Goal: Task Accomplishment & Management: Complete application form

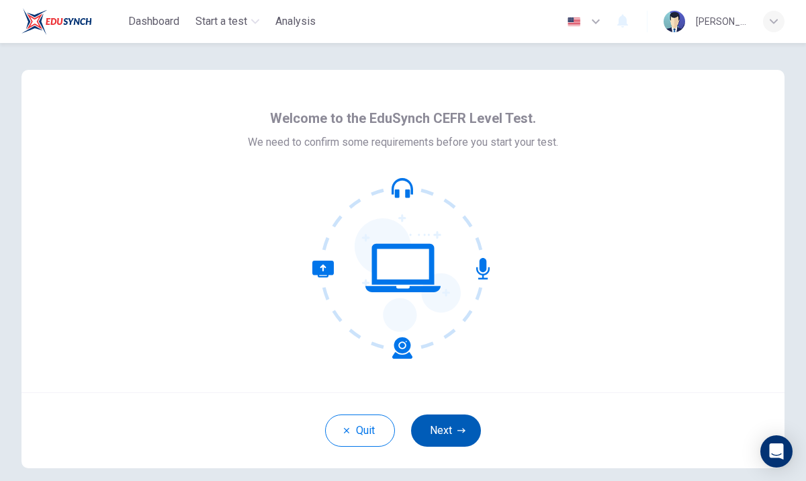
click at [443, 433] on button "Next" at bounding box center [446, 430] width 70 height 32
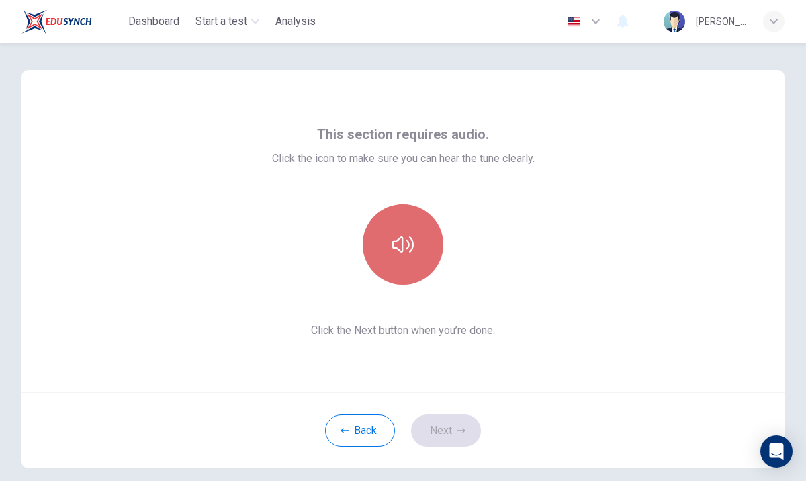
click at [394, 270] on button "button" at bounding box center [403, 244] width 81 height 81
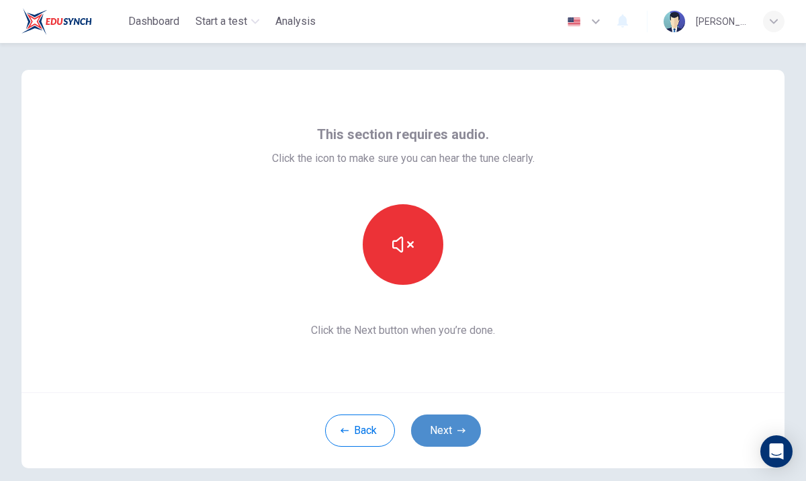
click at [448, 431] on button "Next" at bounding box center [446, 430] width 70 height 32
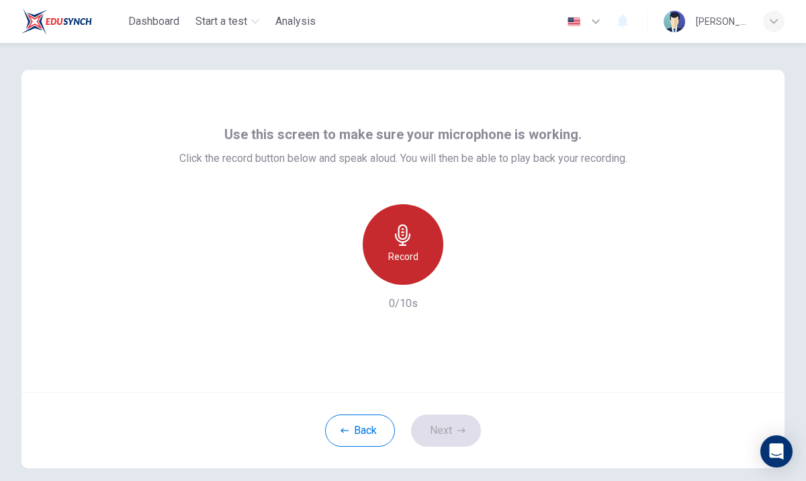
click at [402, 229] on icon "button" at bounding box center [402, 234] width 15 height 21
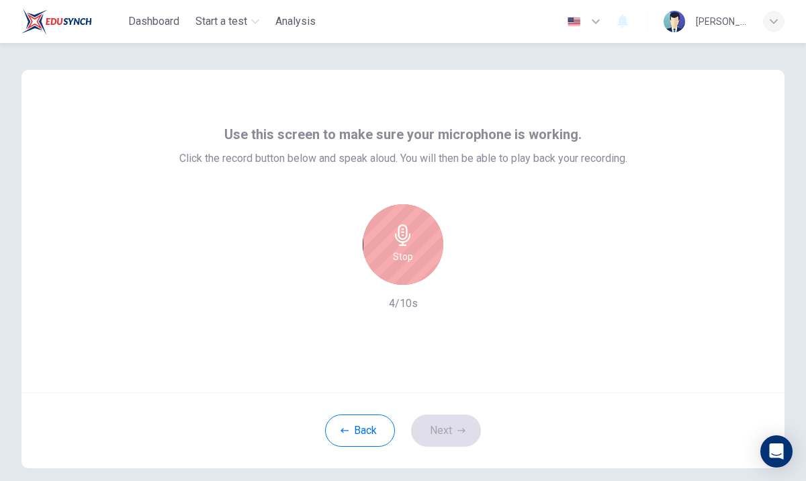
click at [402, 251] on h6 "Stop" at bounding box center [403, 257] width 20 height 16
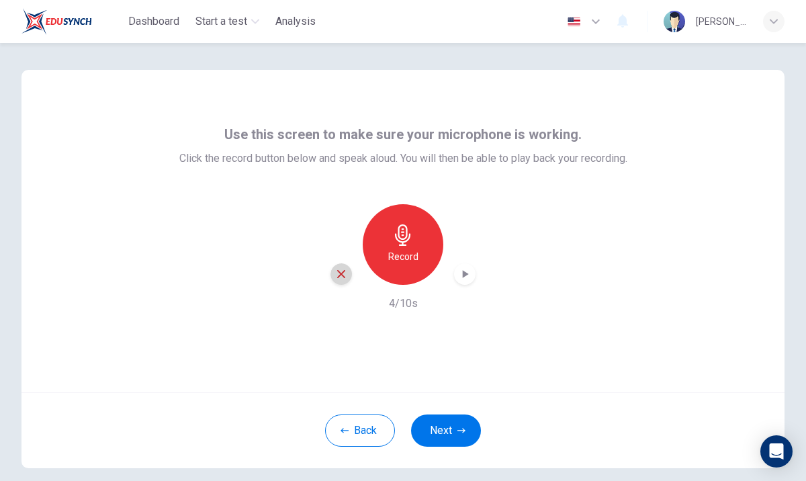
click at [343, 273] on icon "button" at bounding box center [341, 274] width 12 height 12
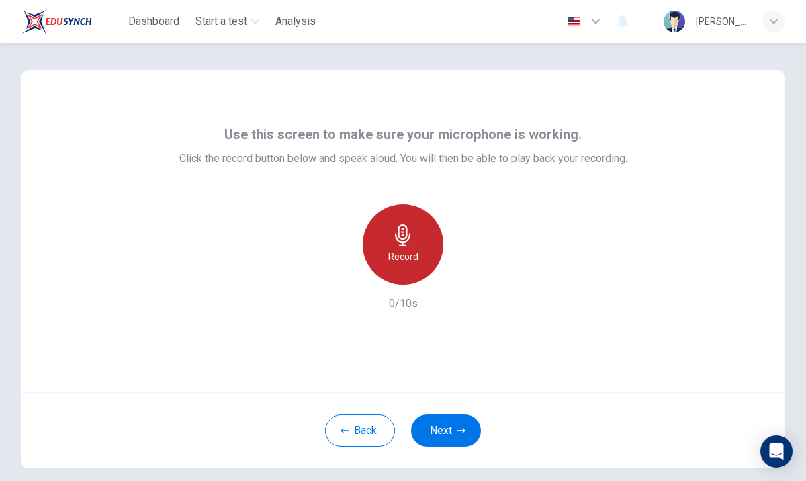
click at [398, 252] on h6 "Record" at bounding box center [403, 257] width 30 height 16
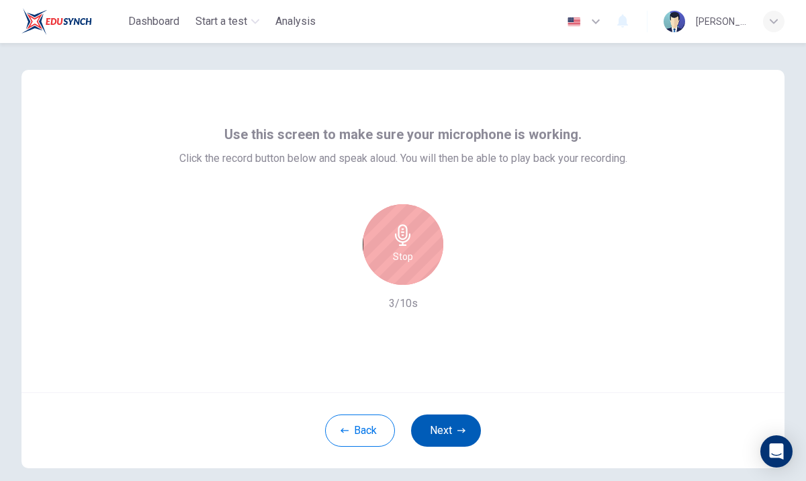
click at [445, 433] on button "Next" at bounding box center [446, 430] width 70 height 32
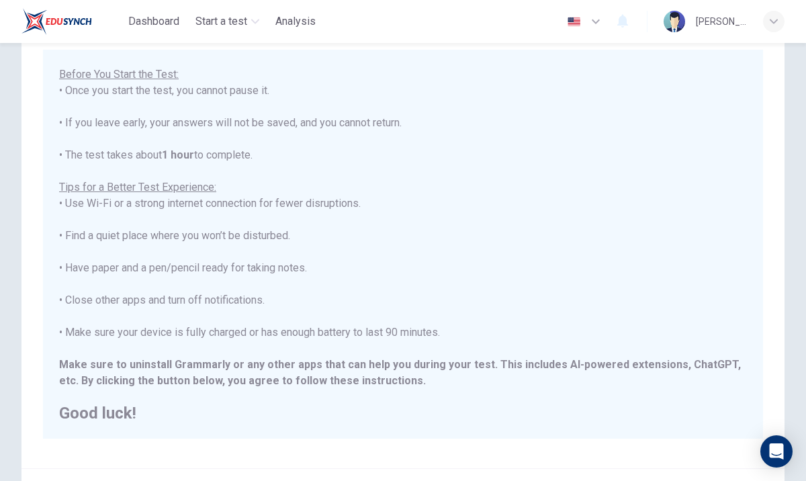
scroll to position [224, 0]
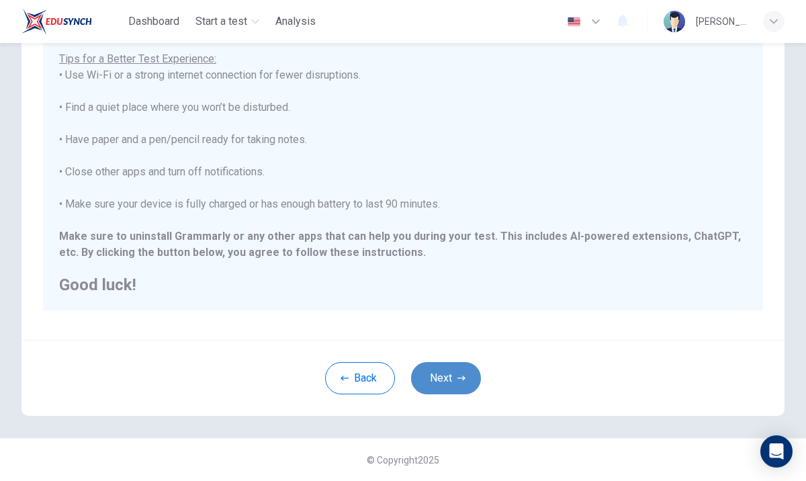
click at [430, 375] on button "Next" at bounding box center [446, 378] width 70 height 32
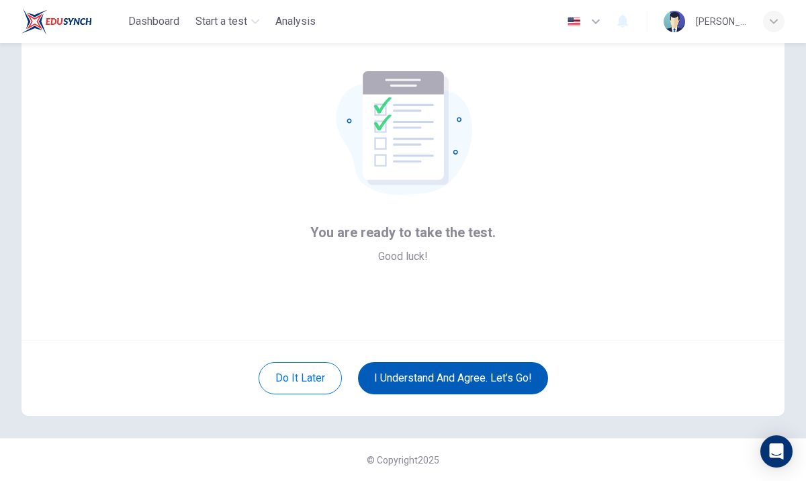
scroll to position [0, 0]
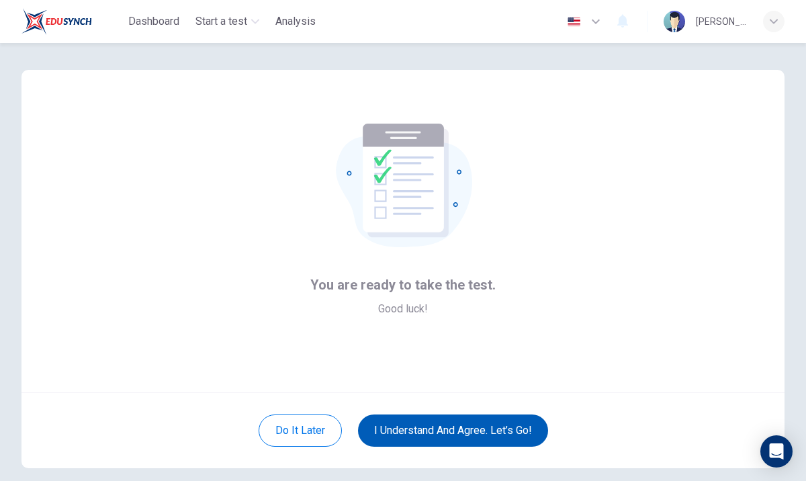
click at [438, 427] on button "I understand and agree. Let’s go!" at bounding box center [453, 430] width 190 height 32
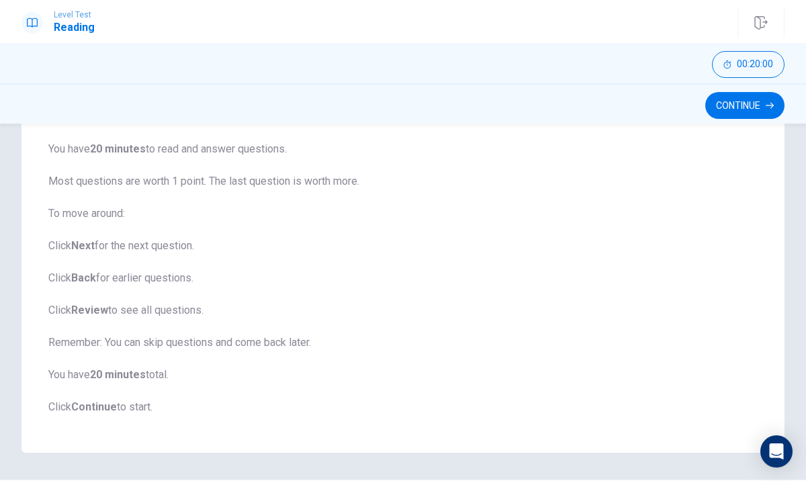
scroll to position [129, 0]
click at [729, 101] on button "Continue" at bounding box center [744, 105] width 79 height 27
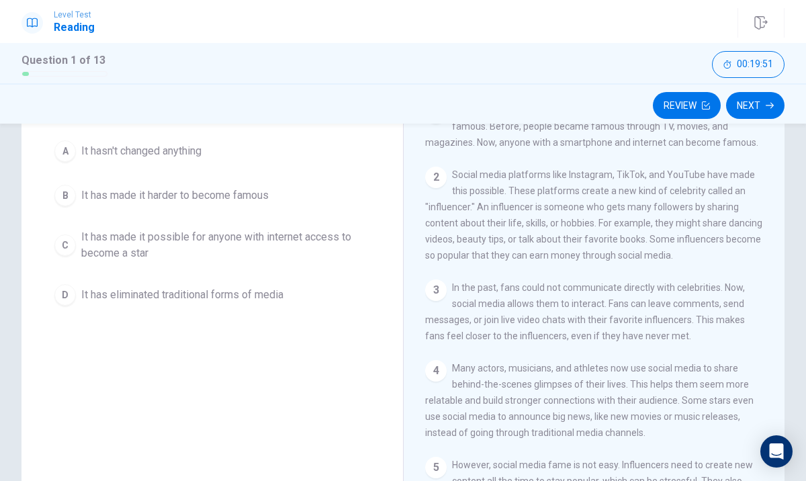
drag, startPoint x: 517, startPoint y: 230, endPoint x: 537, endPoint y: 241, distance: 23.4
click at [523, 252] on div "2 Social media platforms like Instagram, TikTok, and YouTube have made this pos…" at bounding box center [594, 215] width 339 height 97
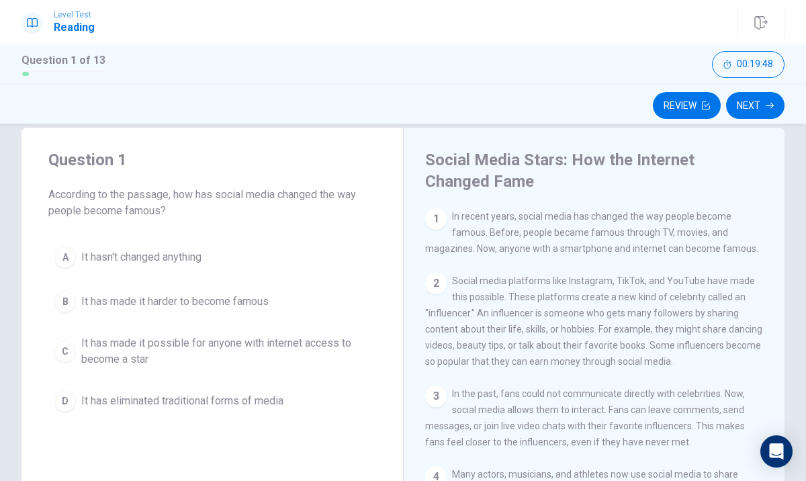
scroll to position [24, 0]
click at [211, 349] on span "It has made it possible for anyone with internet access to become a star" at bounding box center [225, 350] width 289 height 32
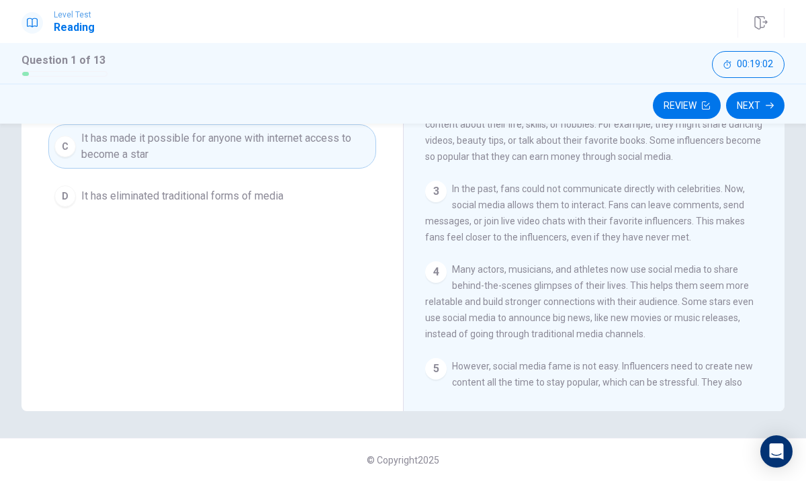
scroll to position [0, 0]
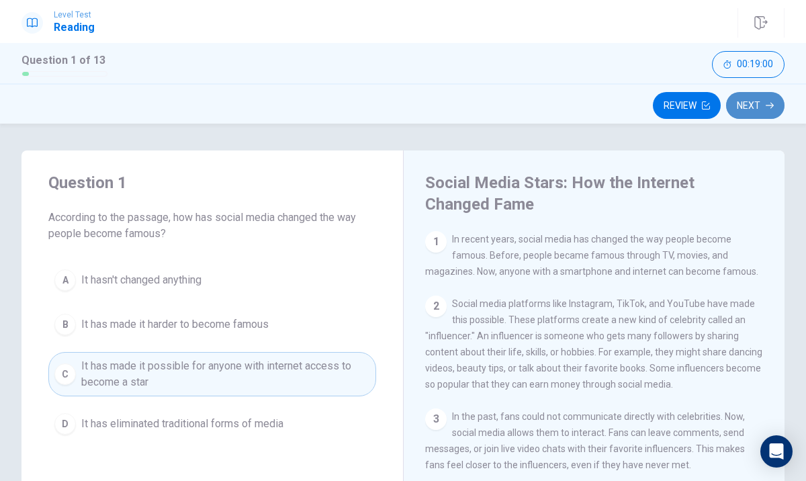
click at [769, 100] on button "Next" at bounding box center [755, 105] width 58 height 27
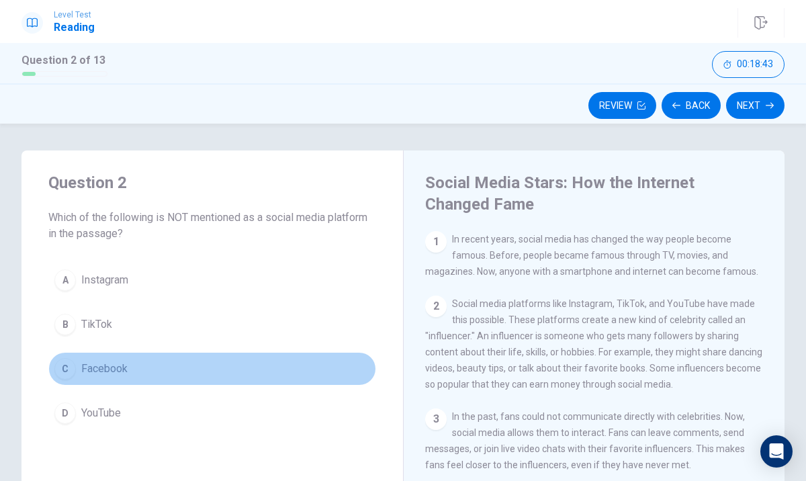
click at [275, 376] on button "C Facebook" at bounding box center [212, 369] width 328 height 34
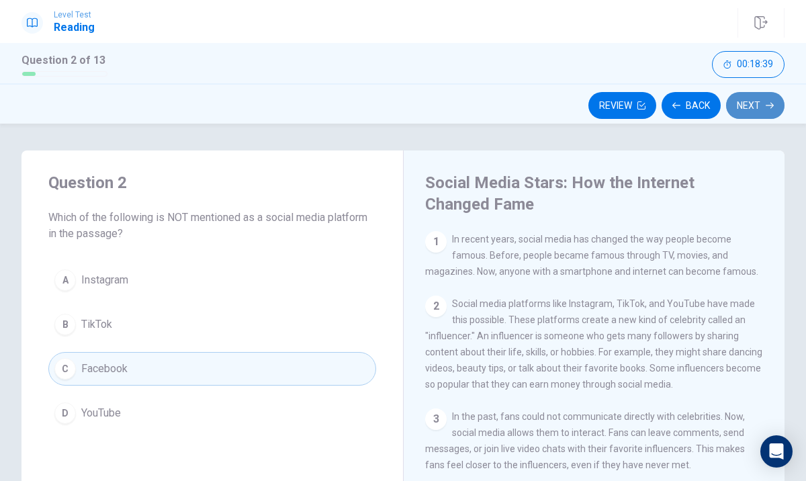
click at [750, 103] on button "Next" at bounding box center [755, 105] width 58 height 27
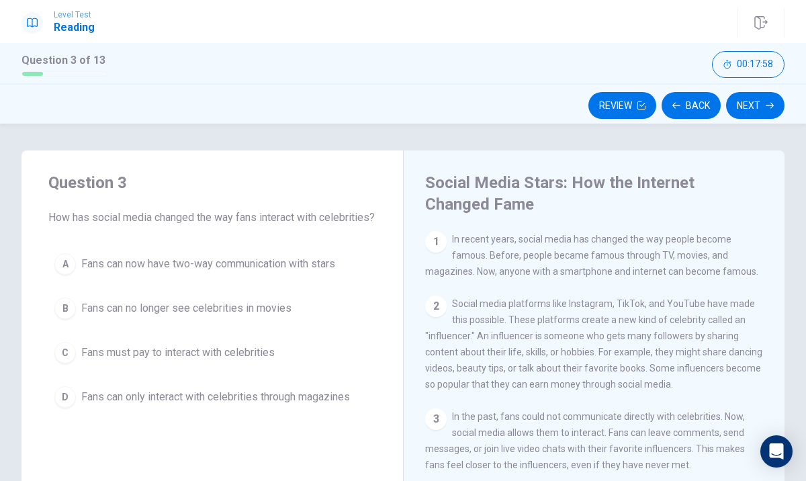
drag, startPoint x: 592, startPoint y: 333, endPoint x: 607, endPoint y: 337, distance: 15.3
click at [607, 337] on div "2 Social media platforms like Instagram, TikTok, and YouTube have made this pos…" at bounding box center [594, 344] width 339 height 97
click at [607, 338] on span "Social media platforms like Instagram, TikTok, and YouTube have made this possi…" at bounding box center [593, 343] width 337 height 91
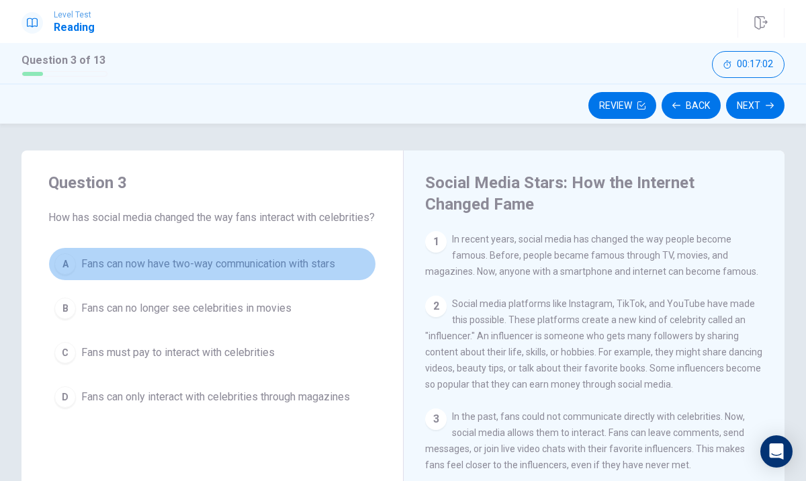
click at [263, 272] on span "Fans can now have two-way communication with stars" at bounding box center [208, 264] width 254 height 16
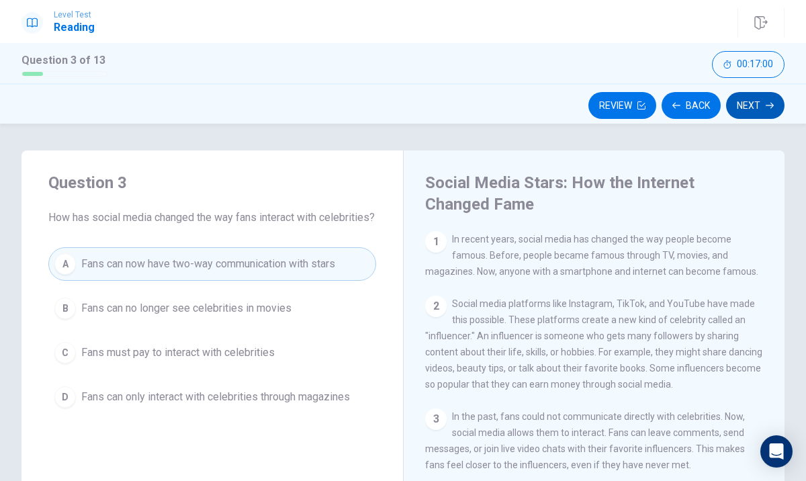
click at [759, 97] on button "Next" at bounding box center [755, 105] width 58 height 27
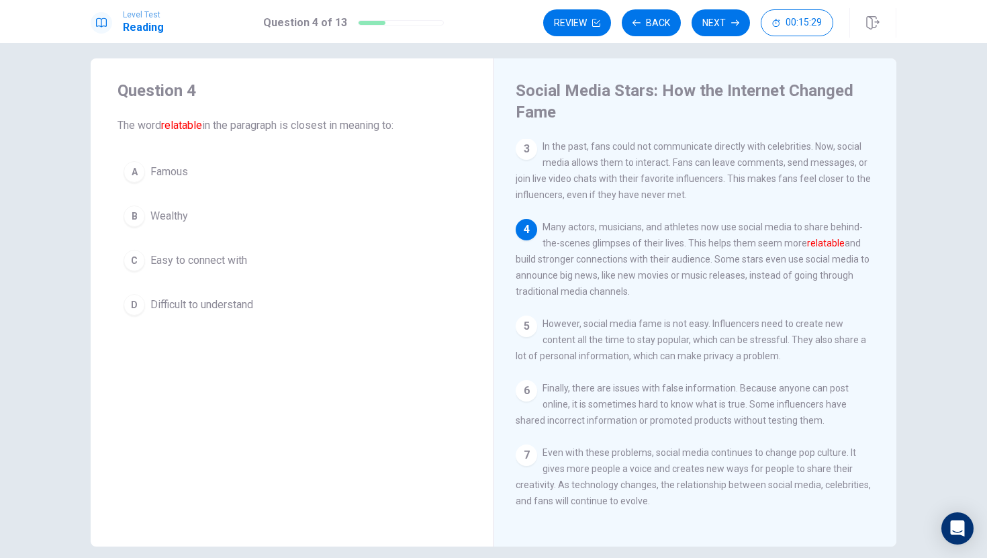
scroll to position [10, 0]
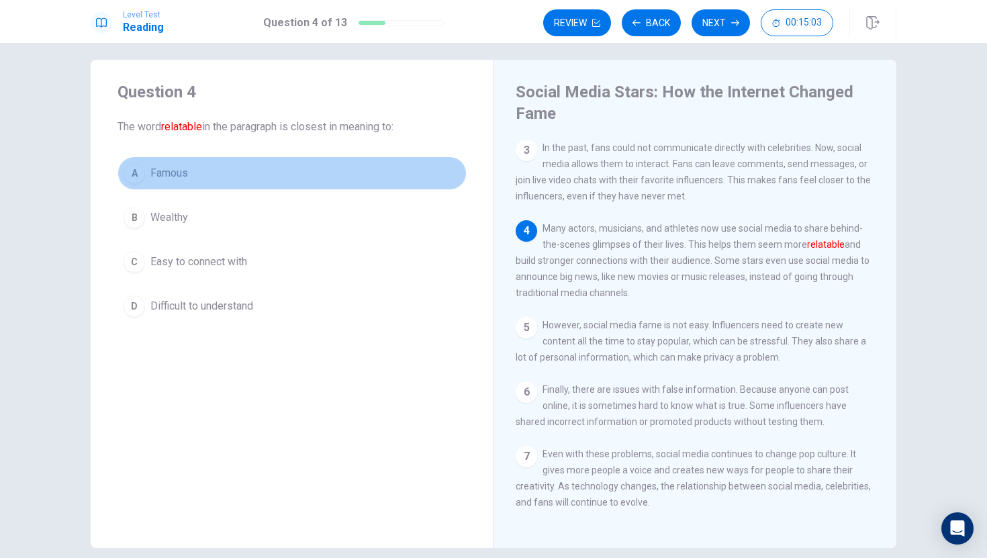
click at [238, 173] on button "A Famous" at bounding box center [292, 174] width 349 height 34
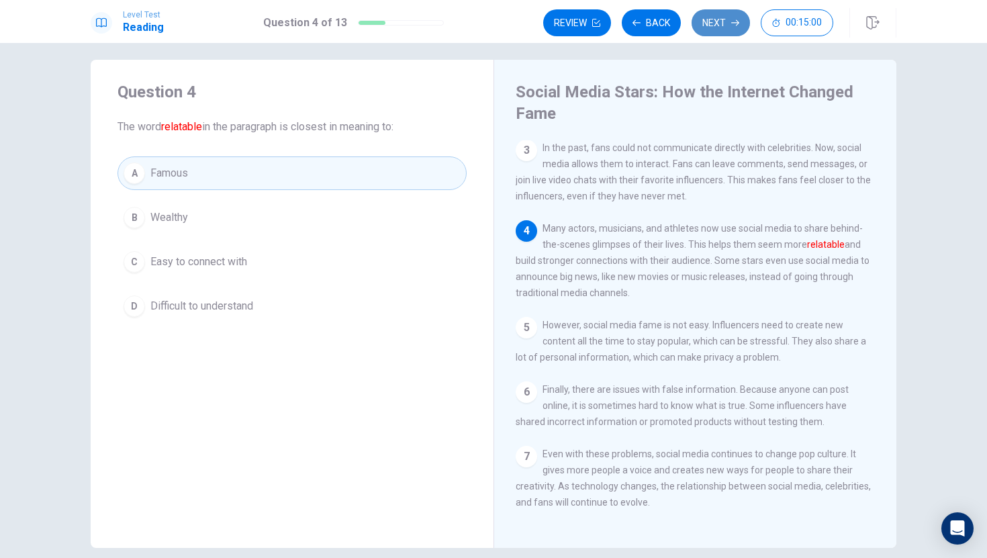
click at [732, 24] on icon "button" at bounding box center [735, 23] width 8 height 8
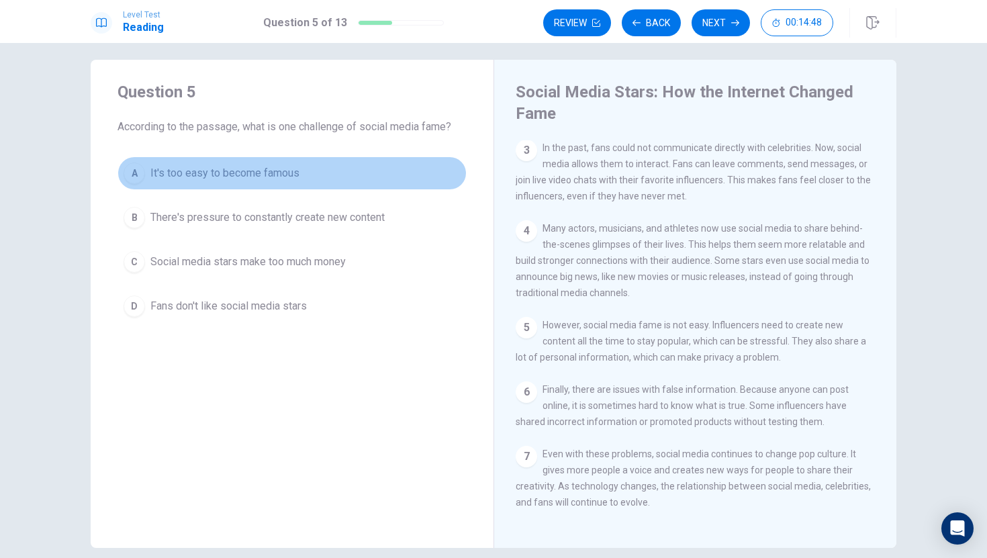
click at [303, 179] on button "A It's too easy to become famous" at bounding box center [292, 174] width 349 height 34
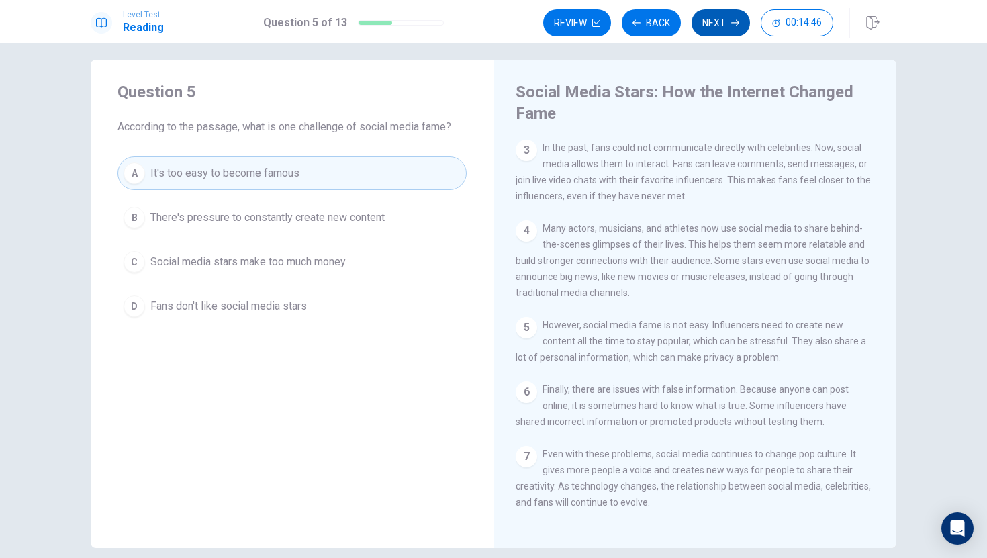
click at [723, 14] on button "Next" at bounding box center [721, 22] width 58 height 27
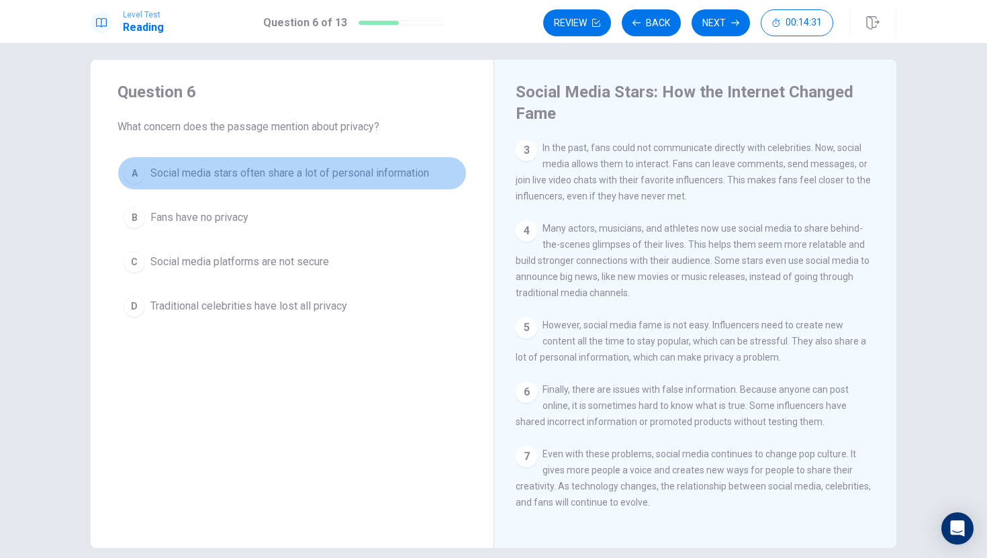
click at [371, 177] on span "Social media stars often share a lot of personal information" at bounding box center [289, 173] width 279 height 16
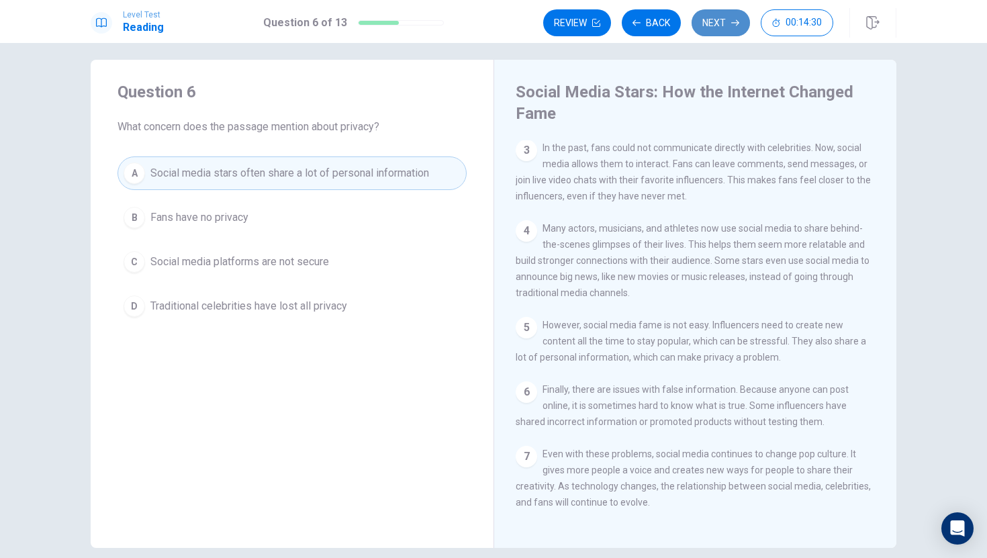
click at [733, 30] on button "Next" at bounding box center [721, 22] width 58 height 27
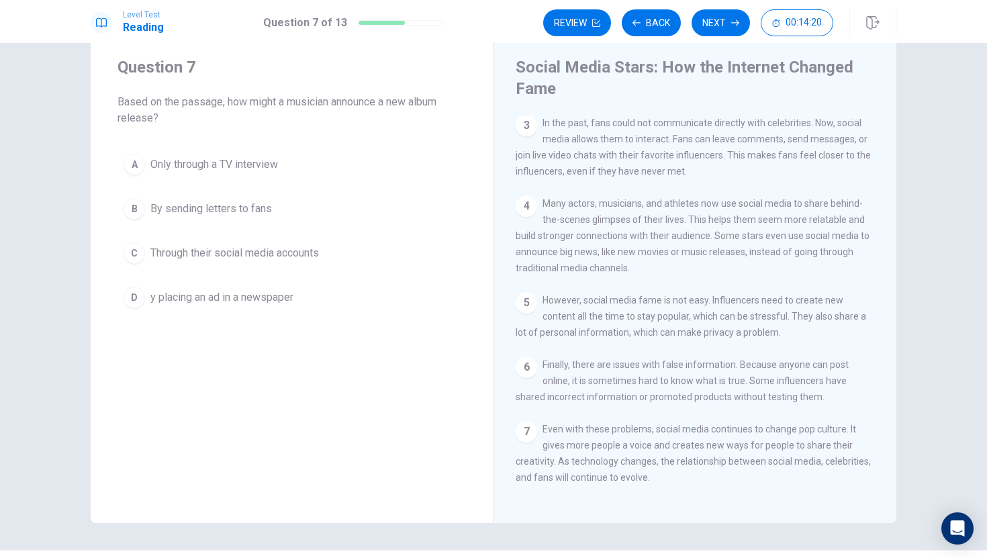
scroll to position [40, 0]
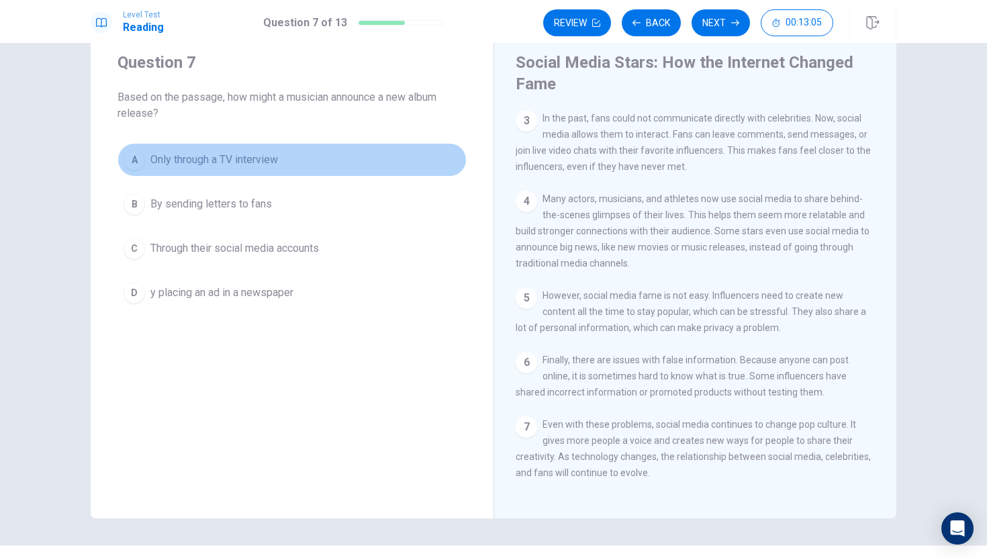
click at [312, 152] on button "A Only through a TV interview" at bounding box center [292, 160] width 349 height 34
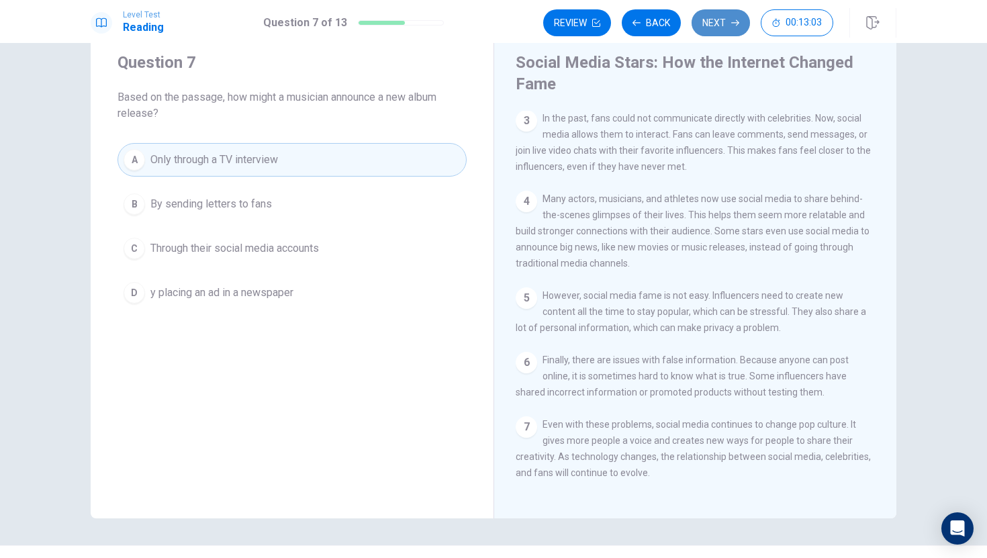
click at [723, 22] on button "Next" at bounding box center [721, 22] width 58 height 27
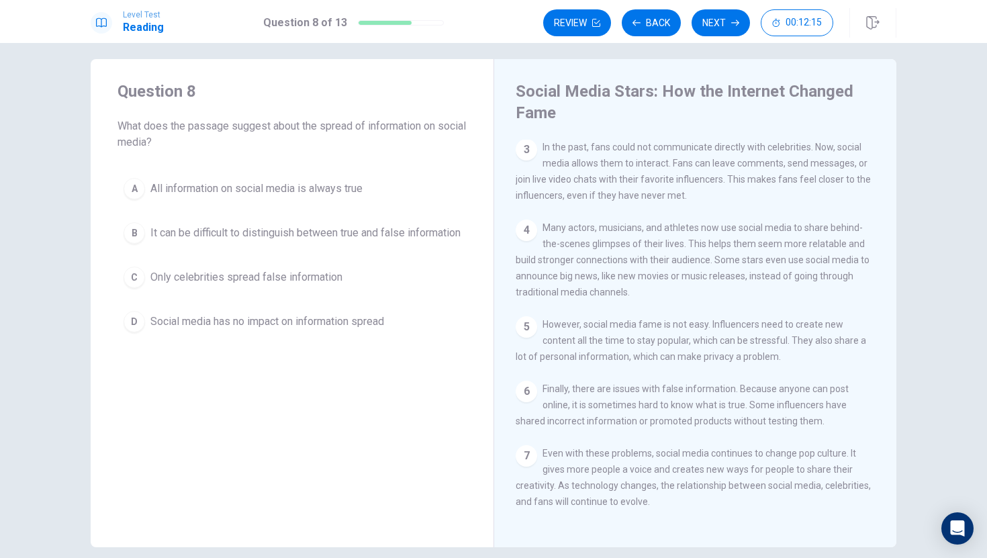
scroll to position [9, 0]
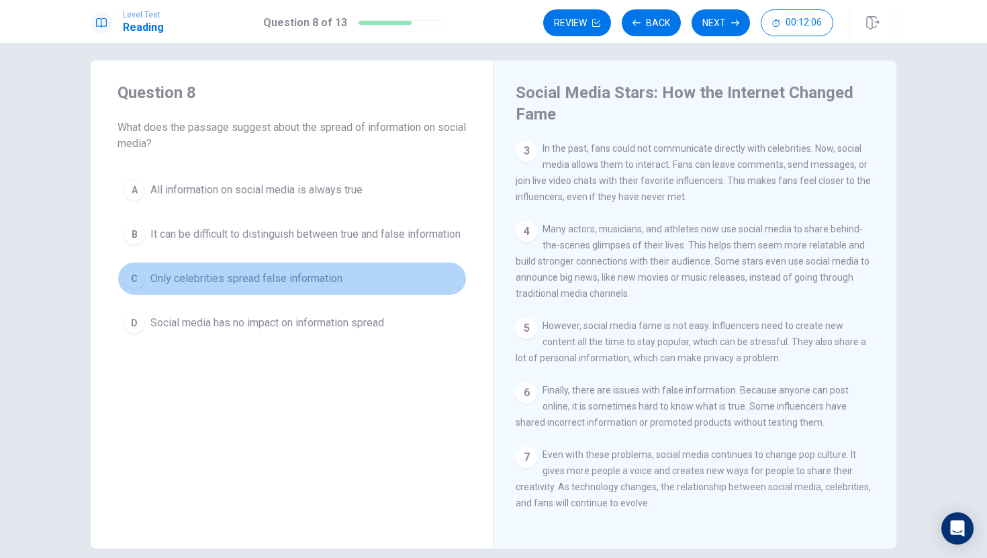
click at [351, 288] on button "C Only celebrities spread false information" at bounding box center [292, 279] width 349 height 34
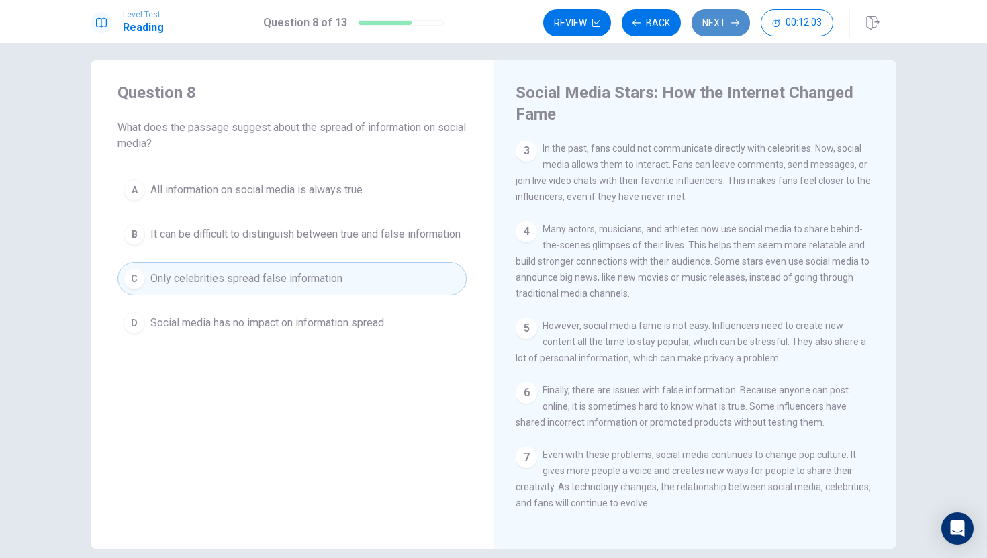
click at [723, 20] on button "Next" at bounding box center [721, 22] width 58 height 27
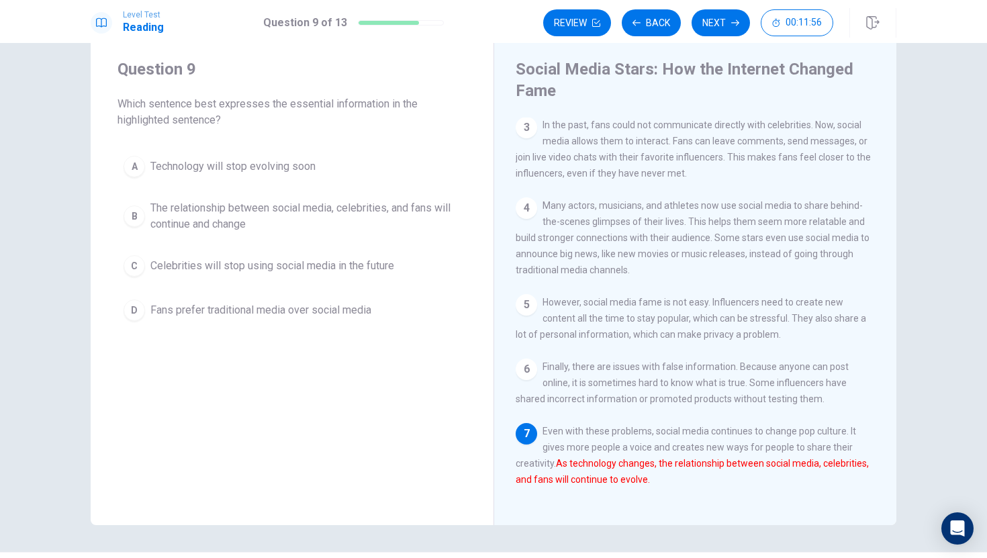
scroll to position [30, 0]
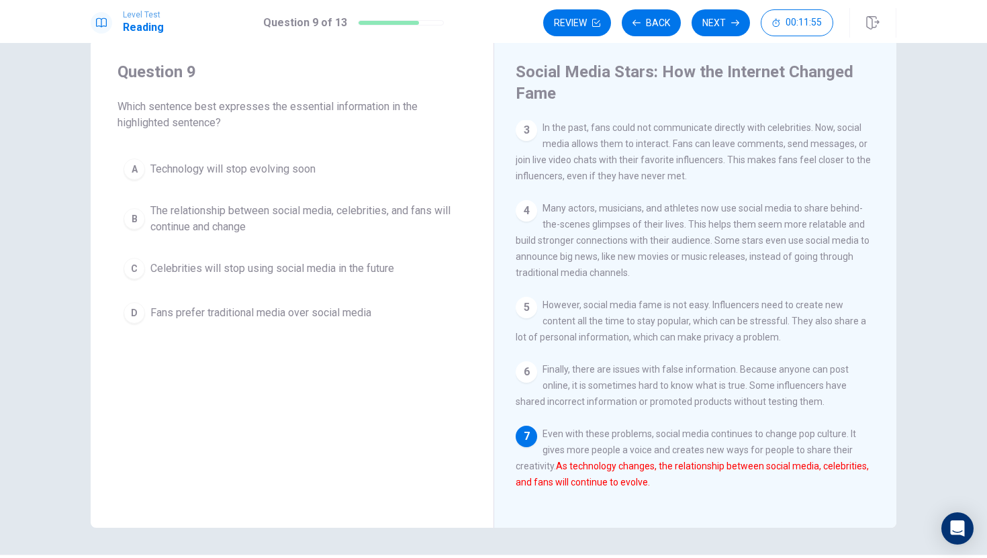
click at [584, 253] on span "Many actors, musicians, and athletes now use social media to share behind-the-s…" at bounding box center [693, 240] width 354 height 75
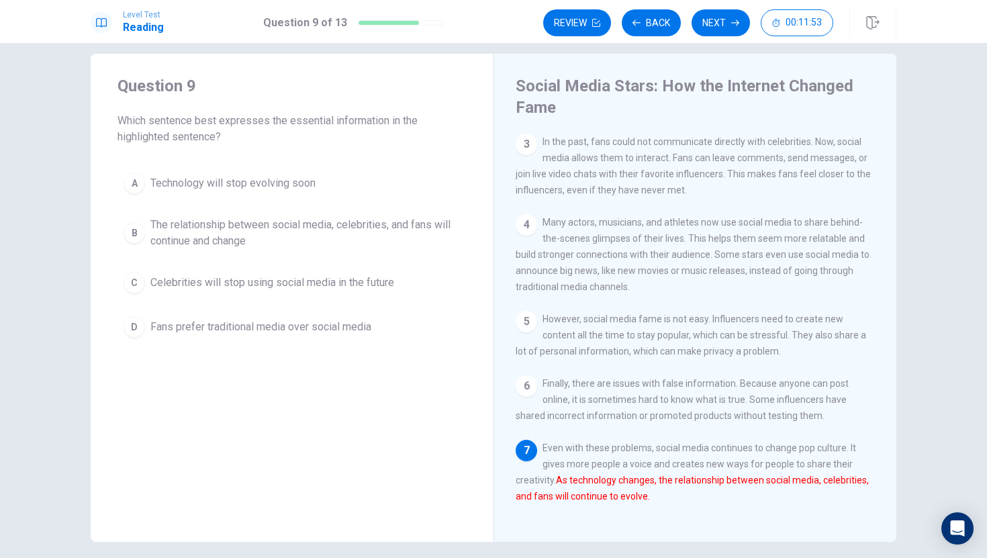
scroll to position [15, 0]
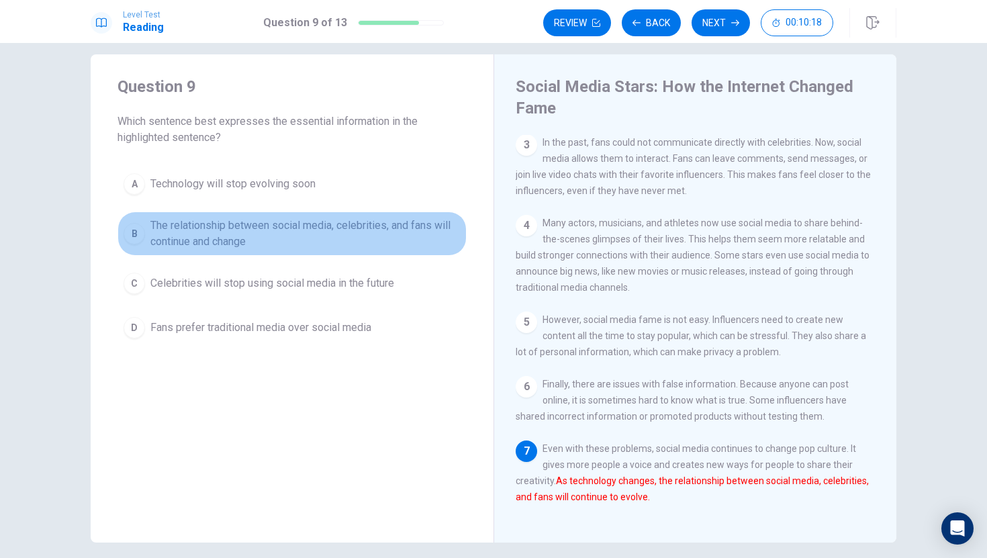
click at [273, 227] on span "The relationship between social media, celebrities, and fans will continue and …" at bounding box center [305, 234] width 310 height 32
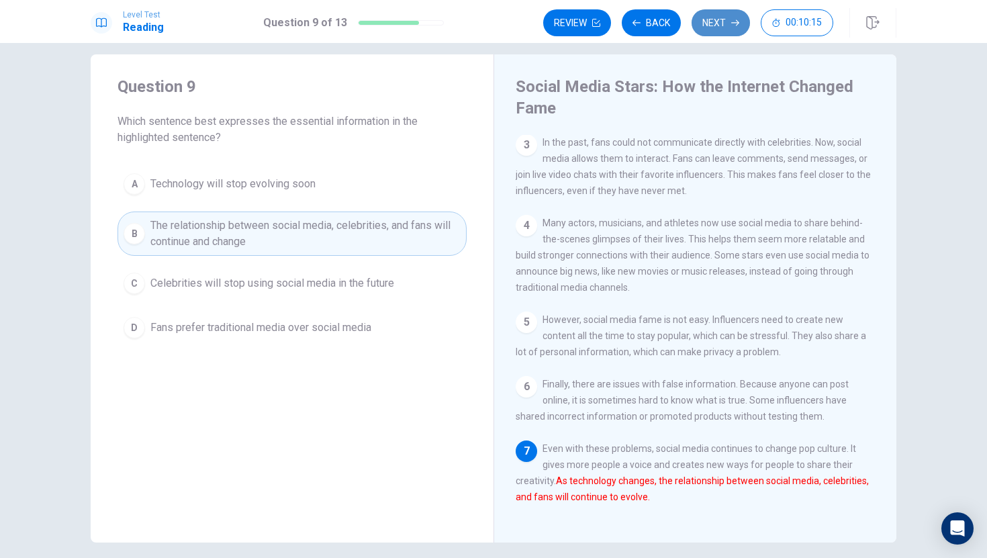
click at [717, 19] on button "Next" at bounding box center [721, 22] width 58 height 27
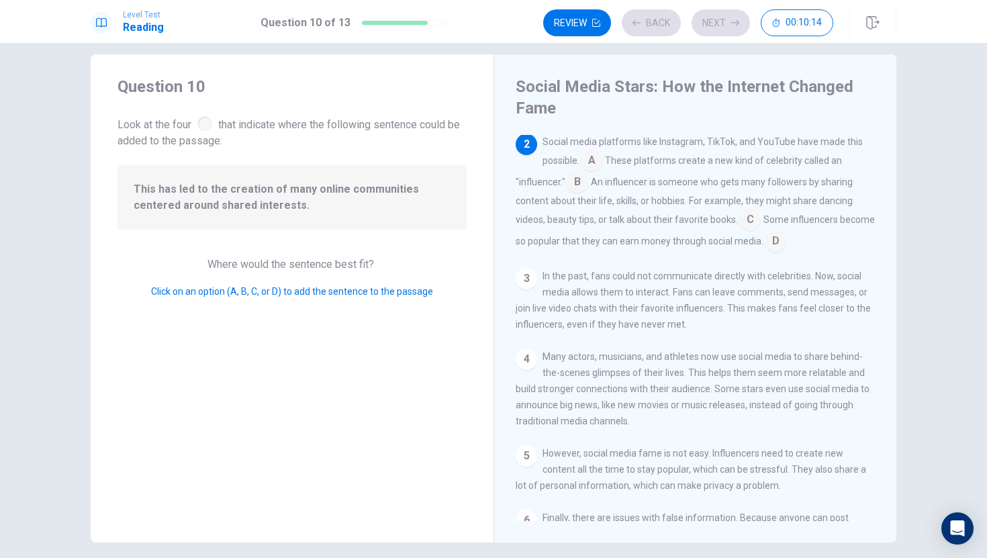
scroll to position [66, 0]
click at [360, 185] on span "This has led to the creation of many online communities centered around shared …" at bounding box center [292, 197] width 317 height 32
click at [339, 204] on span "This has led to the creation of many online communities centered around shared …" at bounding box center [292, 197] width 317 height 32
click at [598, 163] on input at bounding box center [591, 160] width 21 height 21
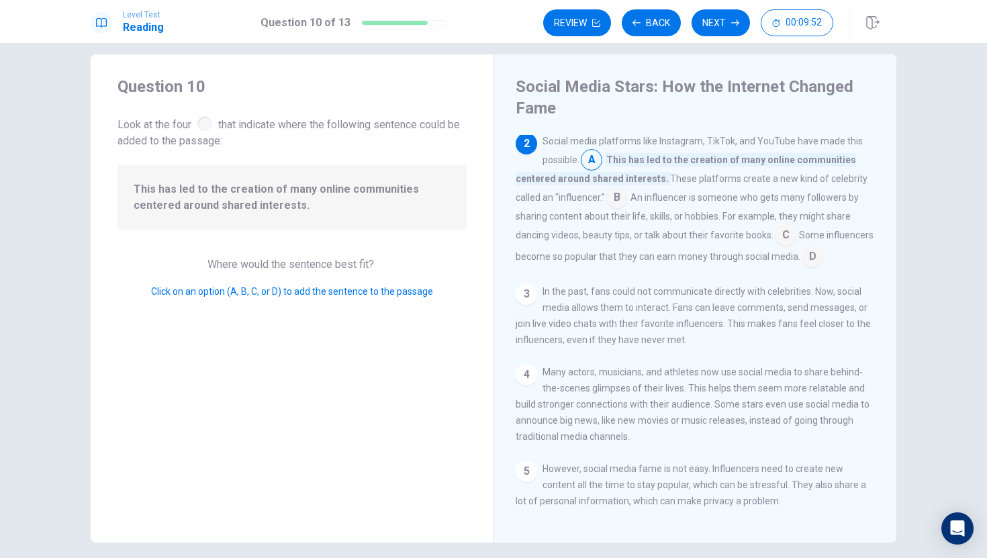
click at [617, 199] on input at bounding box center [617, 198] width 21 height 21
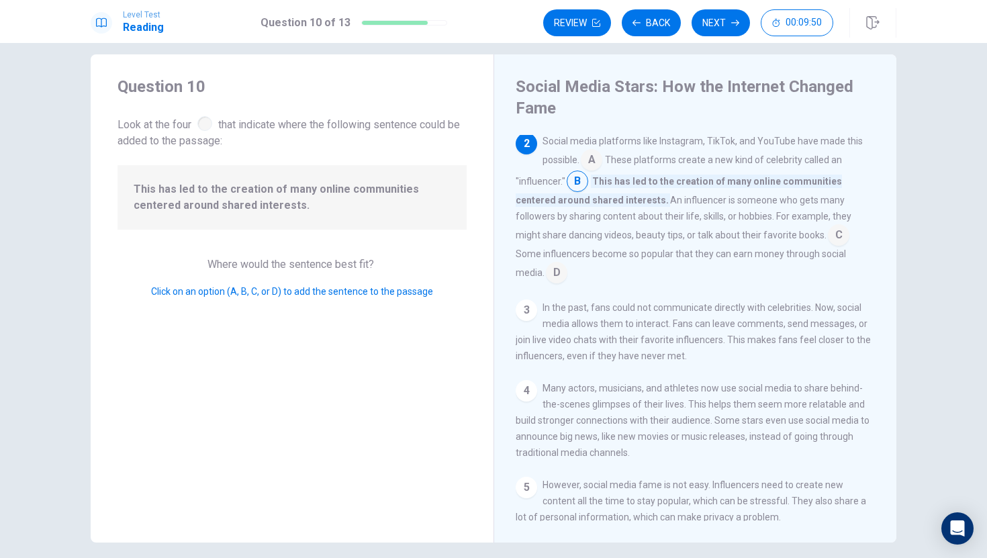
click at [596, 163] on input at bounding box center [591, 160] width 21 height 21
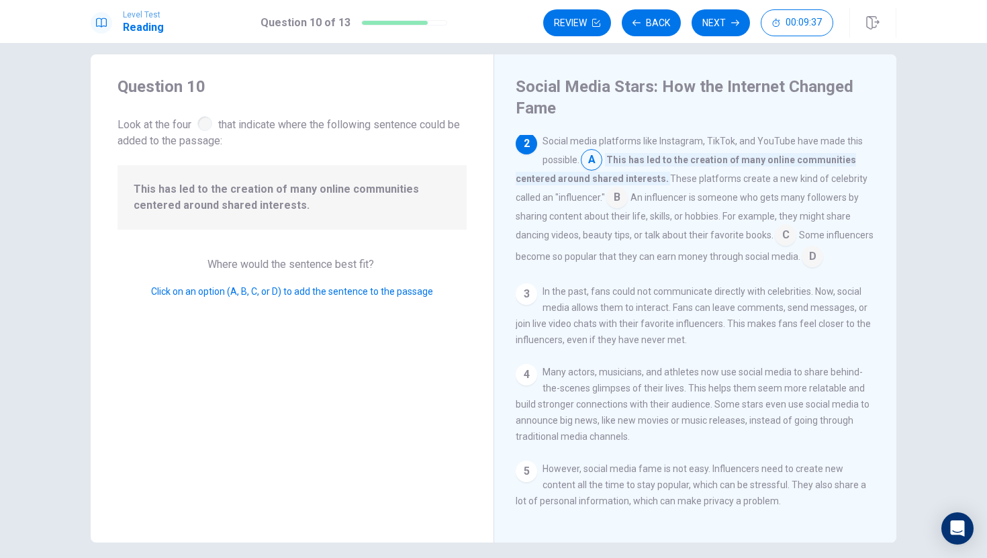
drag, startPoint x: 652, startPoint y: 156, endPoint x: 683, endPoint y: 171, distance: 34.9
click at [682, 168] on span "This has led to the creation of many online communities centered around shared …" at bounding box center [686, 169] width 341 height 32
drag, startPoint x: 682, startPoint y: 161, endPoint x: 724, endPoint y: 171, distance: 43.0
click at [724, 171] on div "Social media platforms like Instagram, TikTok, and YouTube have made this possi…" at bounding box center [696, 200] width 360 height 134
drag, startPoint x: 718, startPoint y: 181, endPoint x: 768, endPoint y: 238, distance: 76.2
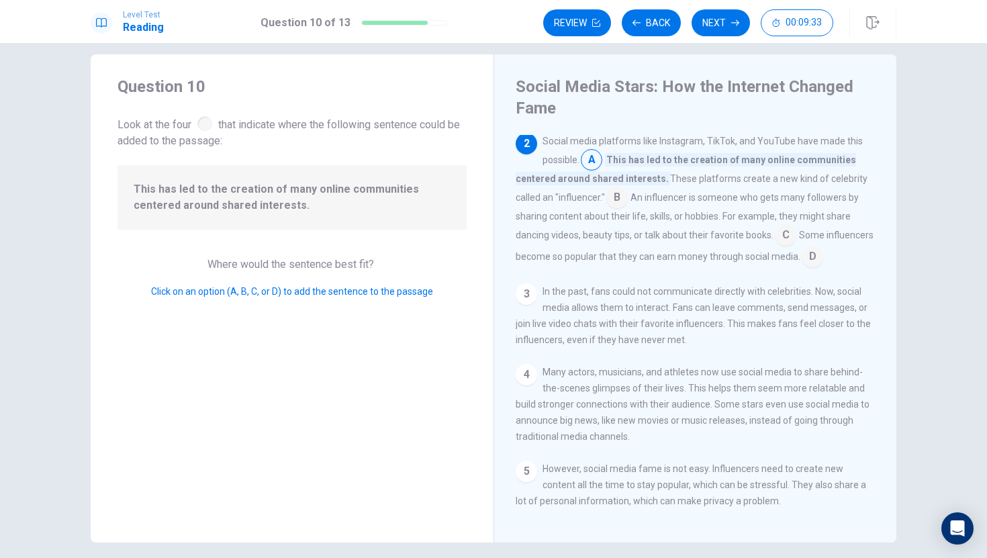
click at [766, 237] on div "Social media platforms like Instagram, TikTok, and YouTube have made this possi…" at bounding box center [696, 200] width 360 height 134
drag, startPoint x: 599, startPoint y: 157, endPoint x: 484, endPoint y: 203, distance: 124.2
click at [480, 207] on div "Question 10 Look at the four that indicate where the following sentence could b…" at bounding box center [494, 298] width 806 height 488
click at [438, 203] on span "This has led to the creation of many online communities centered around shared …" at bounding box center [292, 197] width 317 height 32
drag, startPoint x: 652, startPoint y: 163, endPoint x: 659, endPoint y: 230, distance: 67.5
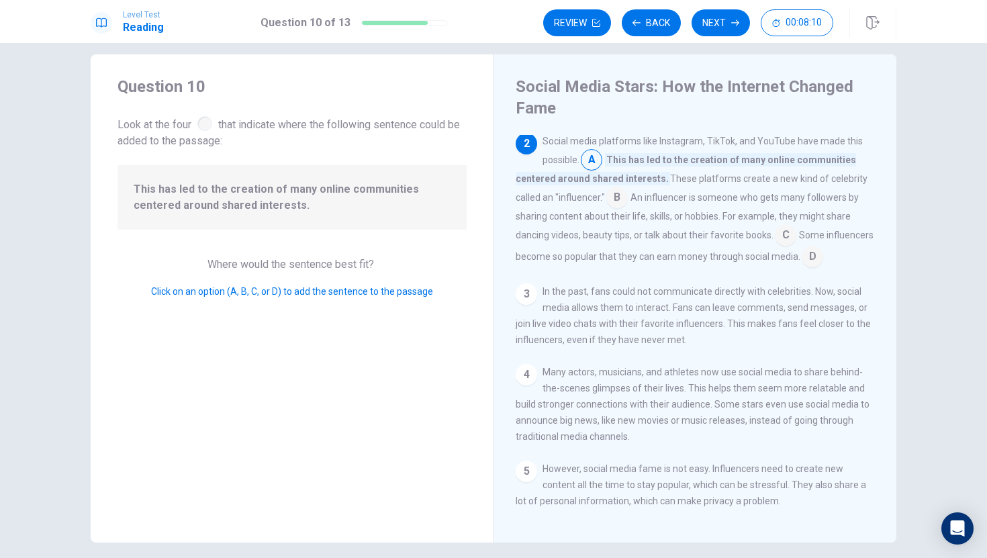
click at [658, 229] on div "Social media platforms like Instagram, TikTok, and YouTube have made this possi…" at bounding box center [696, 200] width 360 height 134
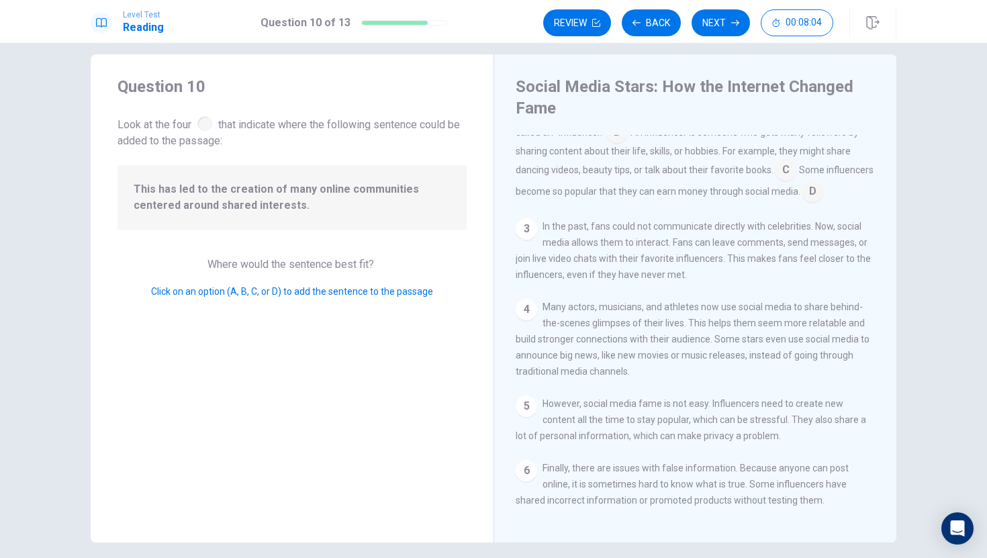
scroll to position [0, 0]
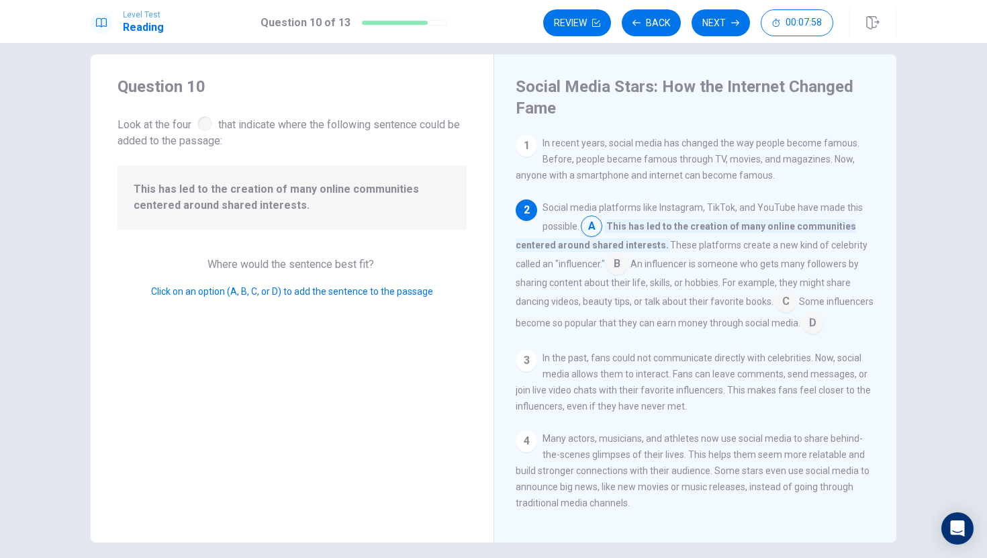
drag, startPoint x: 598, startPoint y: 224, endPoint x: 604, endPoint y: 285, distance: 61.4
click at [604, 289] on div "Social media platforms like Instagram, TikTok, and YouTube have made this possi…" at bounding box center [696, 266] width 360 height 134
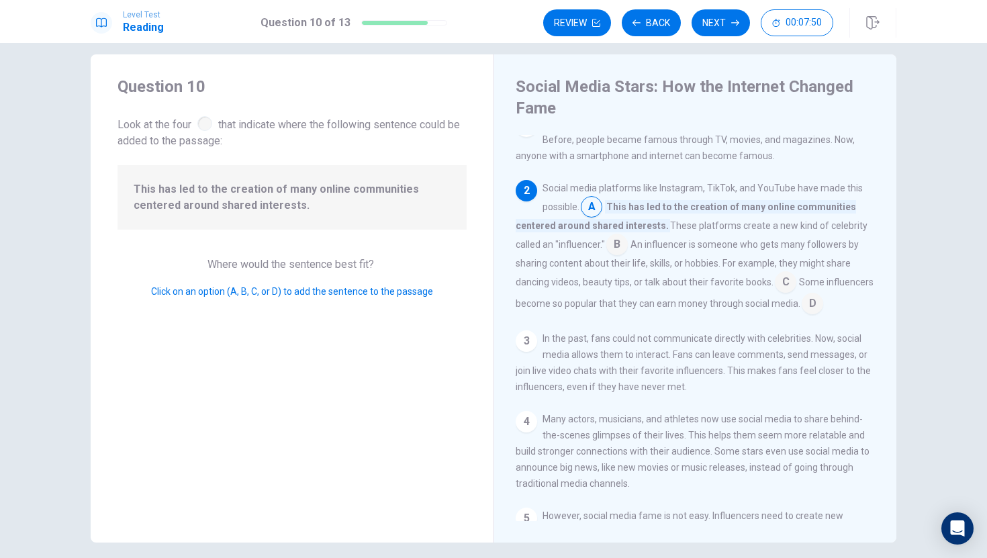
scroll to position [23, 0]
click at [793, 281] on input at bounding box center [785, 279] width 21 height 21
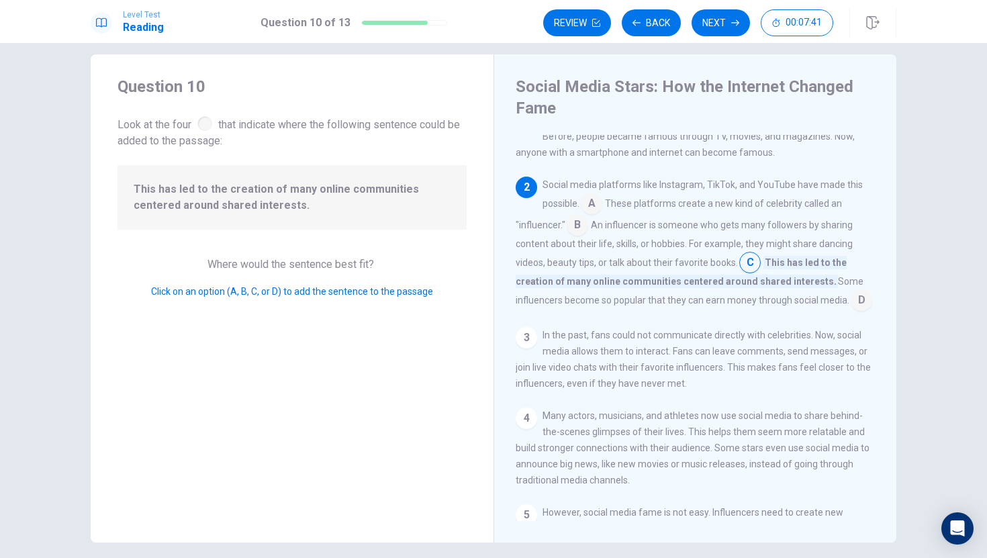
click at [805, 302] on input at bounding box center [861, 301] width 21 height 21
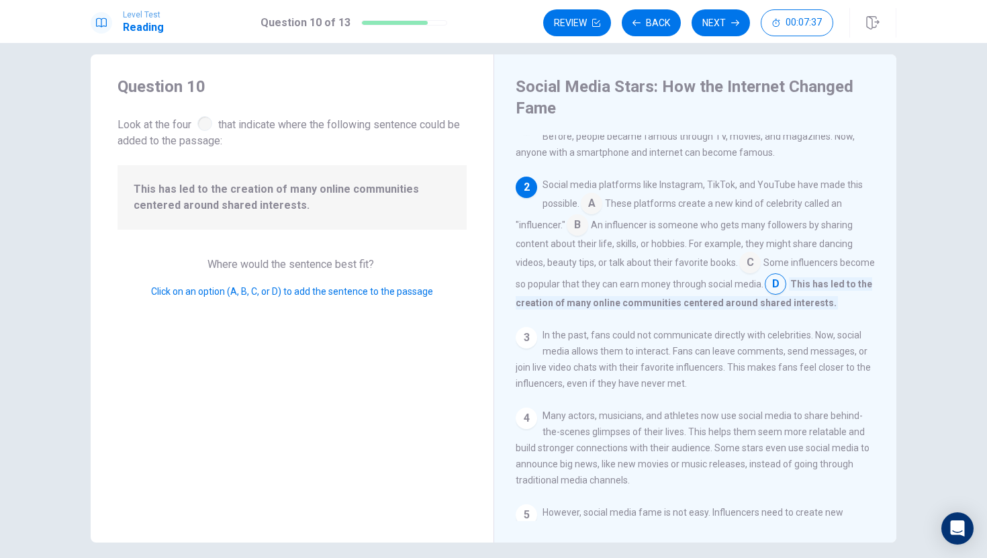
click at [599, 199] on input at bounding box center [591, 204] width 21 height 21
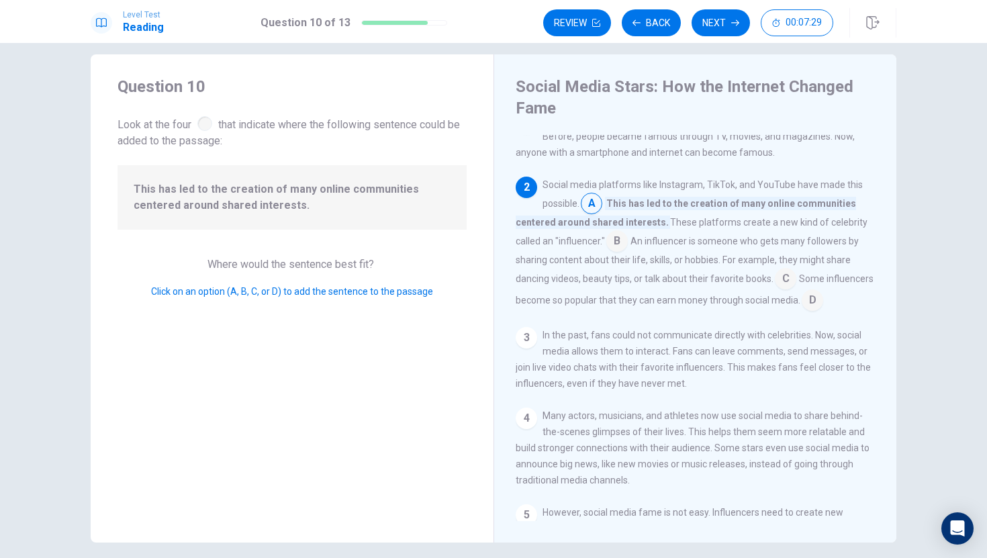
click at [619, 241] on input at bounding box center [617, 242] width 21 height 21
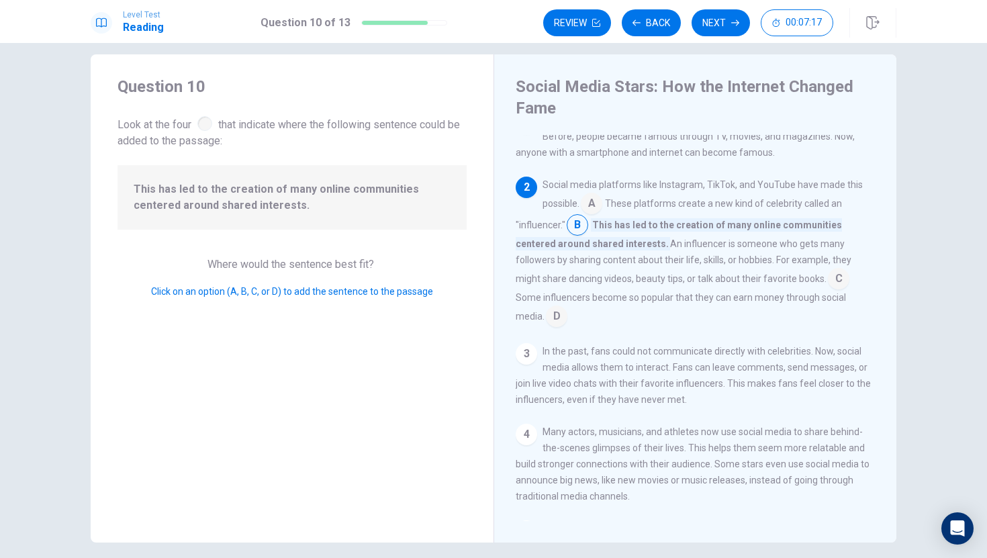
click at [805, 283] on input at bounding box center [838, 279] width 21 height 21
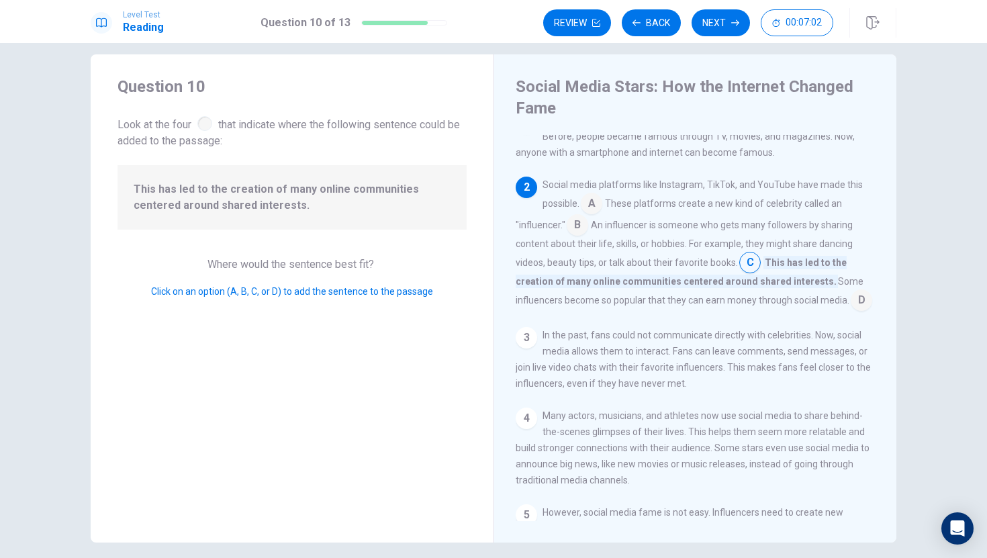
click at [148, 28] on h1 "Reading" at bounding box center [143, 27] width 41 height 16
click at [572, 237] on input at bounding box center [577, 226] width 21 height 21
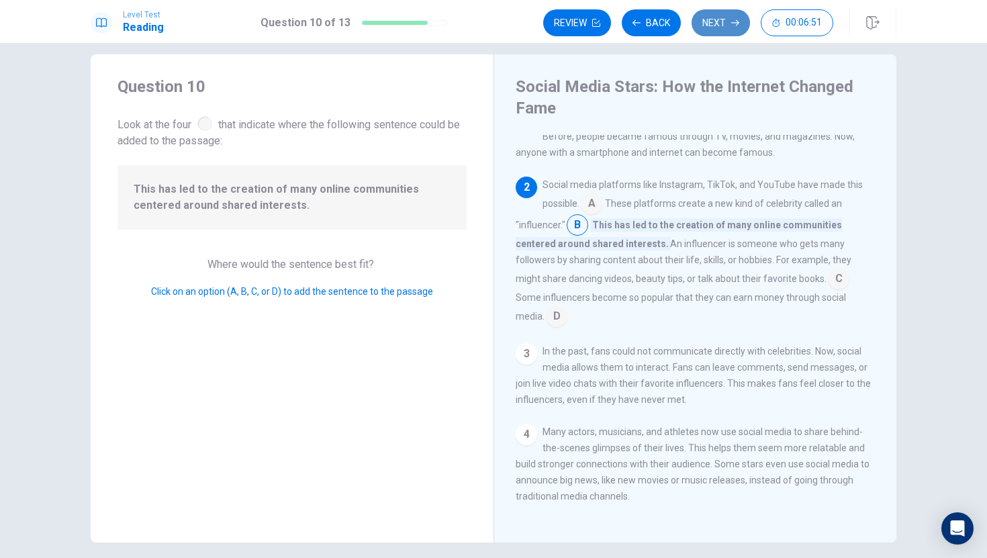
click at [719, 21] on button "Next" at bounding box center [721, 22] width 58 height 27
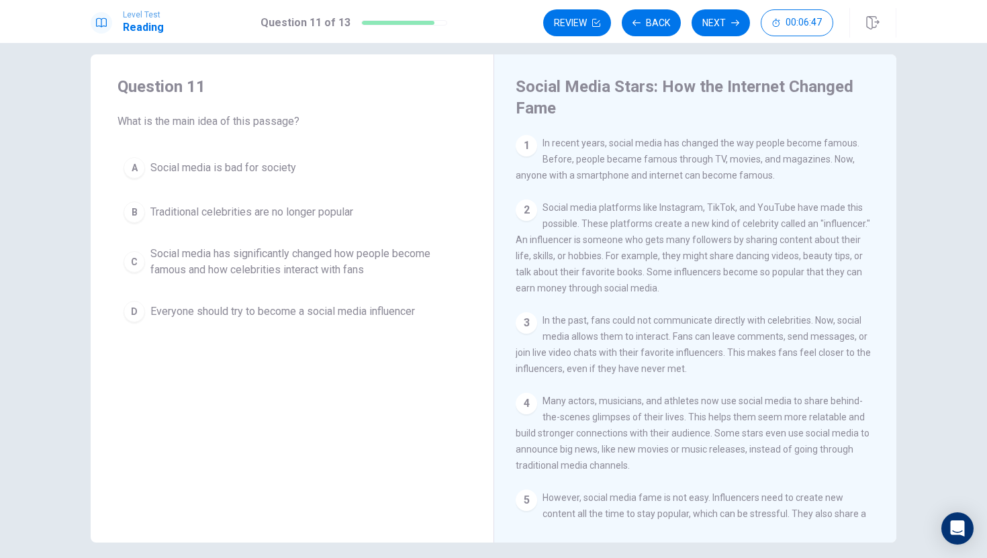
click at [150, 24] on h1 "Reading" at bounding box center [143, 27] width 41 height 16
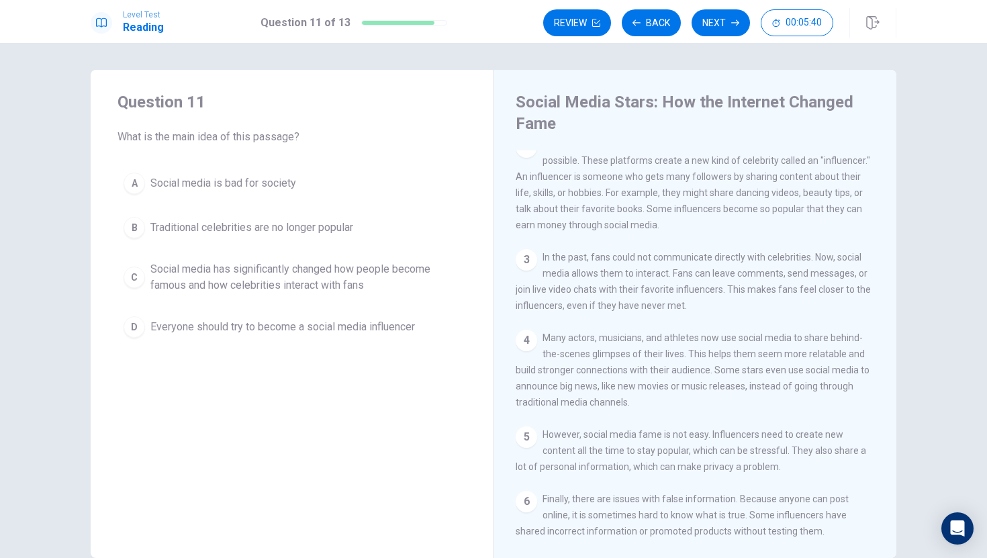
scroll to position [0, 0]
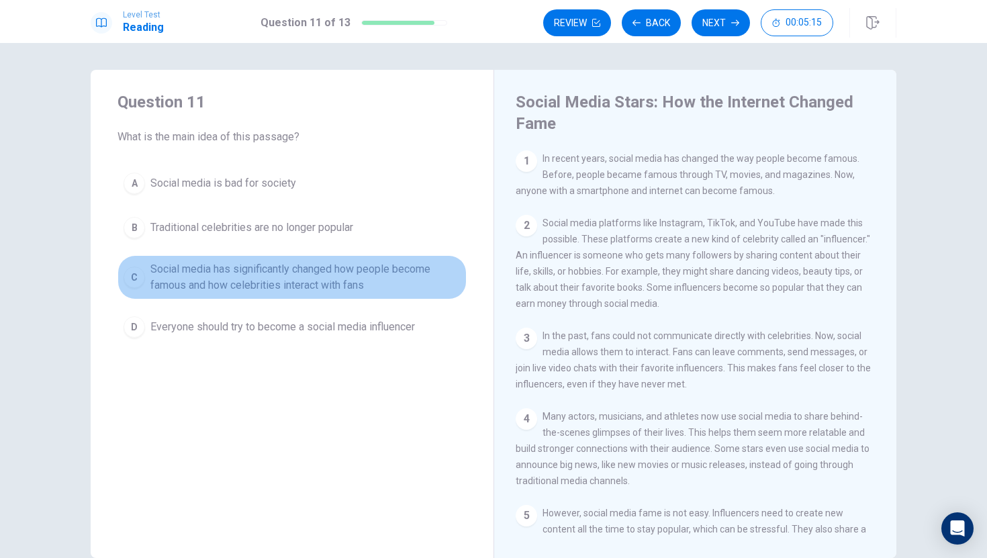
click at [383, 276] on span "Social media has significantly changed how people become famous and how celebri…" at bounding box center [305, 277] width 310 height 32
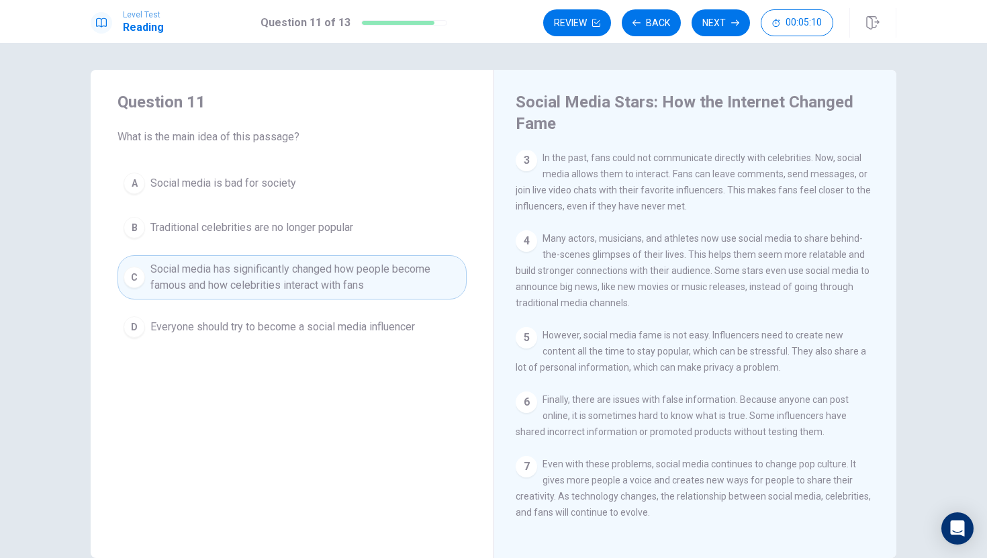
scroll to position [197, 0]
click at [711, 21] on button "Next" at bounding box center [721, 22] width 58 height 27
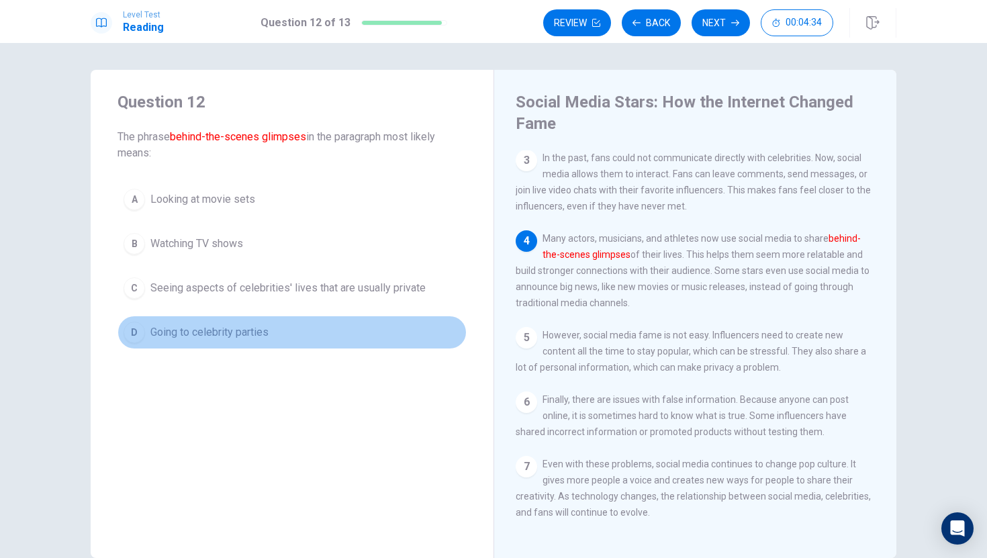
click at [369, 329] on button "D Going to celebrity parties" at bounding box center [292, 333] width 349 height 34
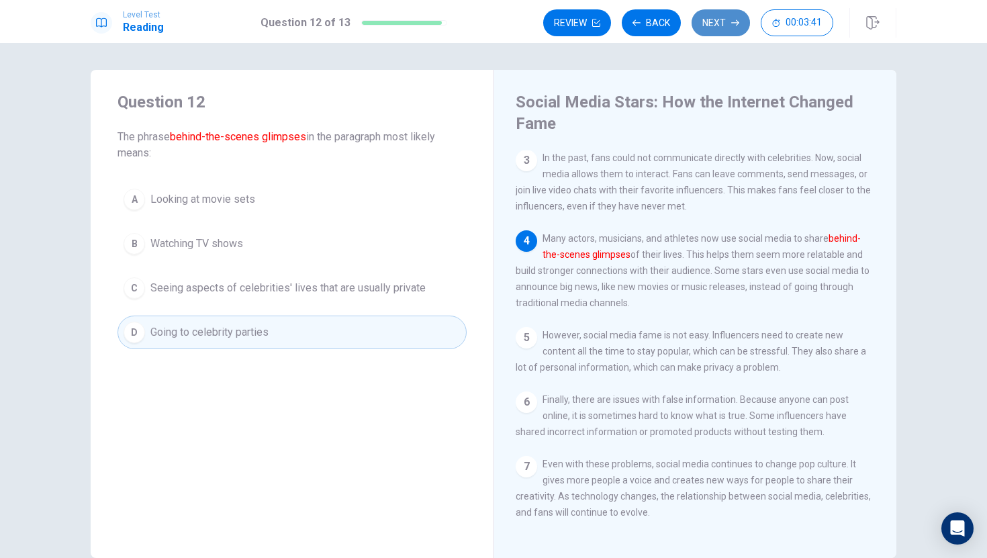
click at [723, 15] on button "Next" at bounding box center [721, 22] width 58 height 27
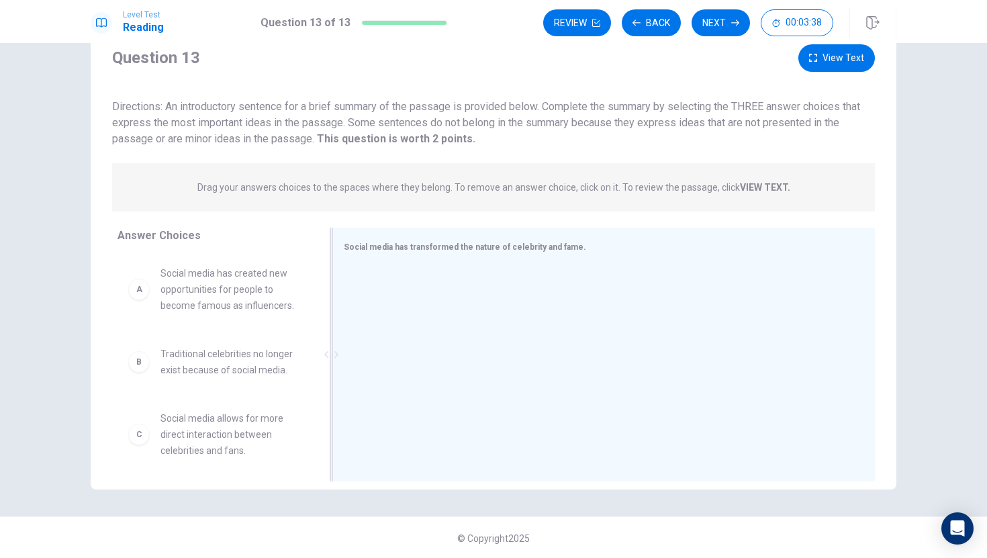
scroll to position [48, 0]
click at [528, 251] on div "Social media has transformed the nature of celebrity and fame." at bounding box center [596, 245] width 504 height 17
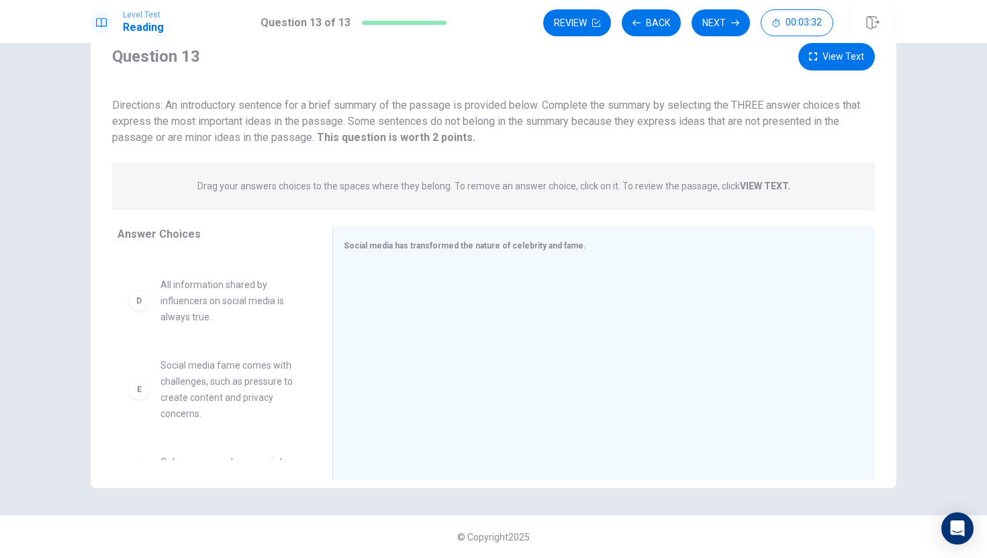
scroll to position [0, 0]
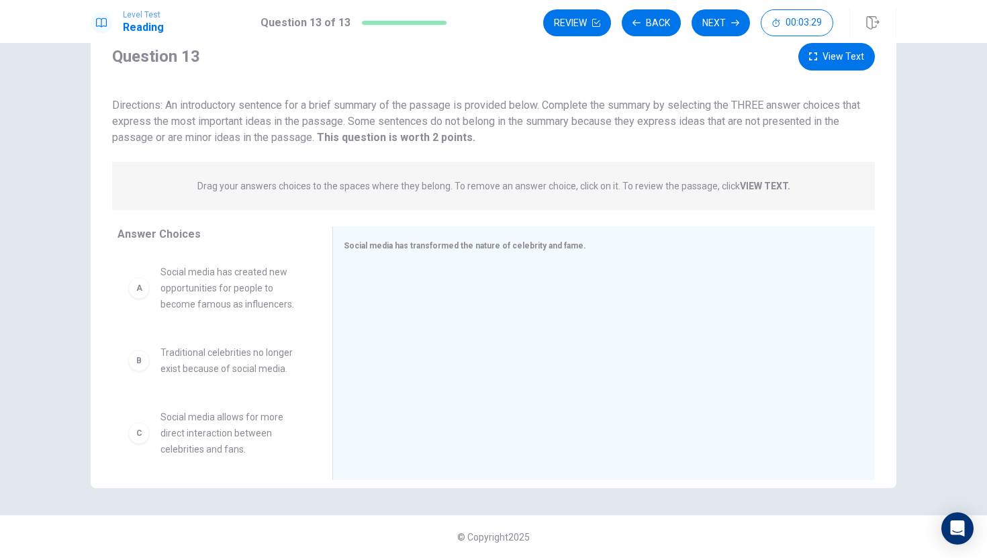
click at [137, 285] on div "A" at bounding box center [138, 287] width 21 height 21
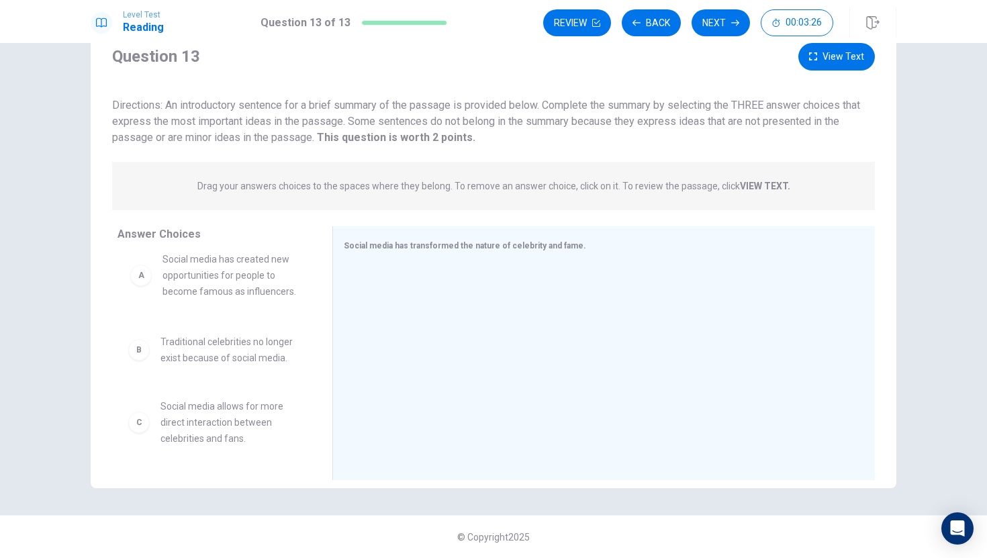
drag, startPoint x: 137, startPoint y: 285, endPoint x: 139, endPoint y: 275, distance: 9.6
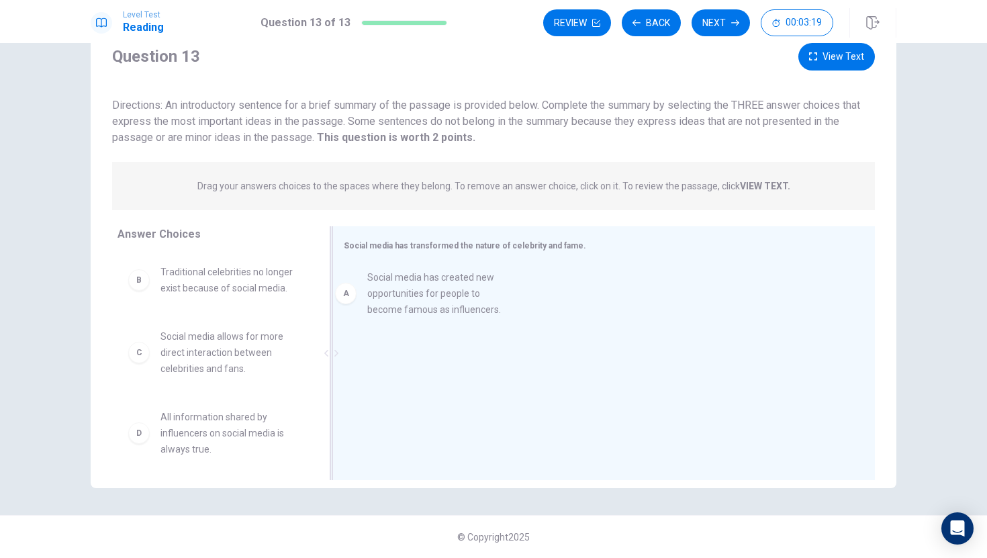
drag, startPoint x: 140, startPoint y: 296, endPoint x: 355, endPoint y: 302, distance: 215.0
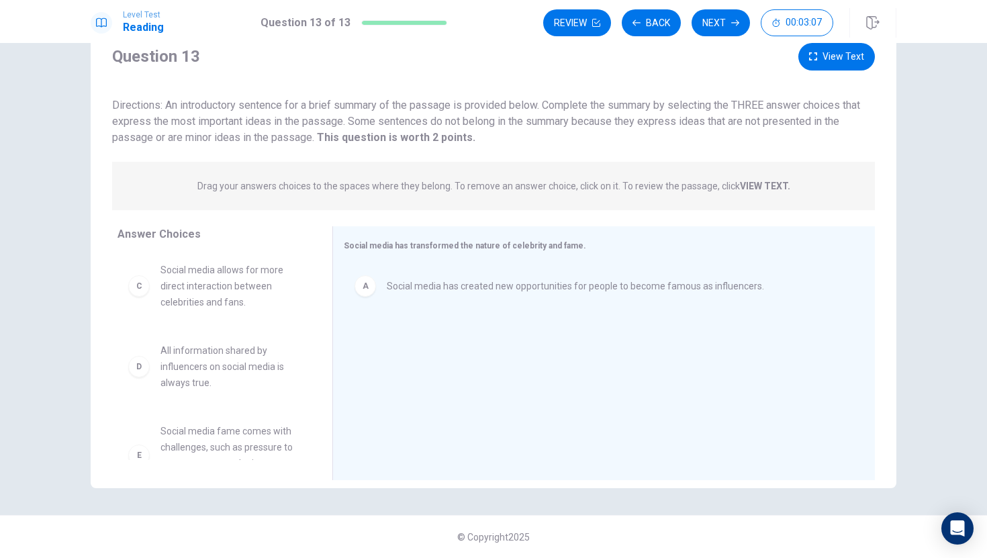
scroll to position [71, 0]
drag, startPoint x: 337, startPoint y: 352, endPoint x: 330, endPoint y: 381, distance: 29.5
click at [330, 382] on div at bounding box center [331, 353] width 17 height 254
click at [295, 368] on span "All information shared by influencers on social media is always true." at bounding box center [231, 363] width 140 height 48
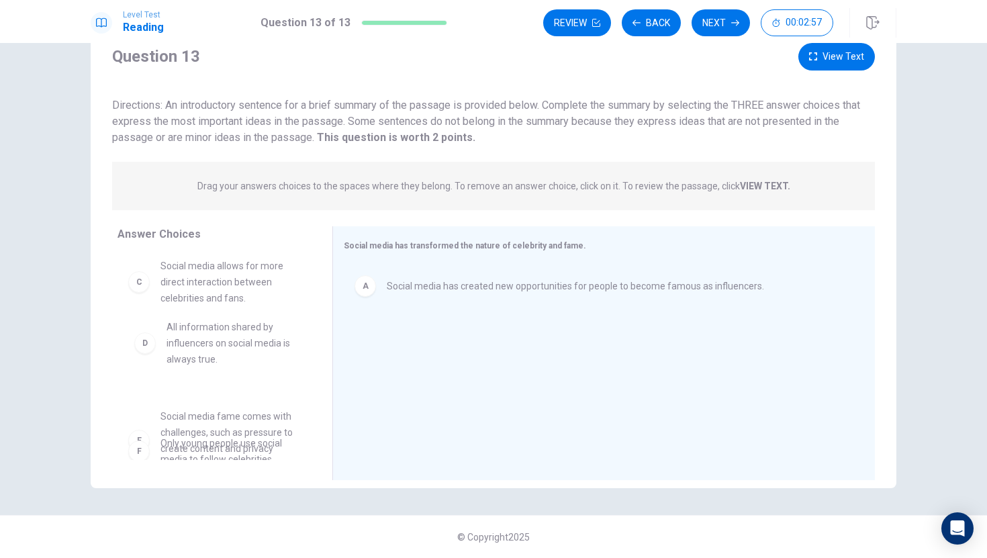
drag, startPoint x: 295, startPoint y: 368, endPoint x: 300, endPoint y: 347, distance: 21.5
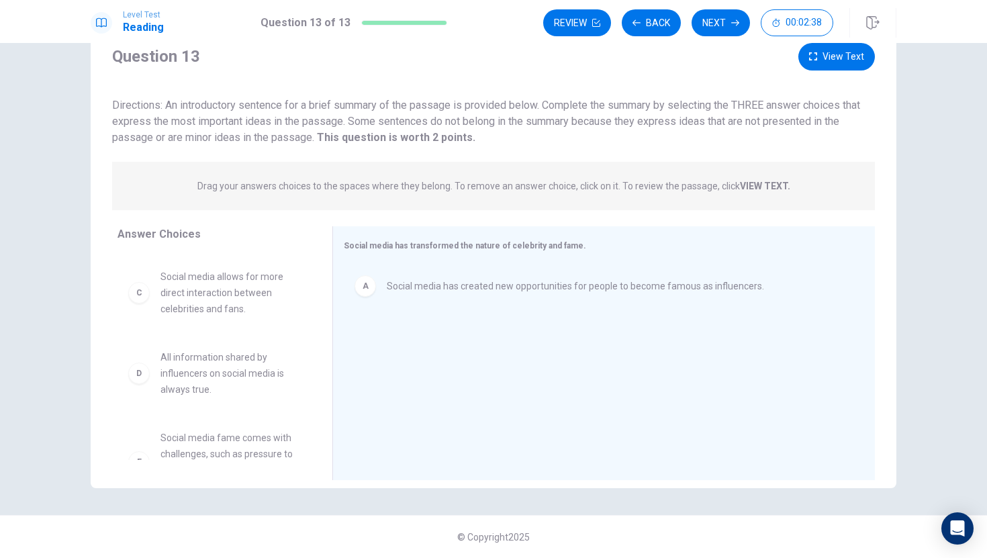
scroll to position [59, 0]
drag, startPoint x: 220, startPoint y: 363, endPoint x: 425, endPoint y: 330, distance: 207.4
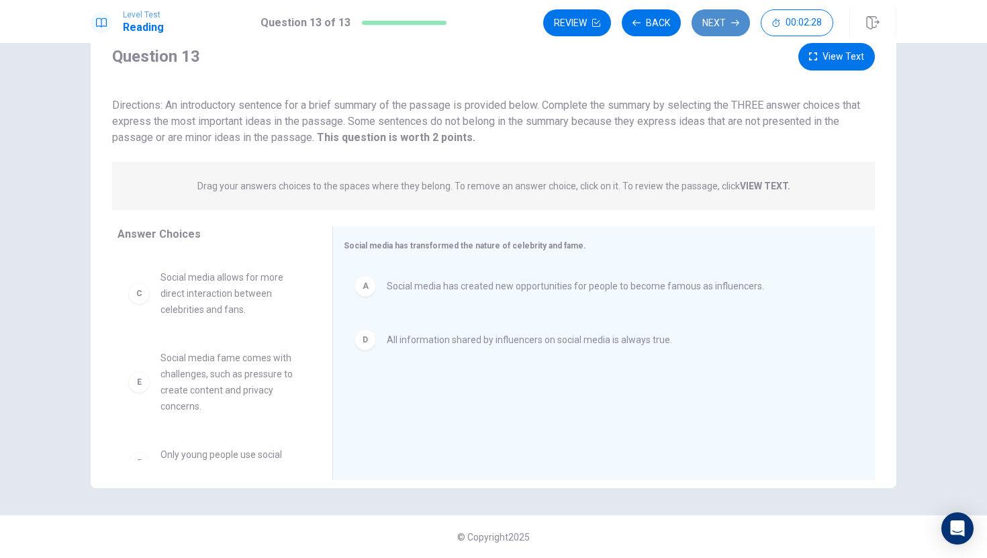
click at [728, 22] on button "Next" at bounding box center [721, 22] width 58 height 27
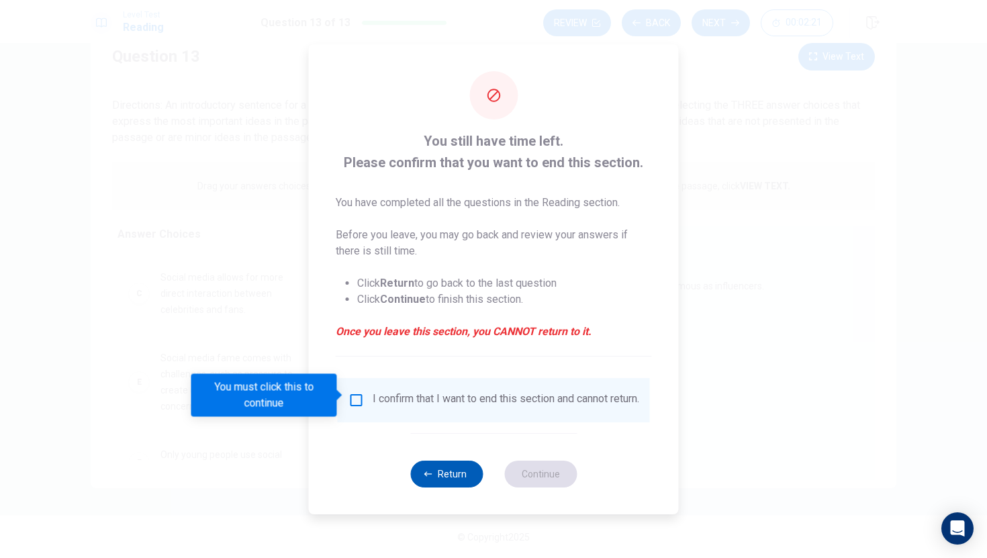
click at [445, 476] on button "Return" at bounding box center [446, 474] width 73 height 27
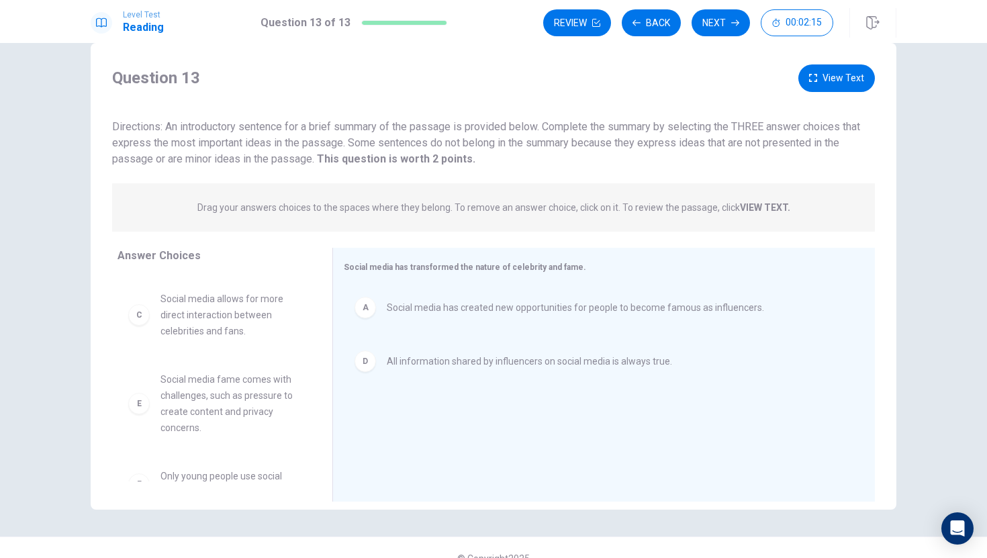
scroll to position [48, 0]
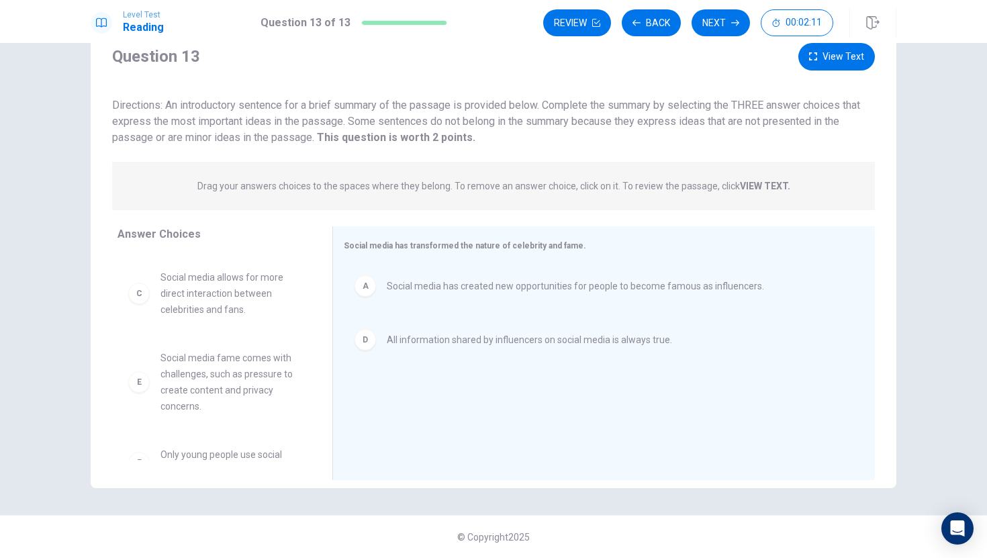
click at [805, 50] on button "View Text" at bounding box center [837, 57] width 77 height 28
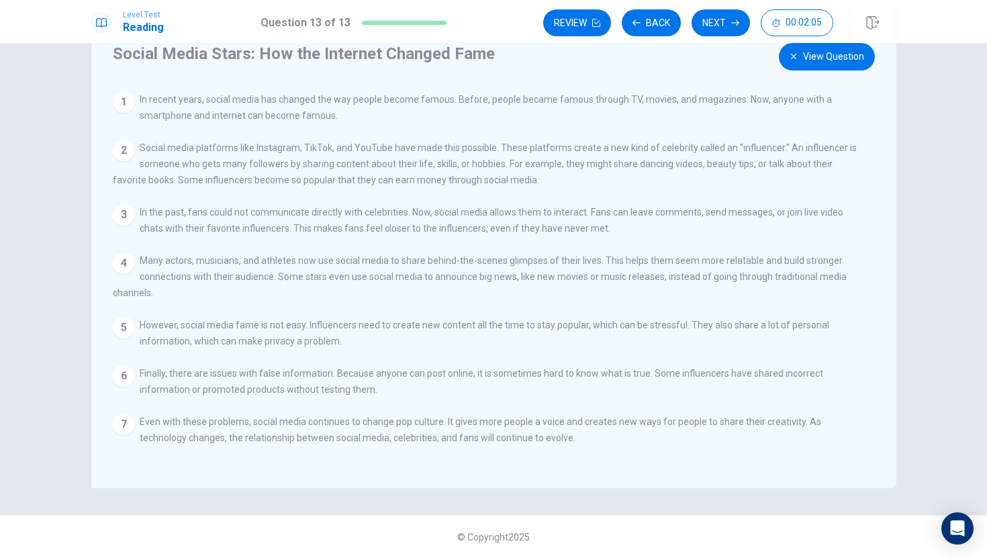
click at [805, 54] on button "View Question" at bounding box center [827, 57] width 96 height 28
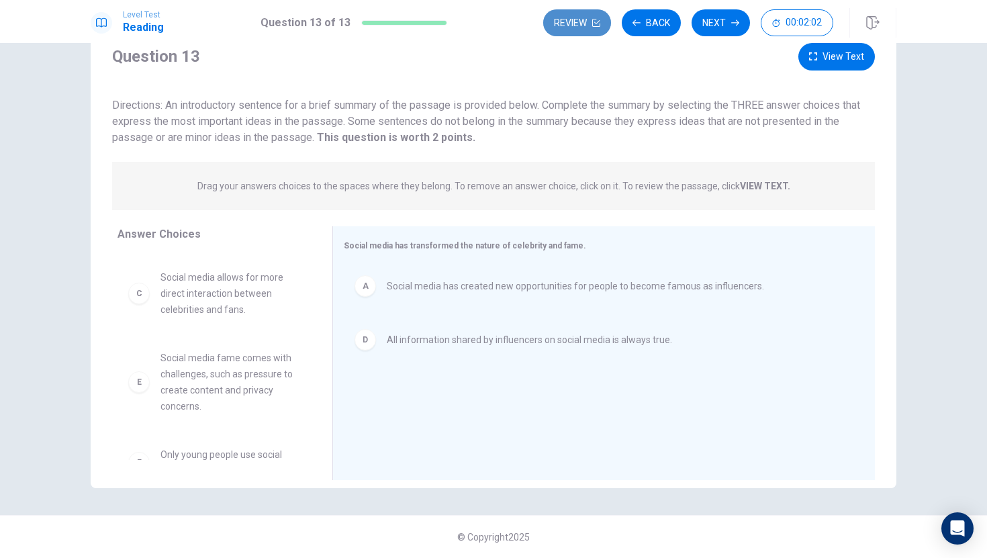
click at [567, 26] on button "Review" at bounding box center [577, 22] width 68 height 27
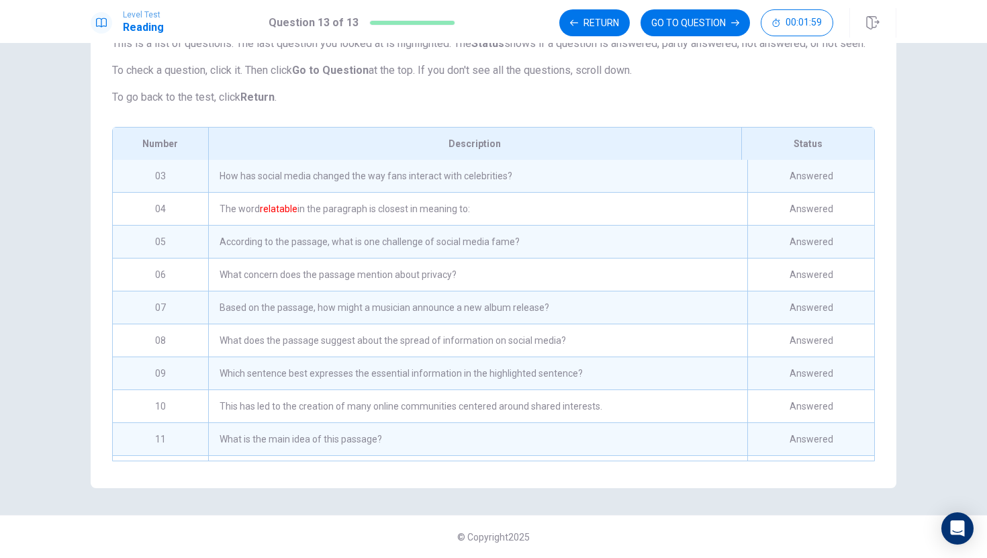
scroll to position [0, 0]
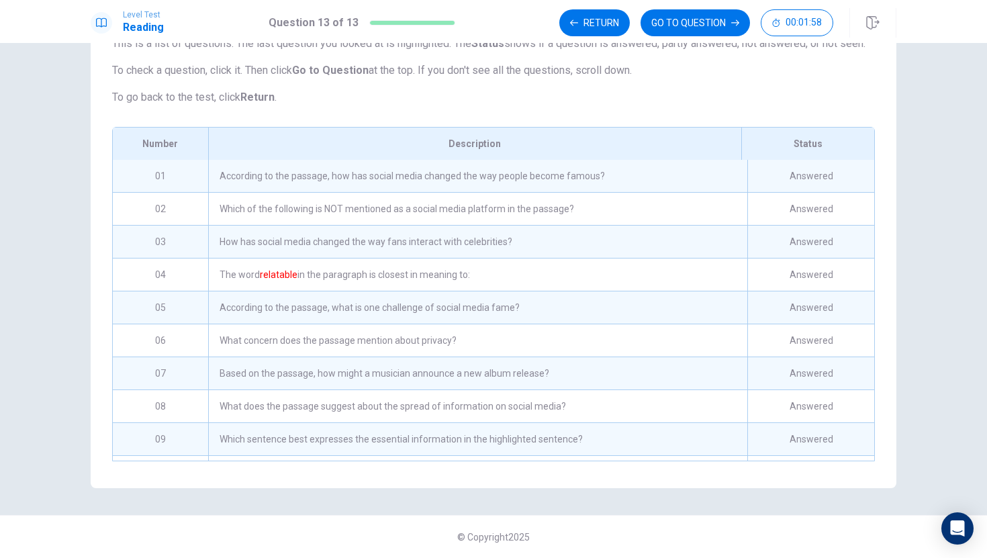
click at [549, 176] on div "According to the passage, how has social media changed the way people become fa…" at bounding box center [477, 176] width 539 height 32
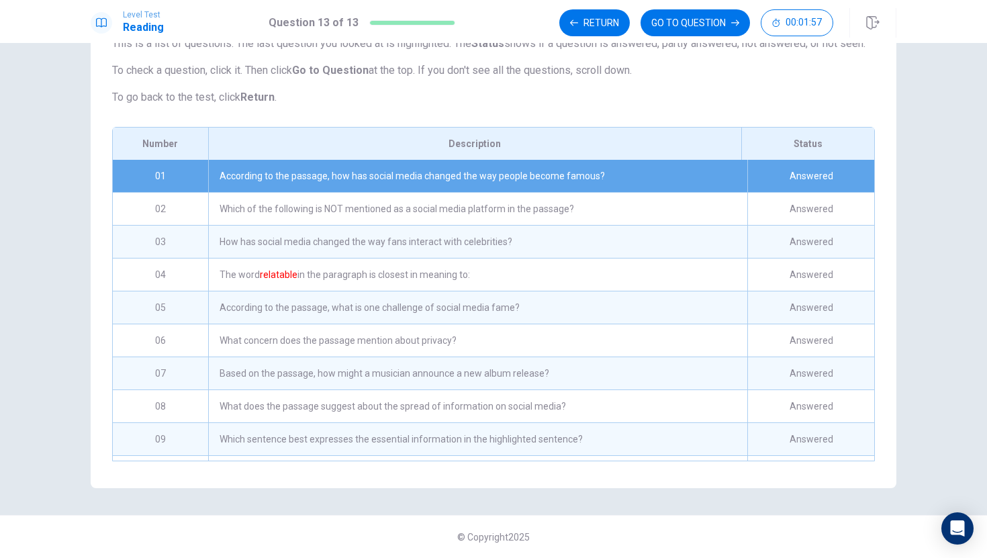
click at [602, 159] on div "Description" at bounding box center [474, 144] width 533 height 32
click at [601, 168] on div "According to the passage, how has social media changed the way people become fa…" at bounding box center [477, 176] width 539 height 32
click at [587, 194] on div "Which of the following is NOT mentioned as a social media platform in the passa…" at bounding box center [477, 209] width 539 height 32
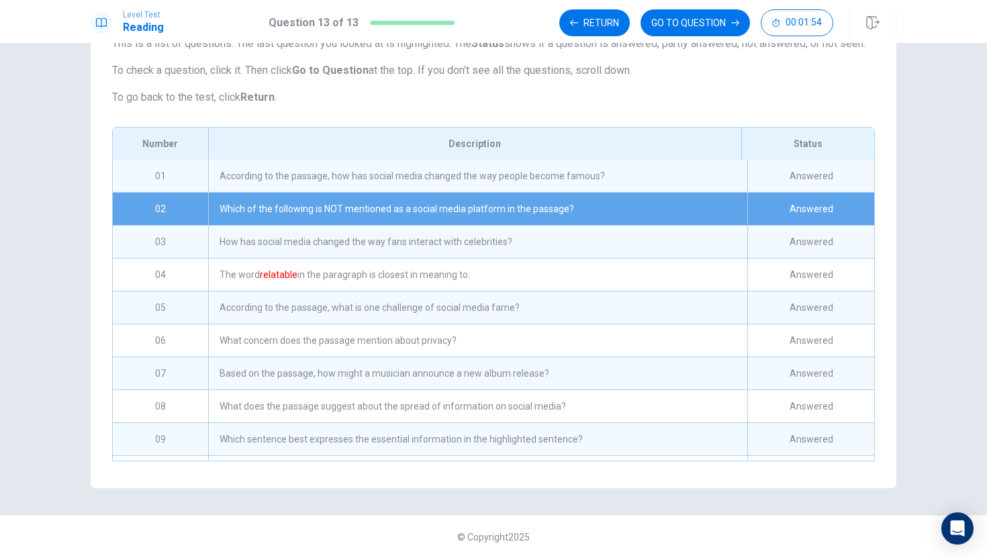
click at [587, 195] on div "Which of the following is NOT mentioned as a social media platform in the passa…" at bounding box center [477, 209] width 539 height 32
click at [588, 195] on div "Which of the following is NOT mentioned as a social media platform in the passa…" at bounding box center [477, 209] width 539 height 32
click at [785, 197] on div "Answered" at bounding box center [811, 209] width 127 height 32
click at [785, 168] on div "Answered" at bounding box center [811, 176] width 127 height 32
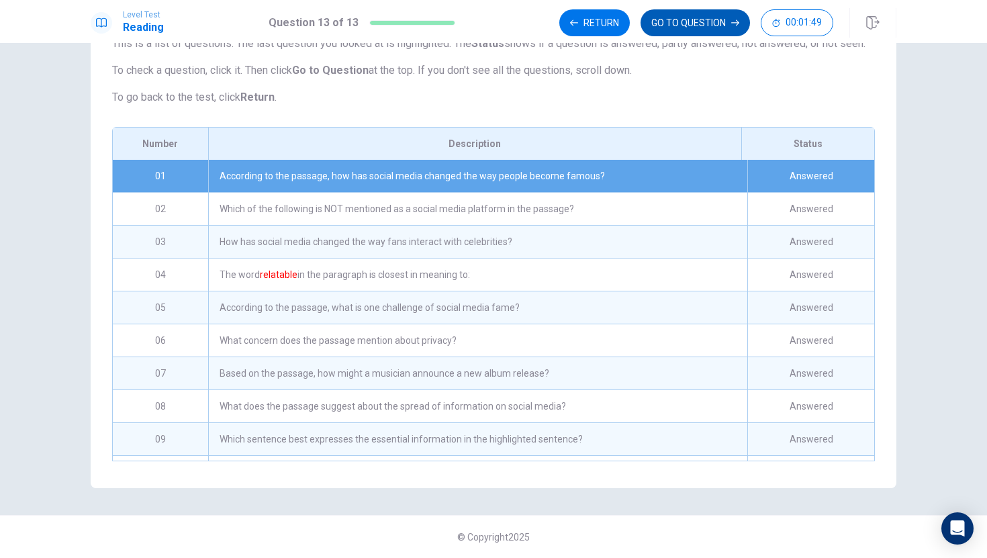
click at [703, 17] on button "GO TO QUESTION" at bounding box center [695, 22] width 109 height 27
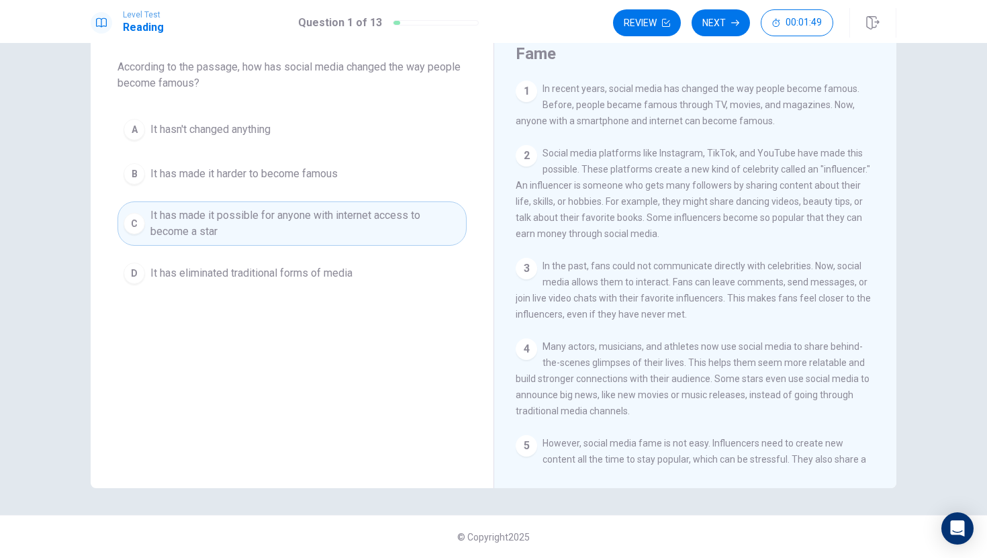
scroll to position [70, 0]
click at [731, 9] on div "Review Next 00:01:46" at bounding box center [754, 23] width 283 height 30
click at [726, 15] on button "Next" at bounding box center [721, 22] width 58 height 27
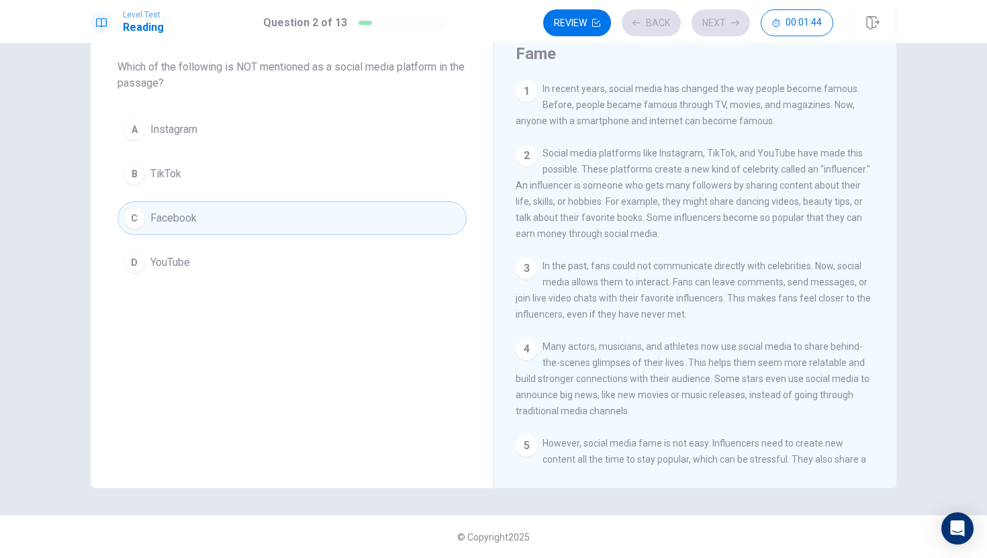
click at [725, 15] on div "Review Back Next 00:01:44" at bounding box center [688, 22] width 290 height 27
click at [718, 15] on button "Next" at bounding box center [721, 22] width 58 height 27
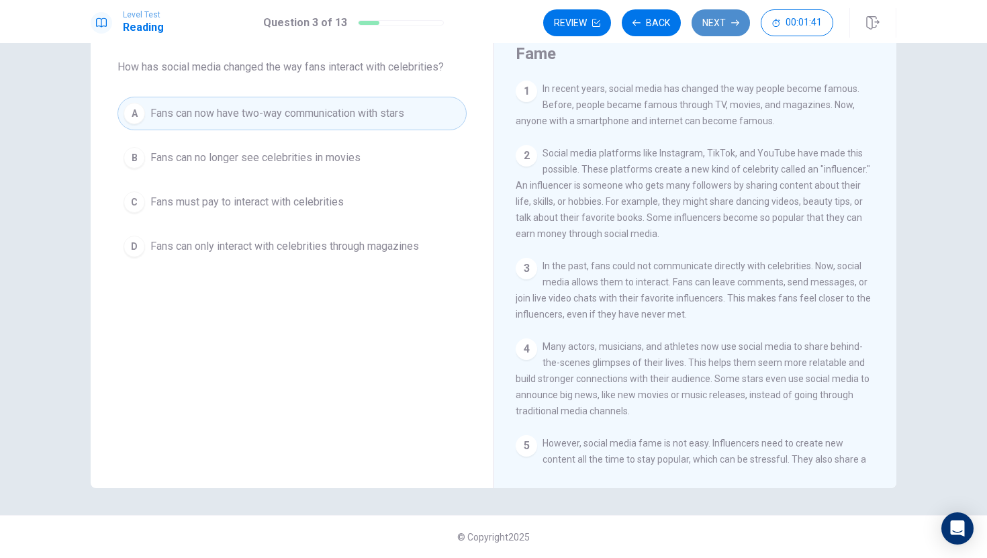
click at [719, 15] on button "Next" at bounding box center [721, 22] width 58 height 27
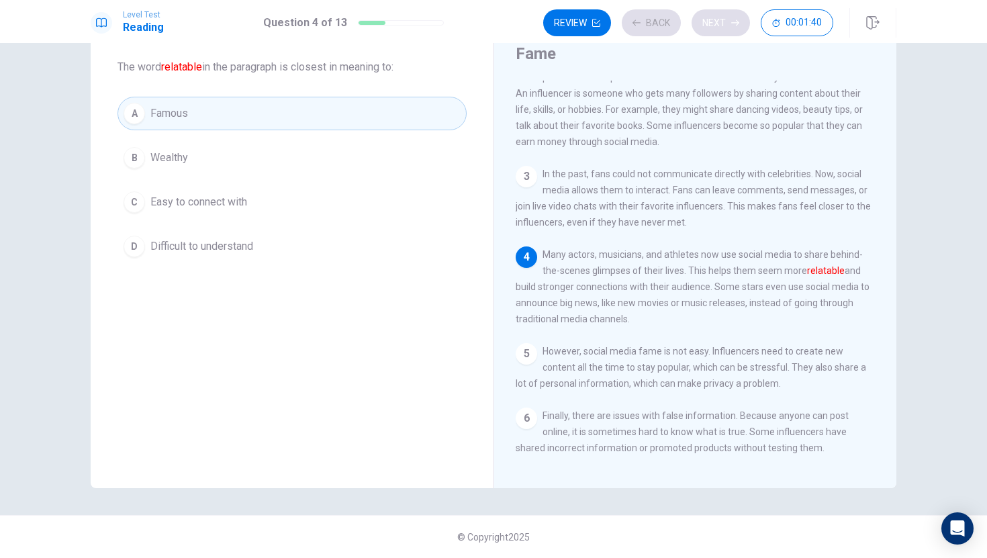
scroll to position [99, 0]
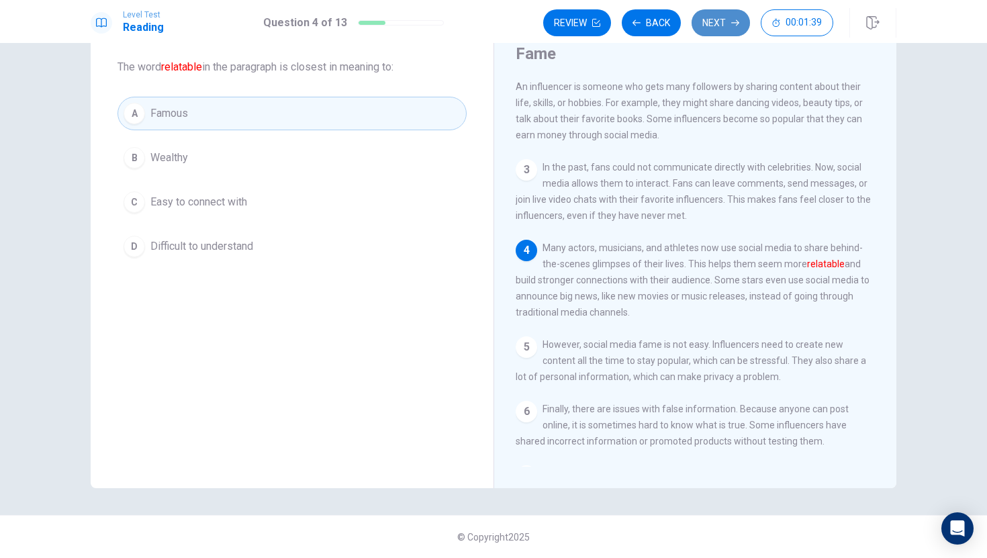
click at [719, 15] on button "Next" at bounding box center [721, 22] width 58 height 27
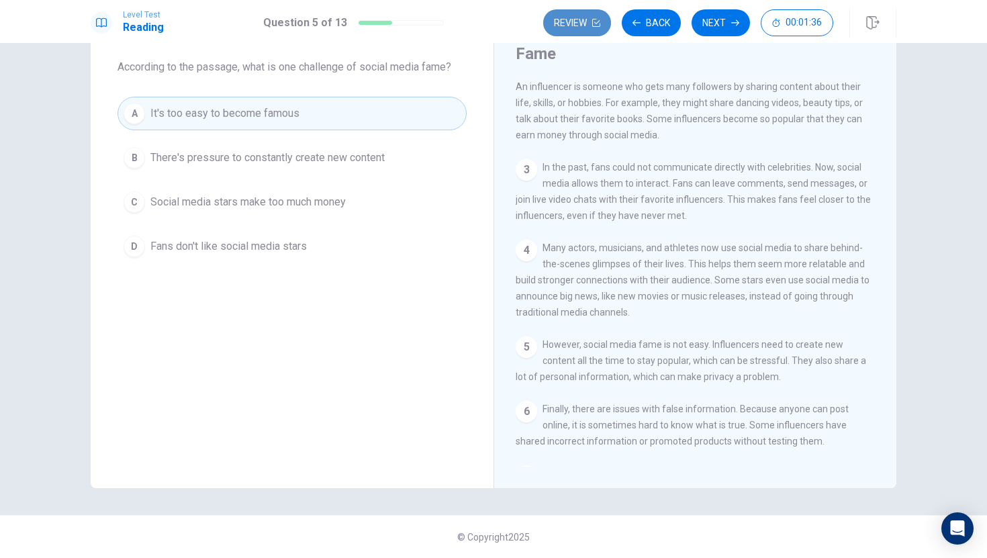
click at [584, 19] on button "Review" at bounding box center [577, 22] width 68 height 27
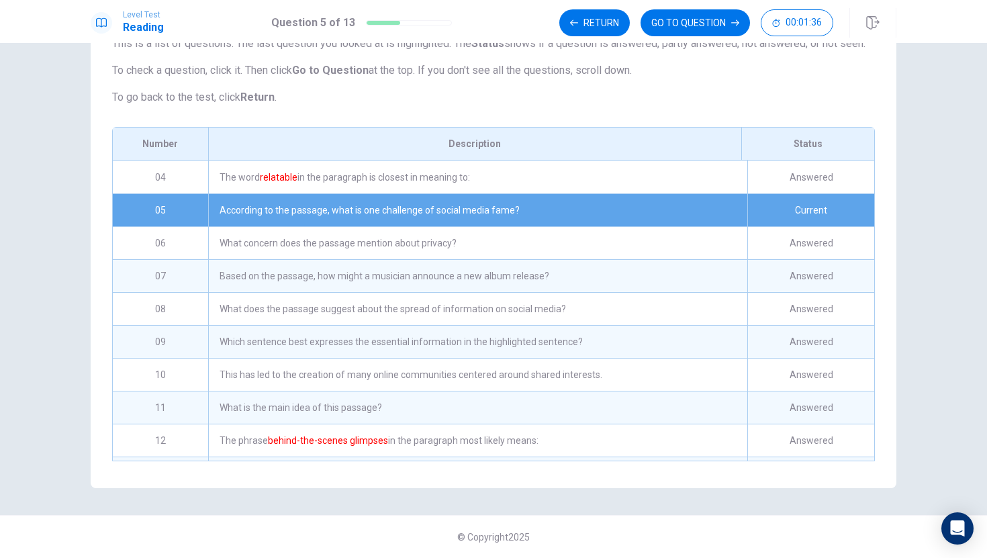
scroll to position [126, 0]
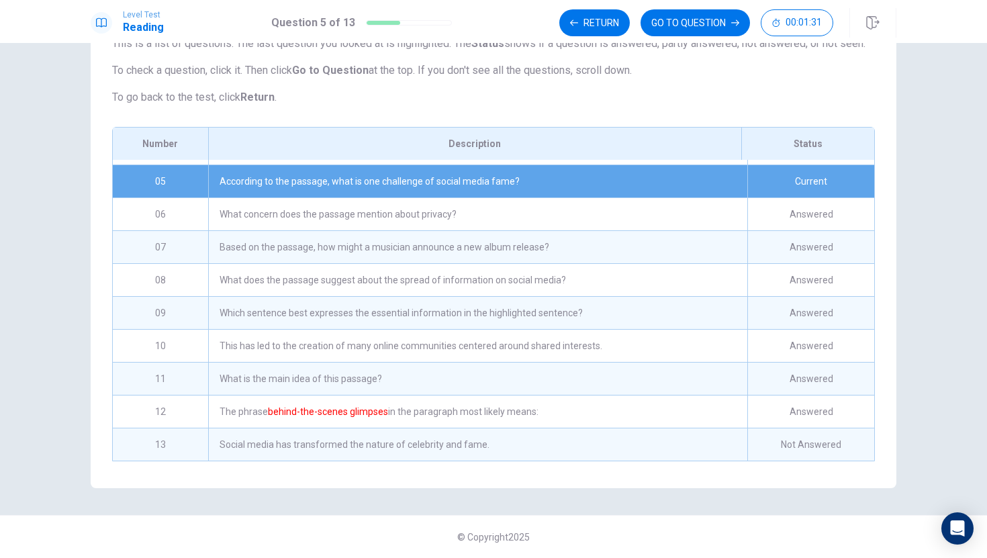
click at [569, 350] on div "This has led to the creation of many online communities centered around shared …" at bounding box center [477, 346] width 539 height 32
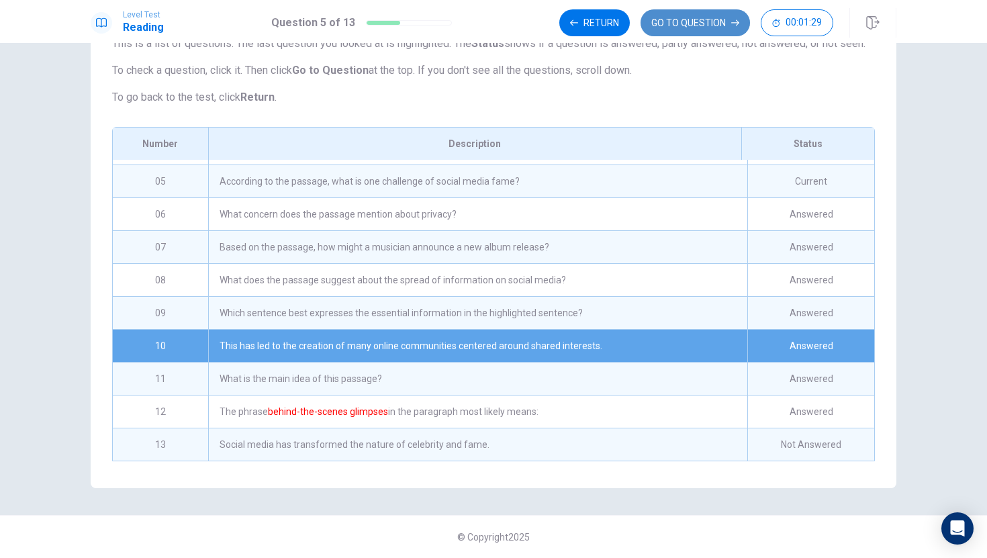
click at [724, 21] on button "GO TO QUESTION" at bounding box center [695, 22] width 109 height 27
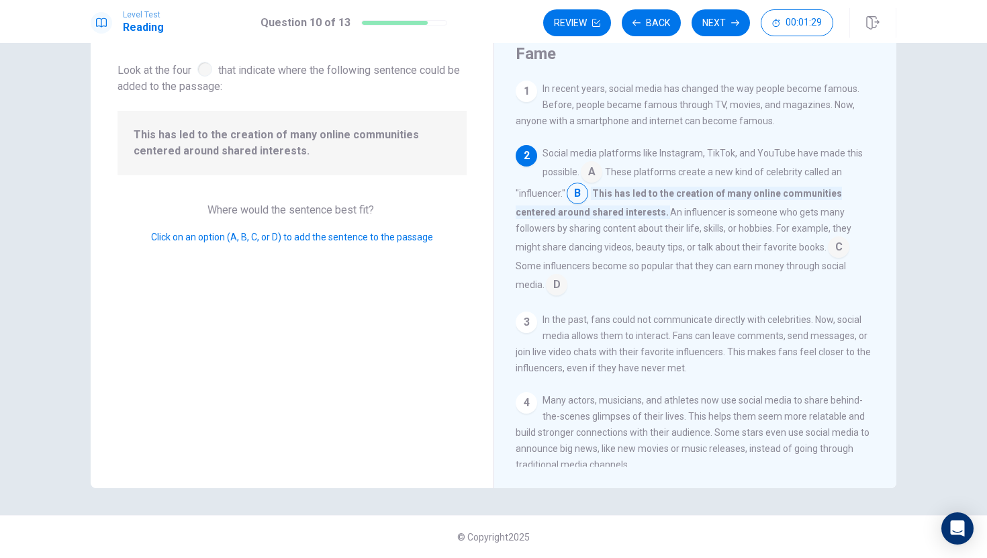
scroll to position [66, 0]
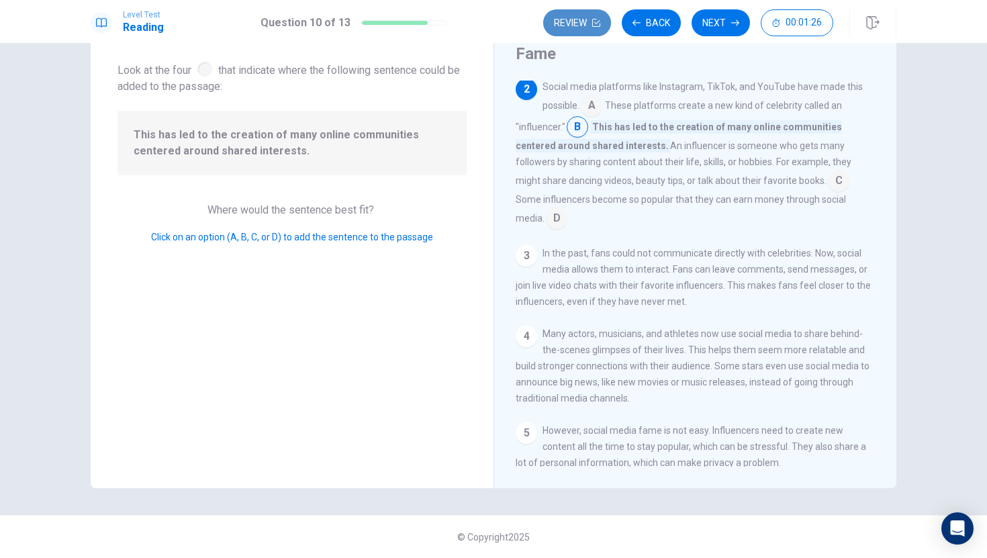
click at [576, 18] on button "Review" at bounding box center [577, 22] width 68 height 27
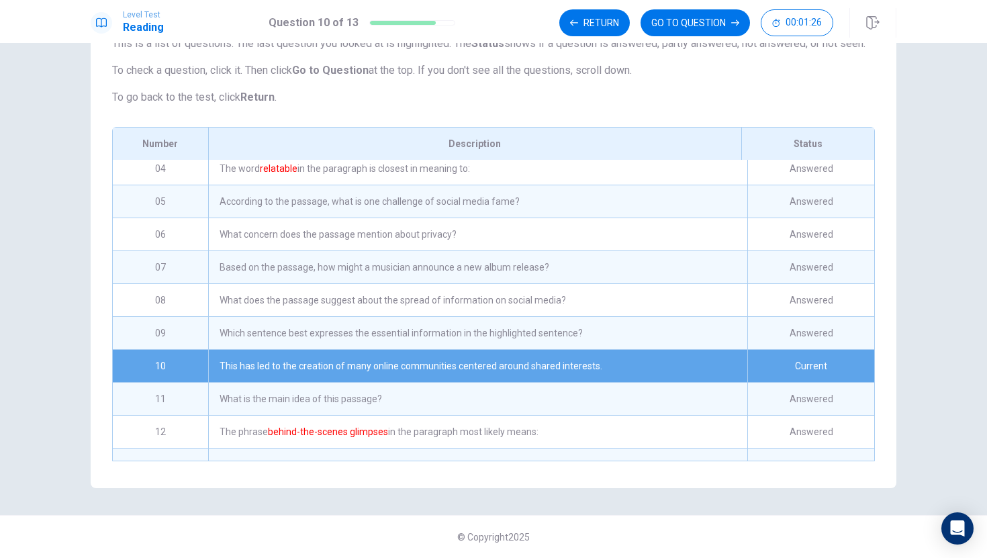
scroll to position [126, 0]
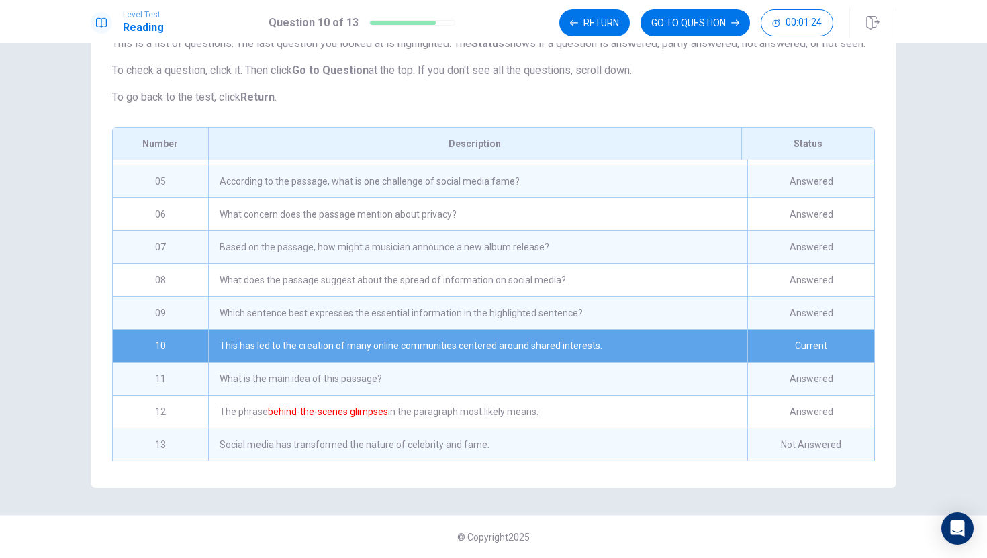
click at [403, 247] on div "Based on the passage, how might a musician announce a new album release?" at bounding box center [477, 247] width 539 height 32
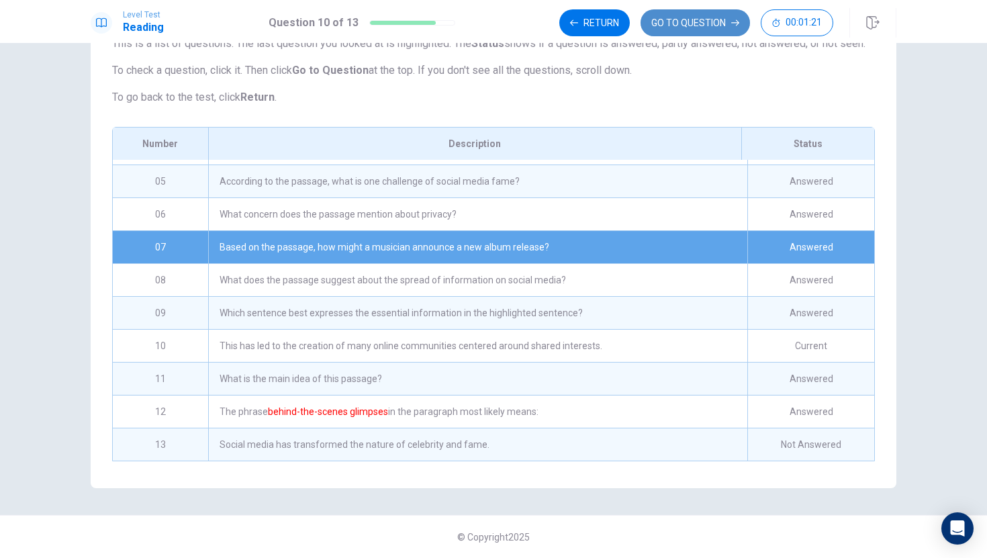
click at [691, 26] on button "GO TO QUESTION" at bounding box center [695, 22] width 109 height 27
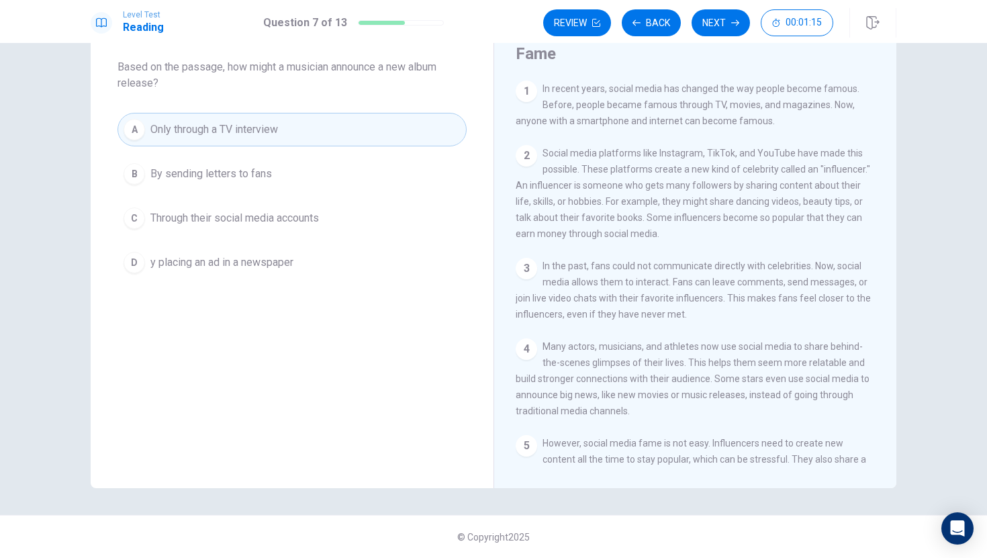
click at [373, 220] on button "C Through their social media accounts" at bounding box center [292, 219] width 349 height 34
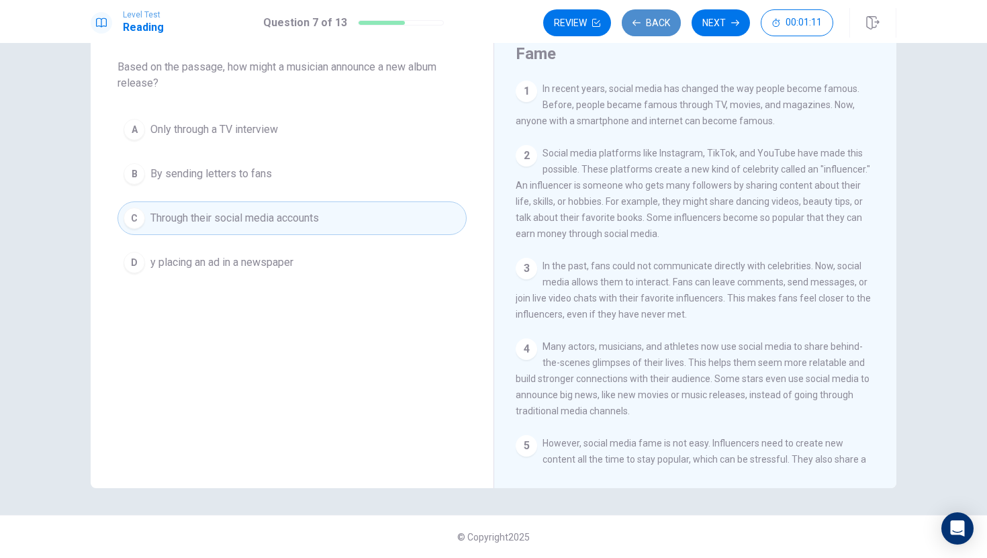
click at [641, 20] on button "Back" at bounding box center [651, 22] width 59 height 27
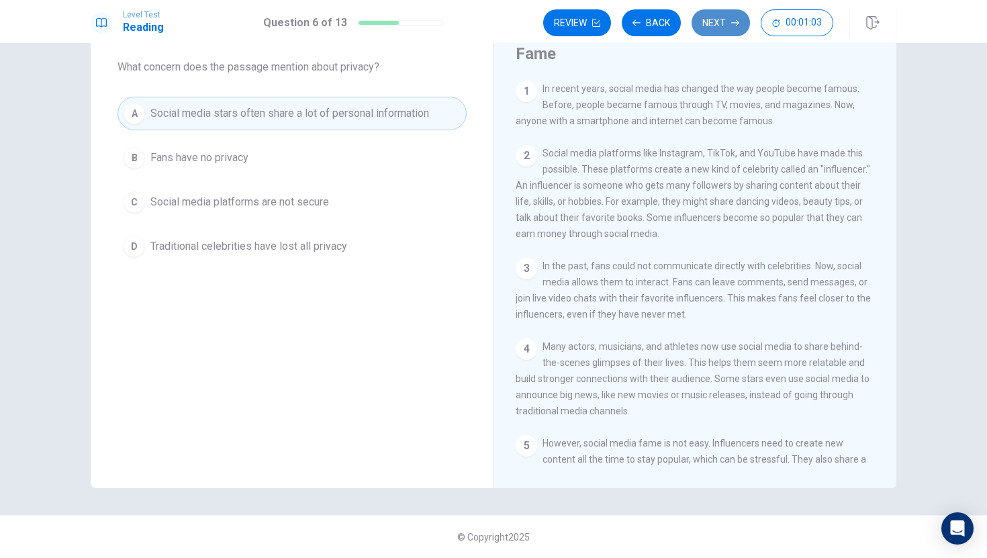
click at [727, 26] on button "Next" at bounding box center [721, 22] width 58 height 27
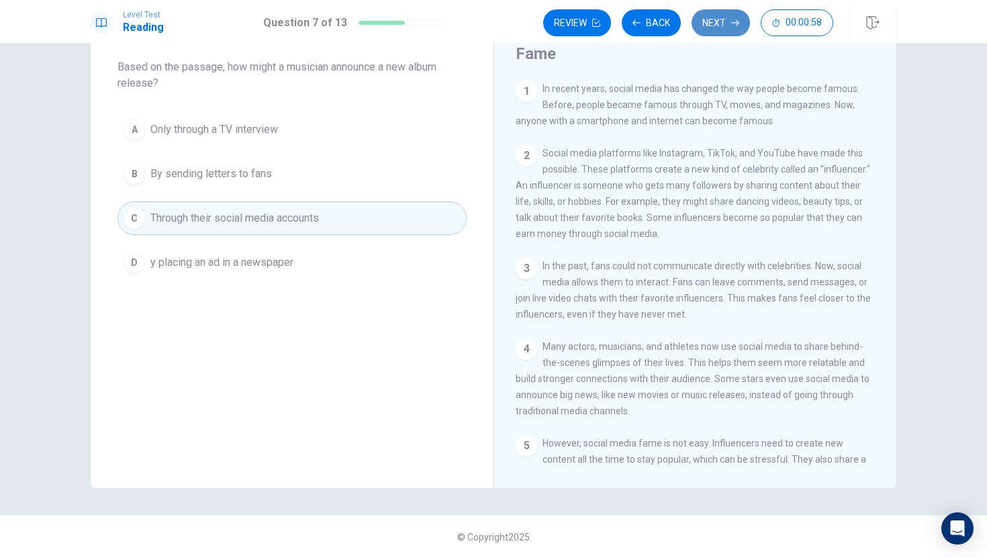
click at [733, 13] on button "Next" at bounding box center [721, 22] width 58 height 27
click at [721, 16] on button "Next" at bounding box center [721, 22] width 58 height 27
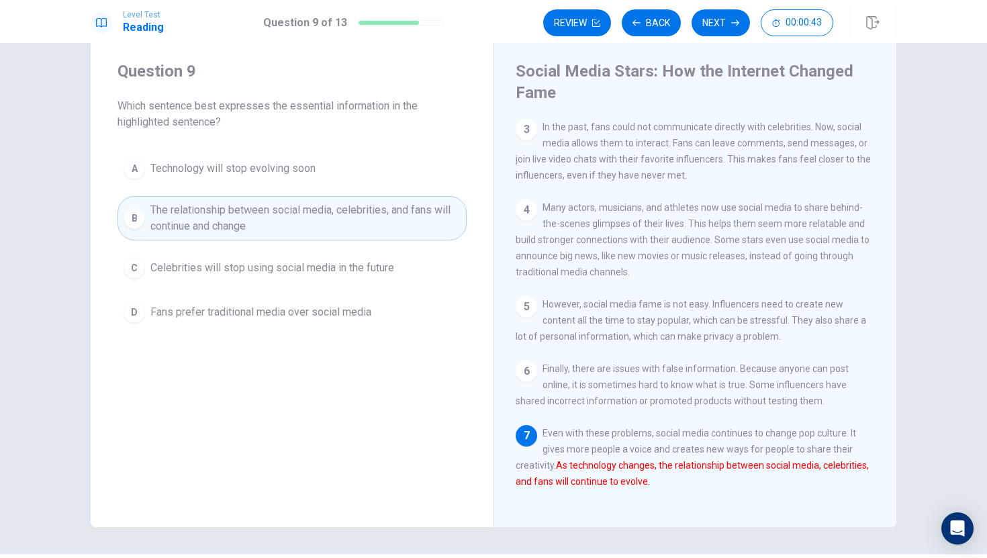
scroll to position [24, 0]
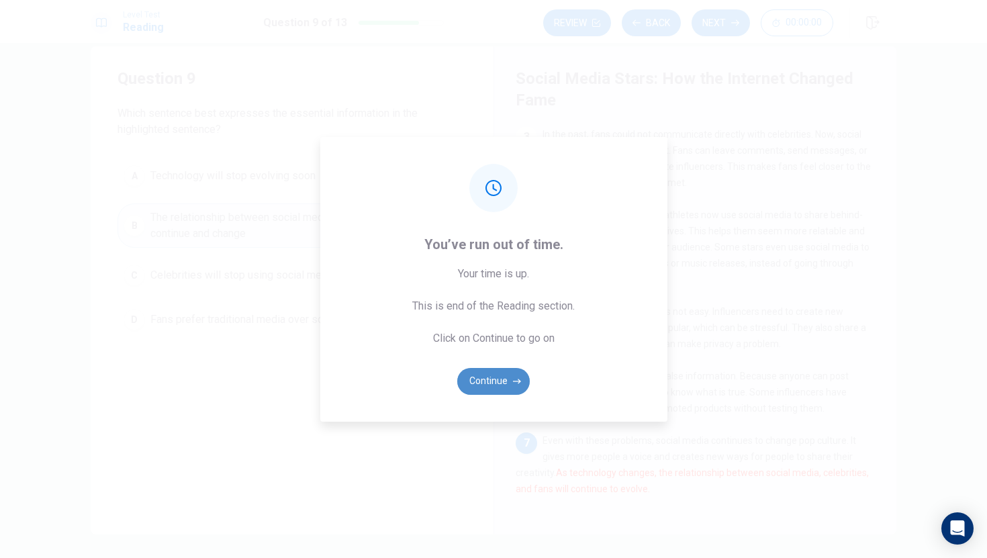
click at [492, 373] on button "Continue" at bounding box center [493, 381] width 73 height 27
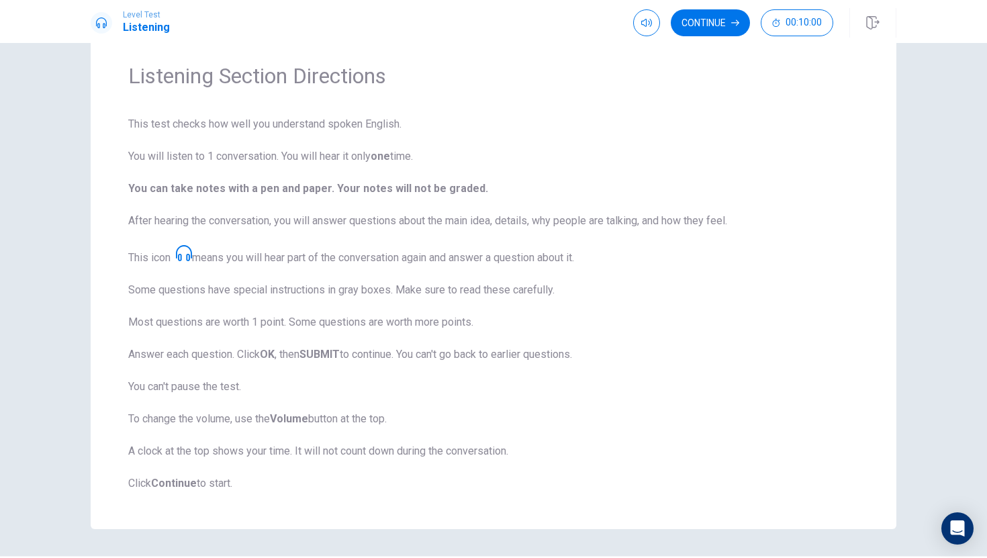
scroll to position [44, 0]
click at [707, 17] on button "Continue" at bounding box center [710, 22] width 79 height 27
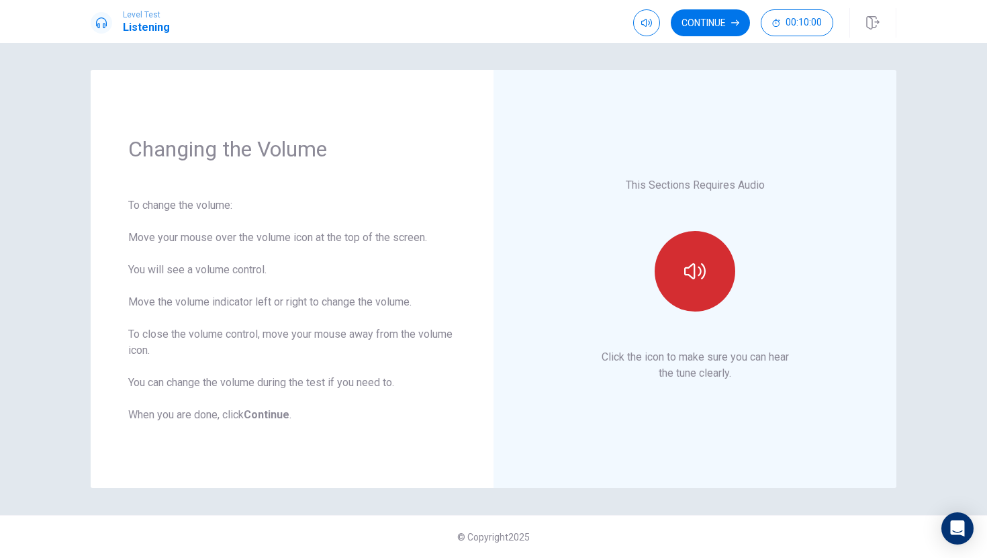
click at [695, 277] on icon "button" at bounding box center [694, 271] width 21 height 16
click at [695, 276] on icon "button" at bounding box center [694, 271] width 21 height 16
click at [721, 16] on button "Continue" at bounding box center [710, 22] width 79 height 27
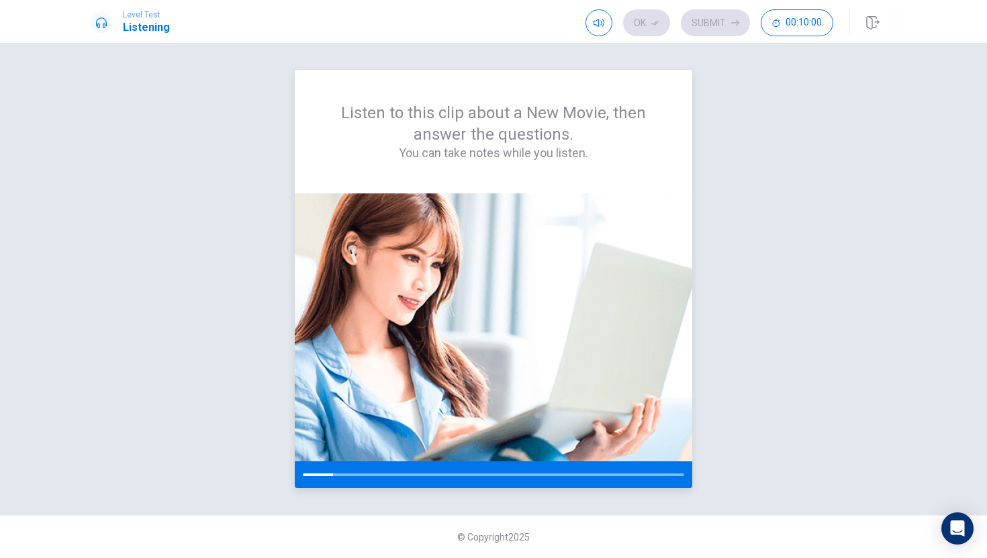
click at [537, 296] on img at bounding box center [494, 327] width 398 height 268
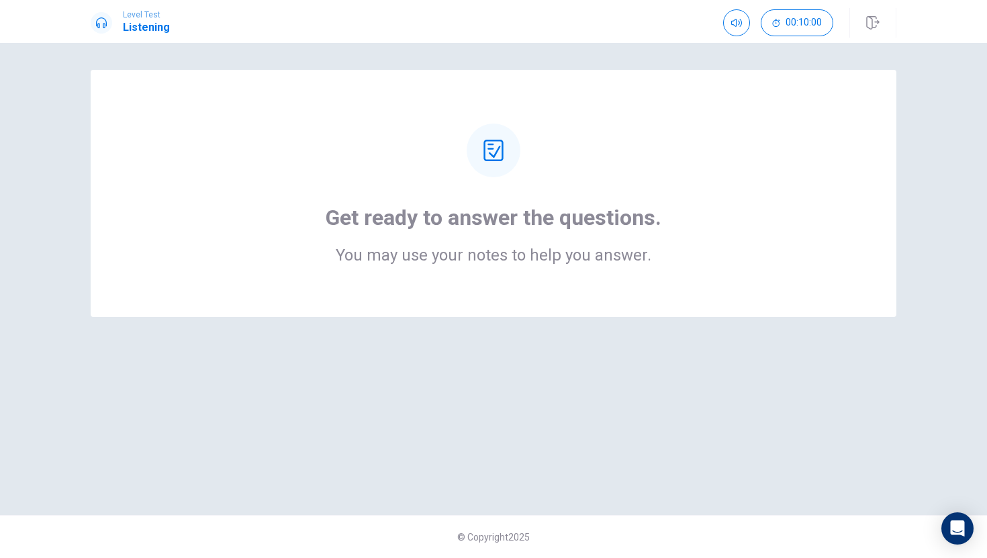
click at [684, 124] on div "Get ready to answer the questions. You may use your notes to help you answer." at bounding box center [493, 194] width 699 height 140
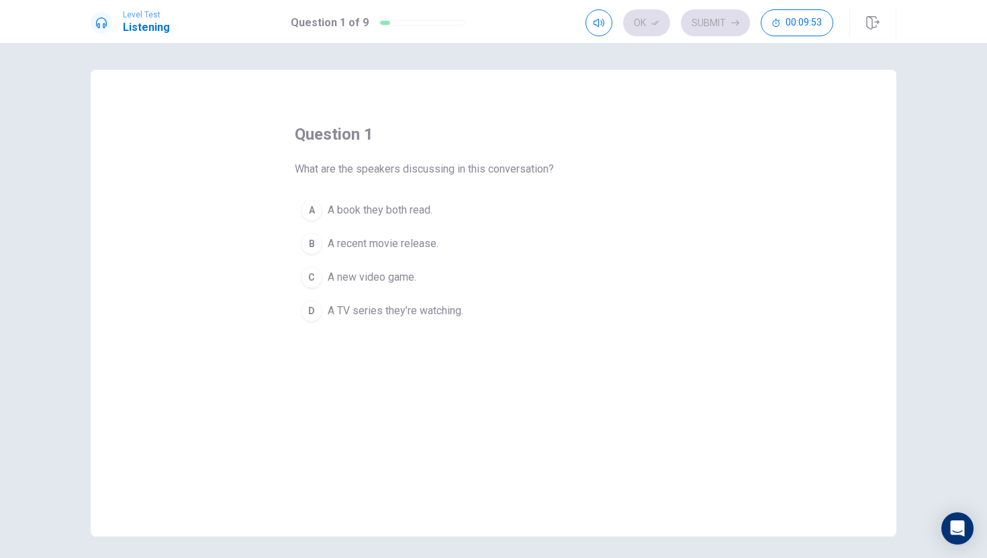
click at [408, 237] on span "A recent movie release." at bounding box center [383, 244] width 111 height 16
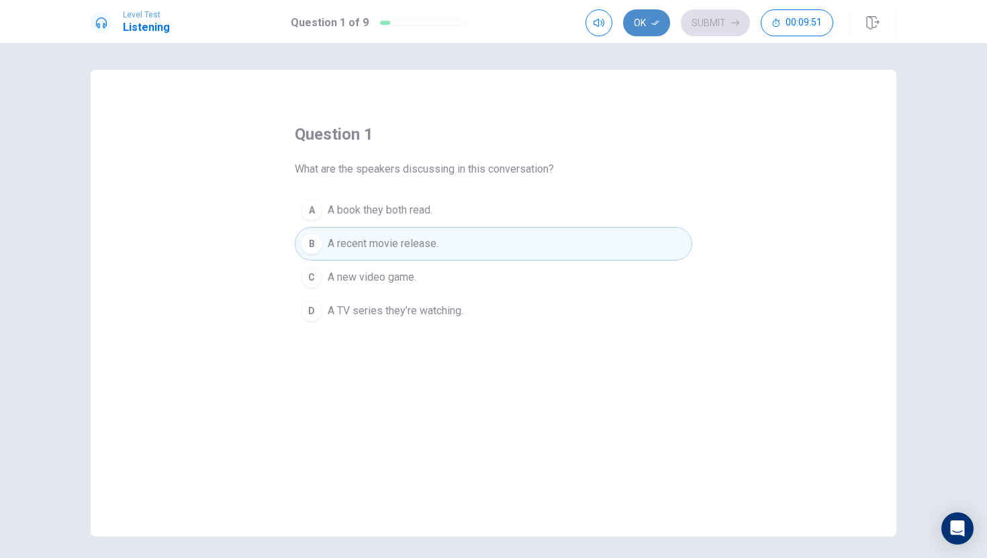
click at [656, 25] on icon "button" at bounding box center [656, 23] width 8 height 8
click at [709, 16] on button "Submit" at bounding box center [715, 22] width 69 height 27
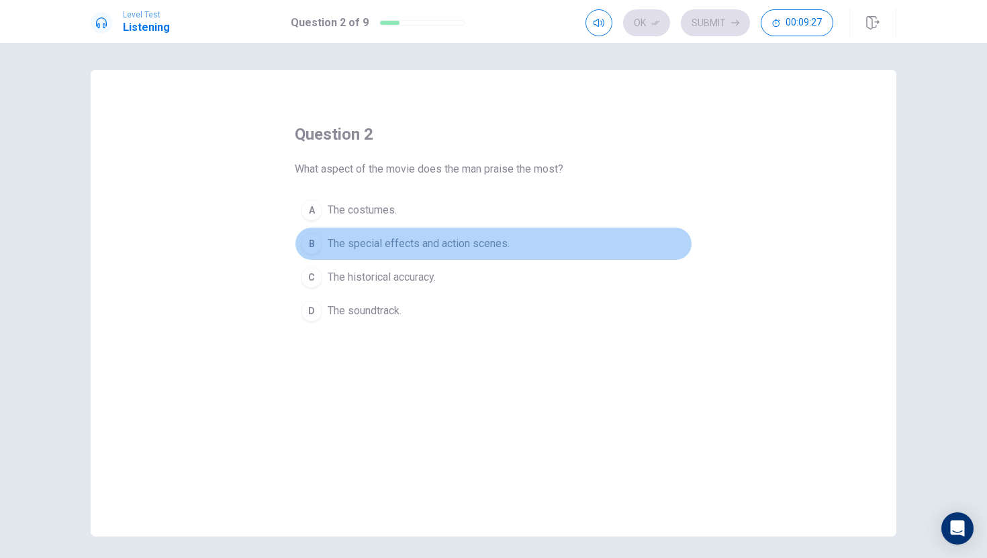
click at [404, 240] on span "The special effects and action scenes." at bounding box center [419, 244] width 182 height 16
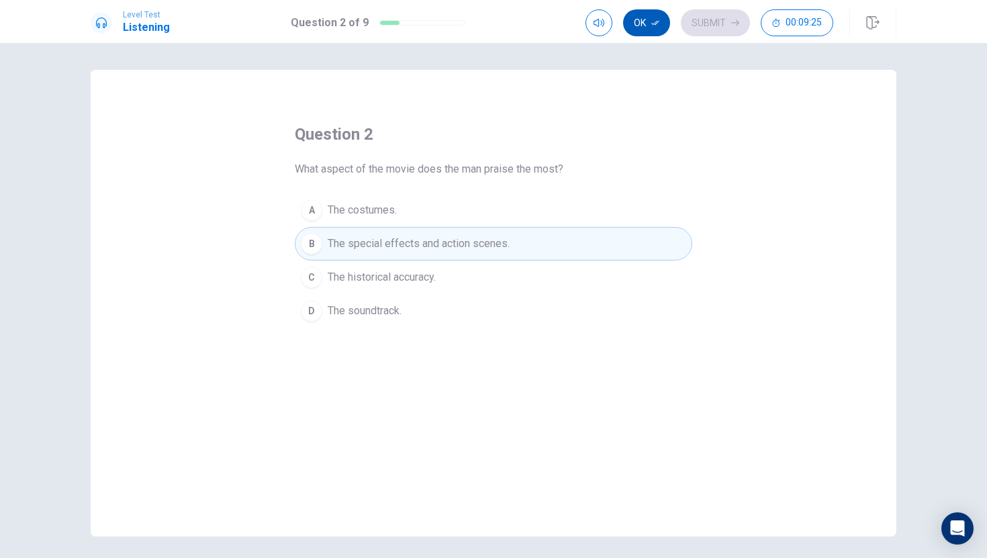
click at [656, 21] on icon "button" at bounding box center [656, 23] width 8 height 5
click at [722, 13] on button "Submit" at bounding box center [715, 22] width 69 height 27
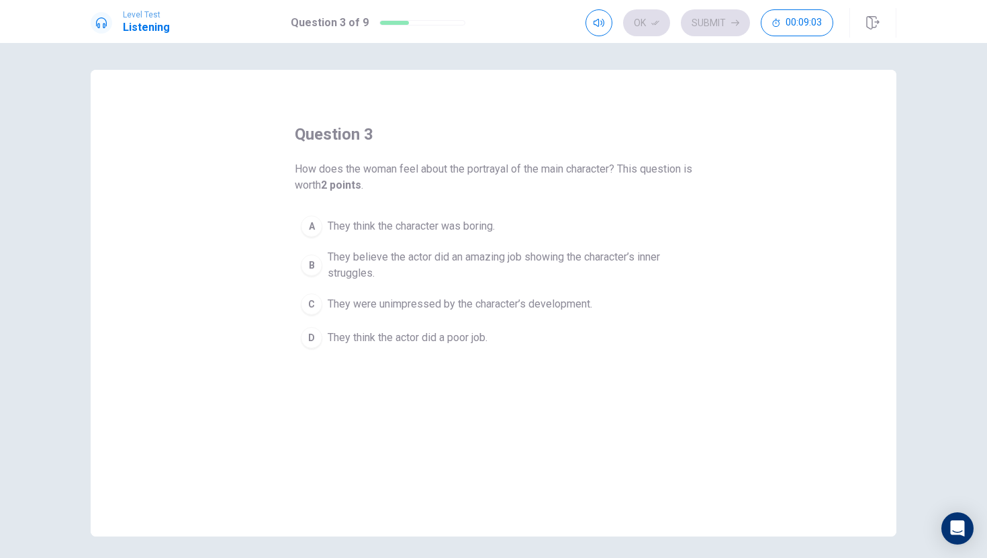
click at [380, 256] on span "They believe the actor did an amazing job showing the character’s inner struggl…" at bounding box center [507, 265] width 359 height 32
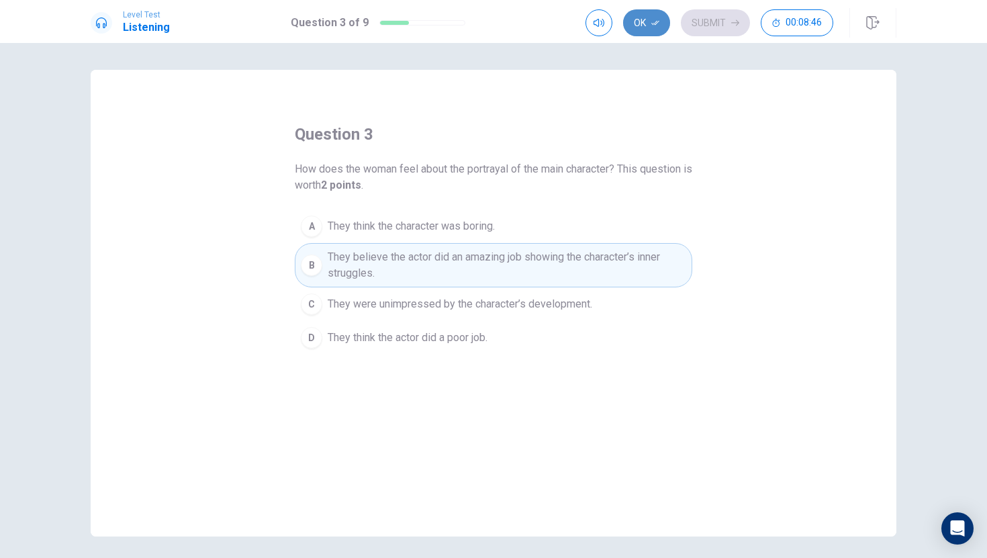
click at [647, 11] on button "Ok" at bounding box center [646, 22] width 47 height 27
click at [696, 17] on button "Submit" at bounding box center [715, 22] width 69 height 27
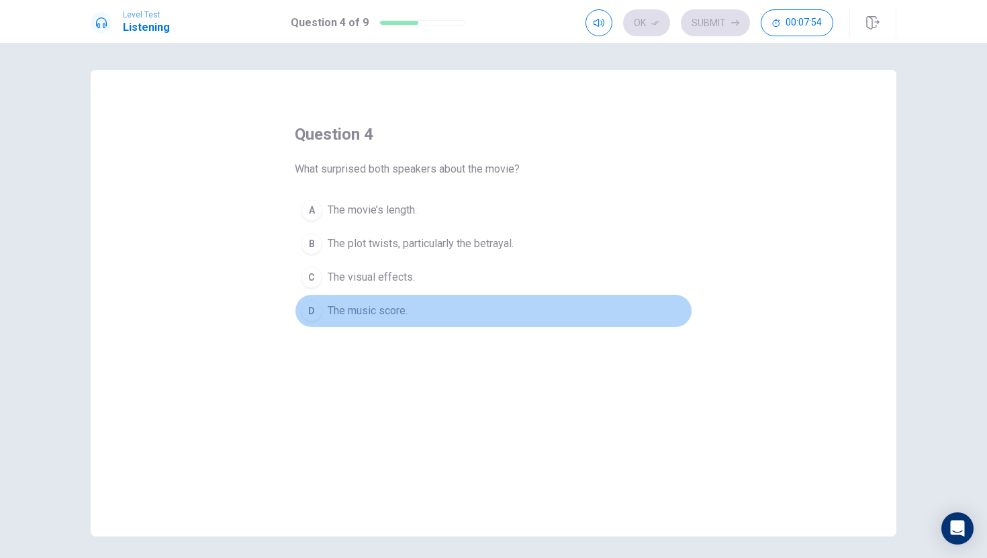
click at [414, 311] on button "D The music score." at bounding box center [494, 311] width 398 height 34
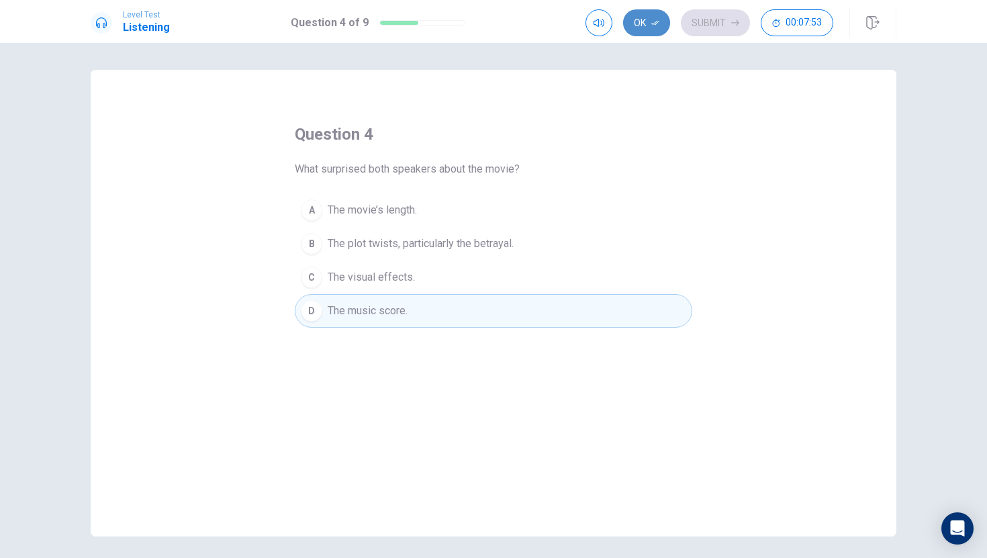
click at [648, 21] on button "Ok" at bounding box center [646, 22] width 47 height 27
click at [696, 22] on button "Submit" at bounding box center [715, 22] width 69 height 27
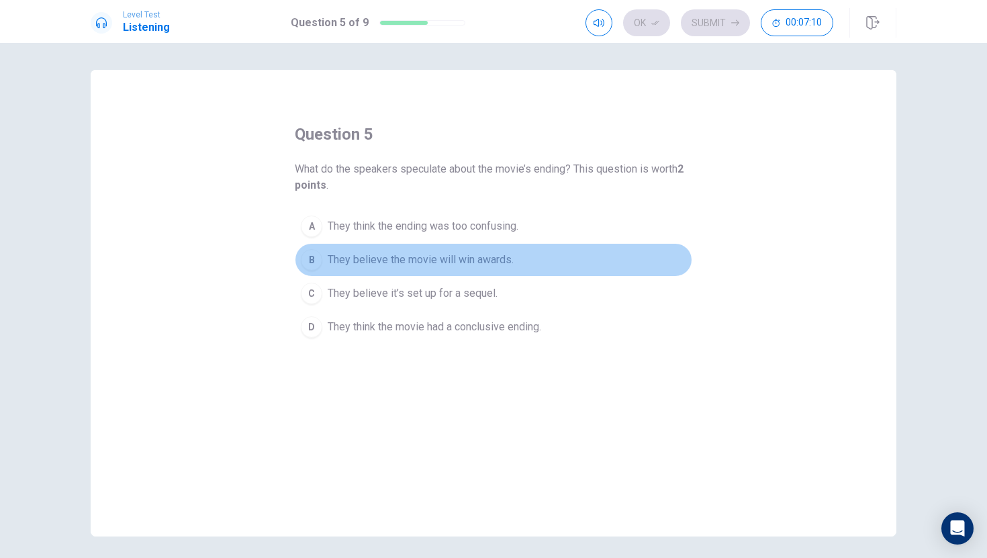
click at [429, 259] on span "They believe the movie will win awards." at bounding box center [421, 260] width 186 height 16
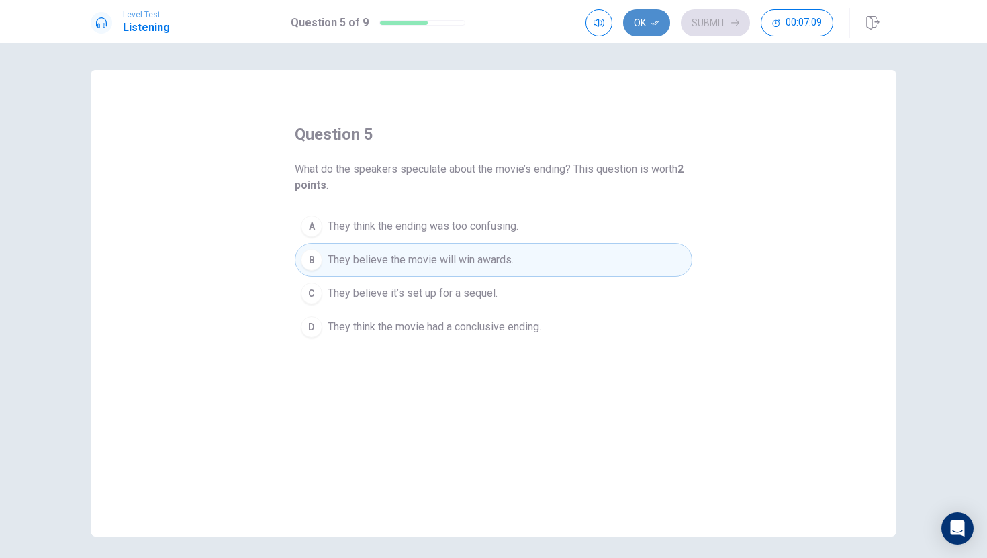
click at [652, 19] on icon "button" at bounding box center [656, 23] width 8 height 8
click at [721, 21] on button "Submit" at bounding box center [715, 22] width 69 height 27
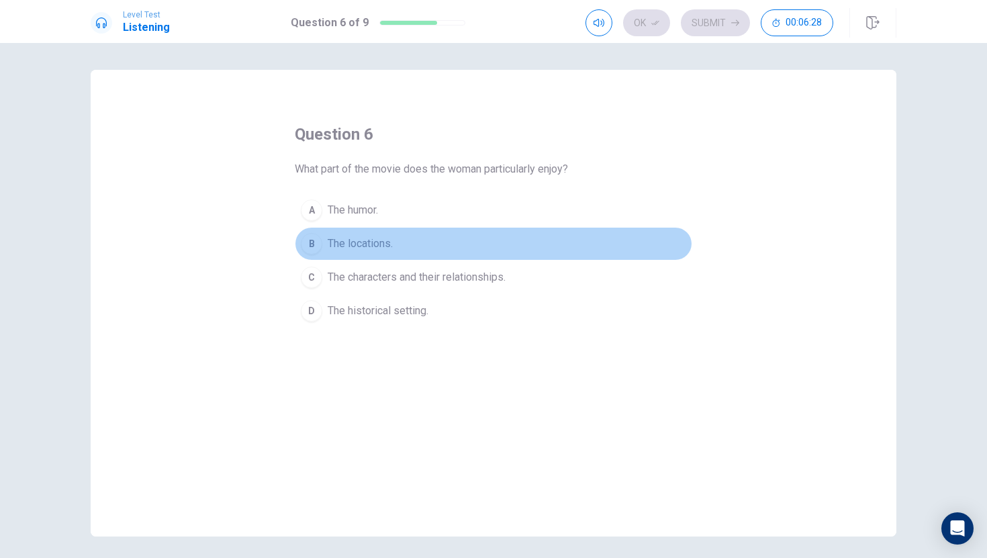
click at [377, 245] on span "The locations." at bounding box center [360, 244] width 65 height 16
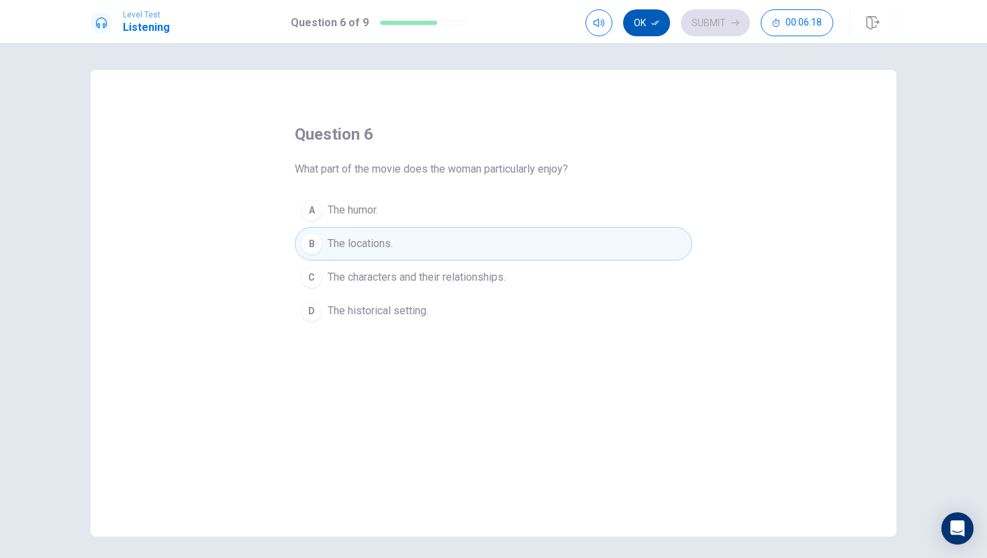
click at [653, 17] on button "Ok" at bounding box center [646, 22] width 47 height 27
click at [695, 17] on button "Submit" at bounding box center [715, 22] width 69 height 27
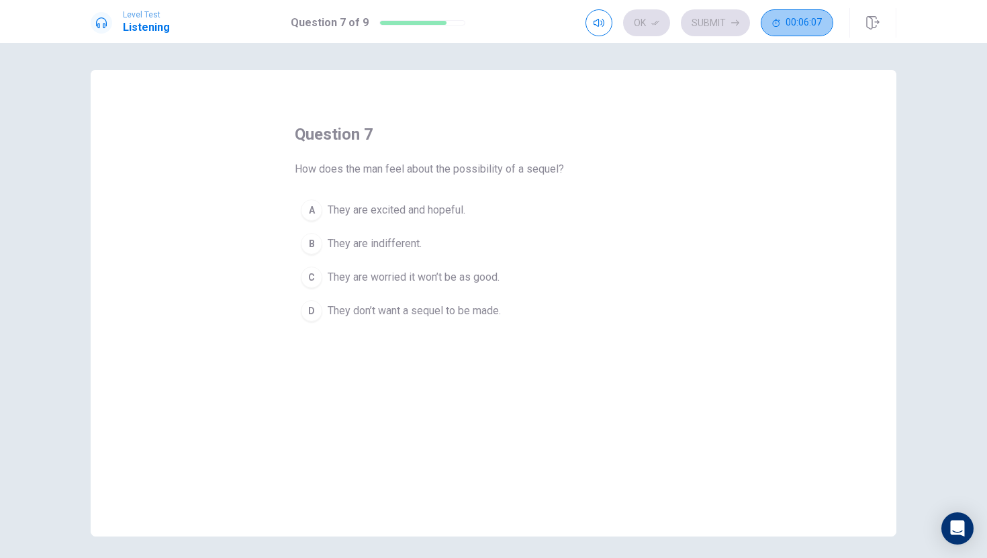
click at [792, 21] on span "00:06:07" at bounding box center [804, 22] width 36 height 11
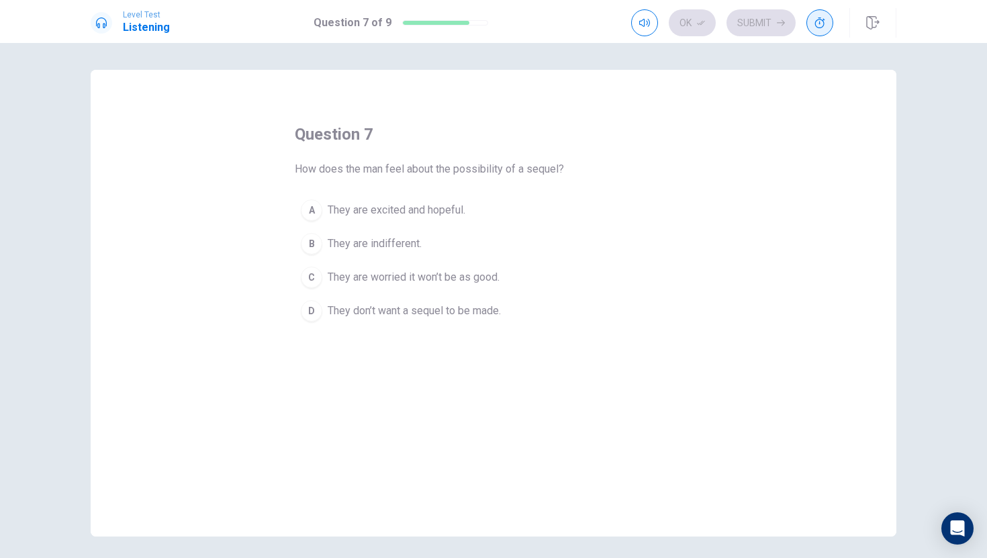
click at [805, 17] on icon "button" at bounding box center [820, 22] width 11 height 11
click at [805, 17] on span "00:06:04" at bounding box center [804, 22] width 36 height 11
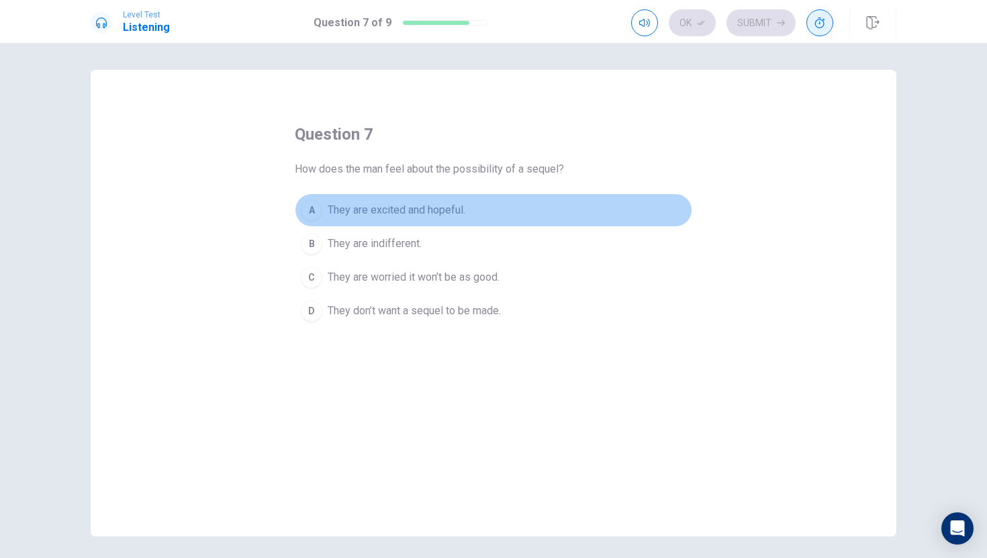
click at [435, 207] on span "They are excited and hopeful." at bounding box center [397, 210] width 138 height 16
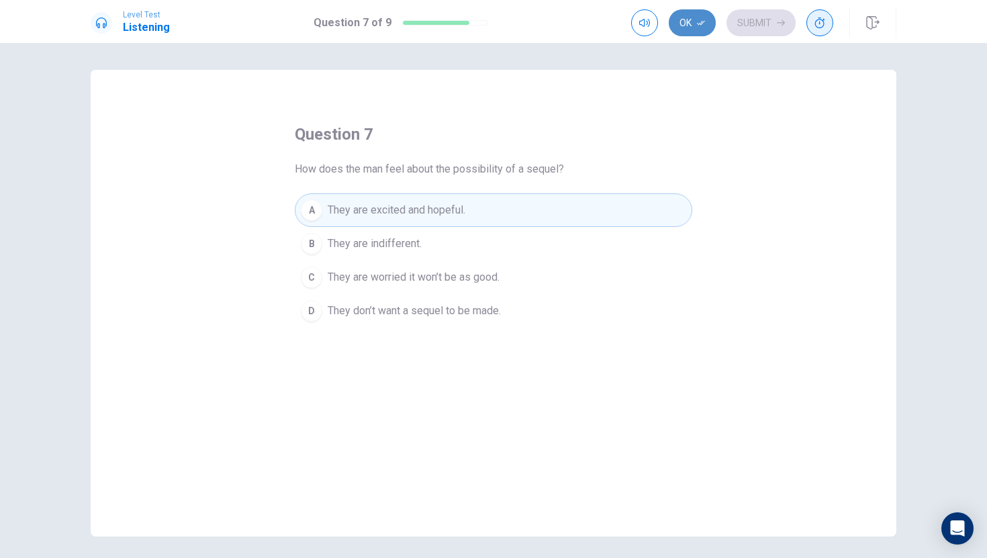
click at [689, 11] on button "Ok" at bounding box center [692, 22] width 47 height 27
click at [752, 23] on button "Submit" at bounding box center [761, 22] width 69 height 27
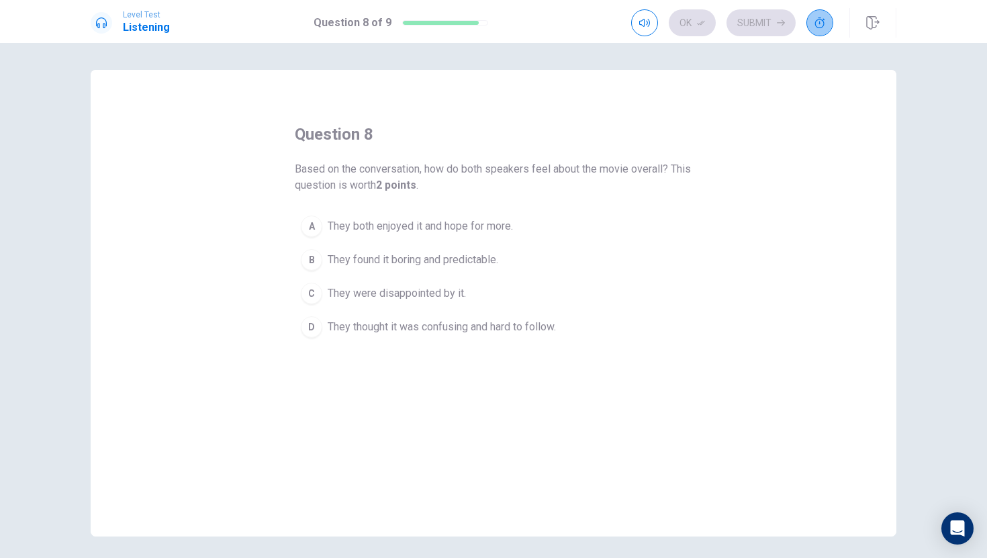
click at [805, 13] on button "button" at bounding box center [820, 22] width 27 height 27
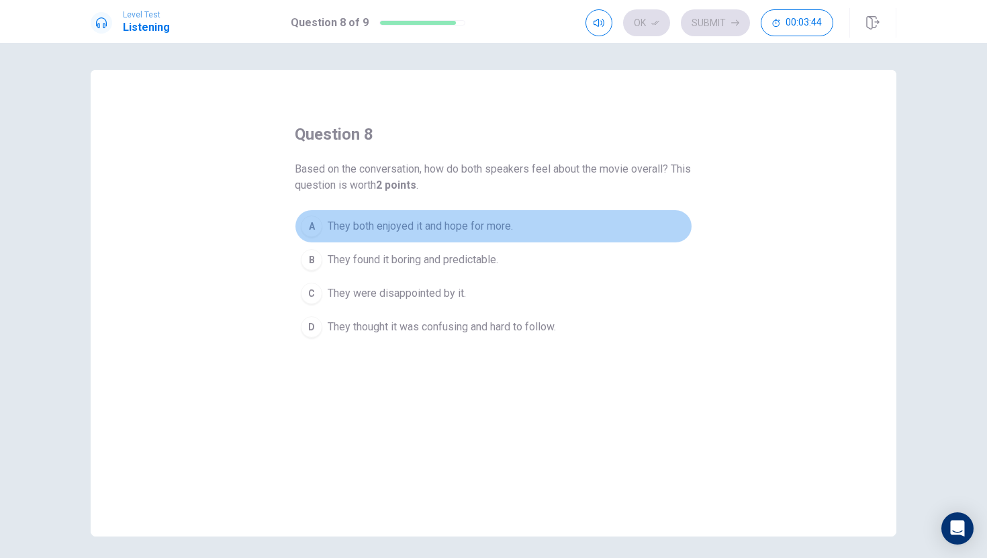
click at [488, 220] on span "They both enjoyed it and hope for more." at bounding box center [420, 226] width 185 height 16
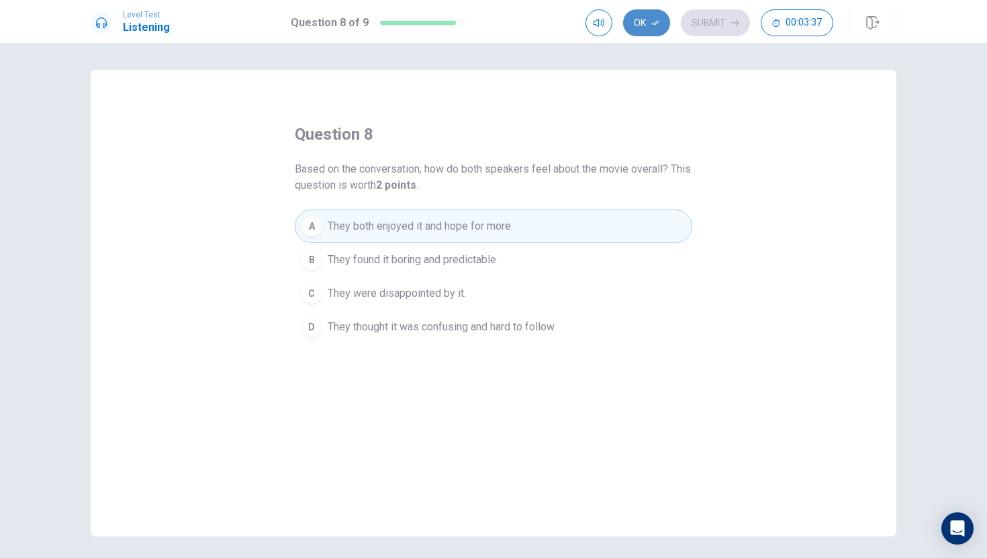
click at [652, 19] on icon "button" at bounding box center [656, 23] width 8 height 8
click at [723, 22] on button "Submit" at bounding box center [715, 22] width 69 height 27
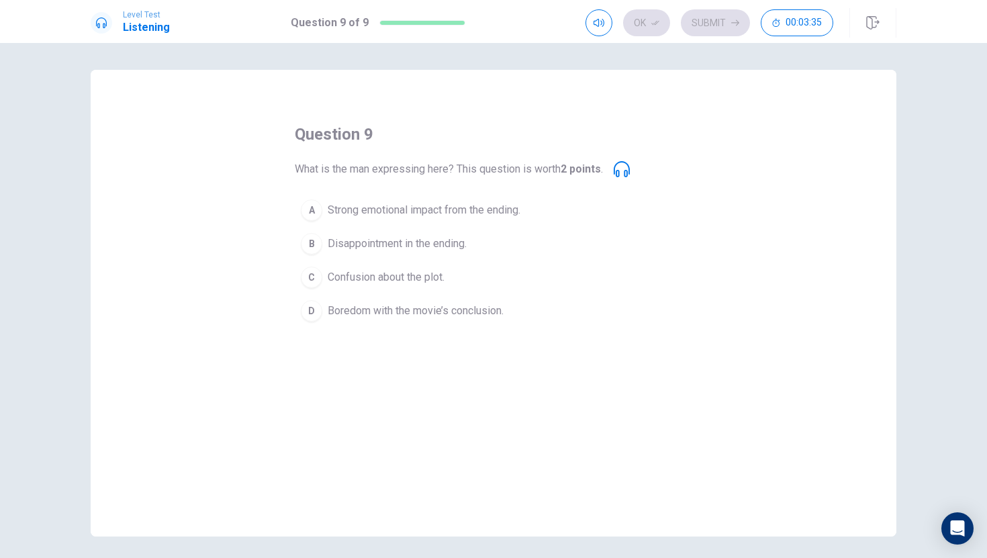
click at [364, 191] on div "question 9 What is the man expressing here? This question is worth 2 points . A…" at bounding box center [494, 226] width 398 height 204
click at [400, 239] on span "Disappointment in the ending." at bounding box center [397, 244] width 139 height 16
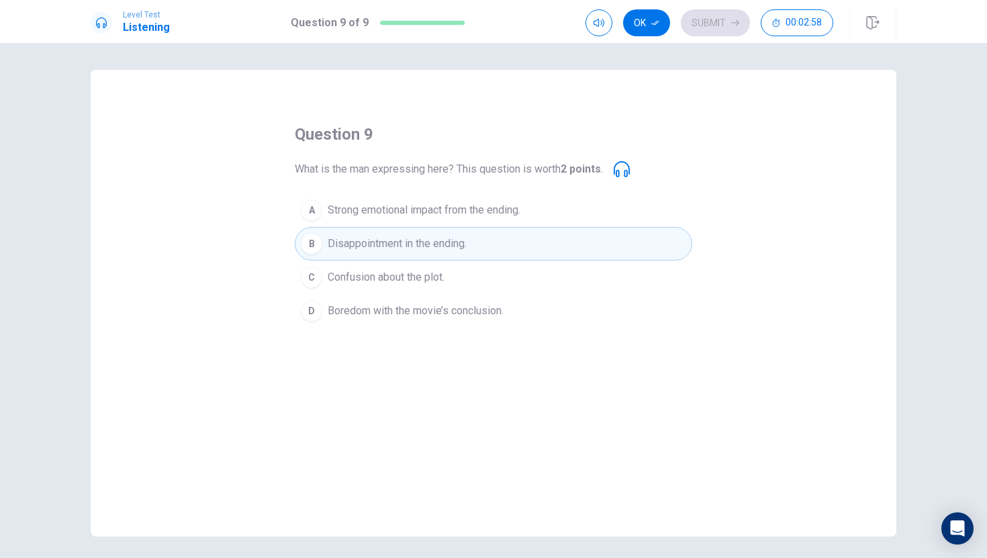
click at [623, 167] on icon at bounding box center [622, 169] width 16 height 16
click at [615, 170] on div "What is the man expressing here? This question is worth 2 points ." at bounding box center [462, 169] width 335 height 16
click at [629, 169] on icon at bounding box center [622, 169] width 16 height 16
click at [652, 22] on icon "button" at bounding box center [656, 23] width 8 height 8
click at [743, 21] on button "Submit" at bounding box center [715, 22] width 69 height 27
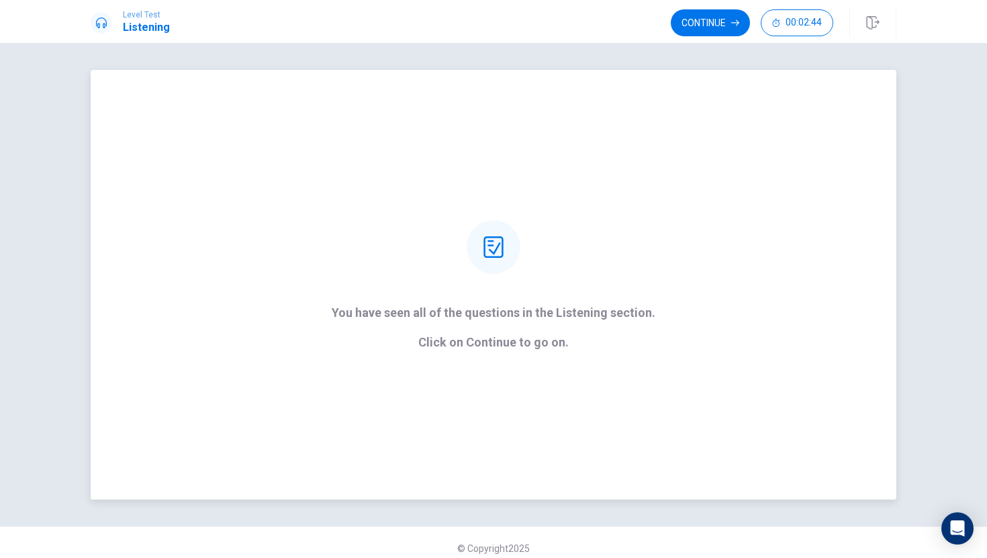
click at [547, 371] on div "You have seen all of the questions in the Listening section. Click on Continue …" at bounding box center [494, 285] width 806 height 430
click at [717, 24] on button "Continue" at bounding box center [710, 22] width 79 height 27
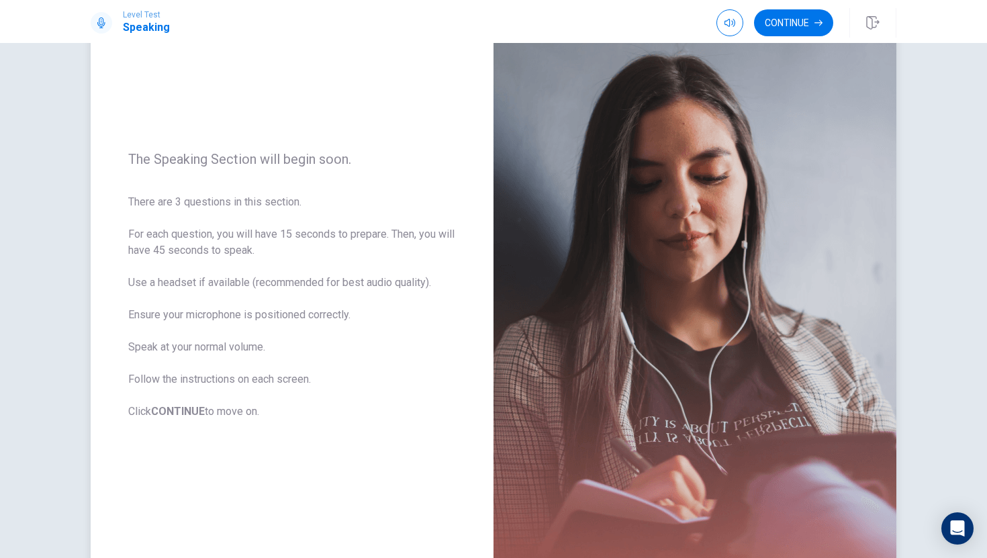
scroll to position [81, 0]
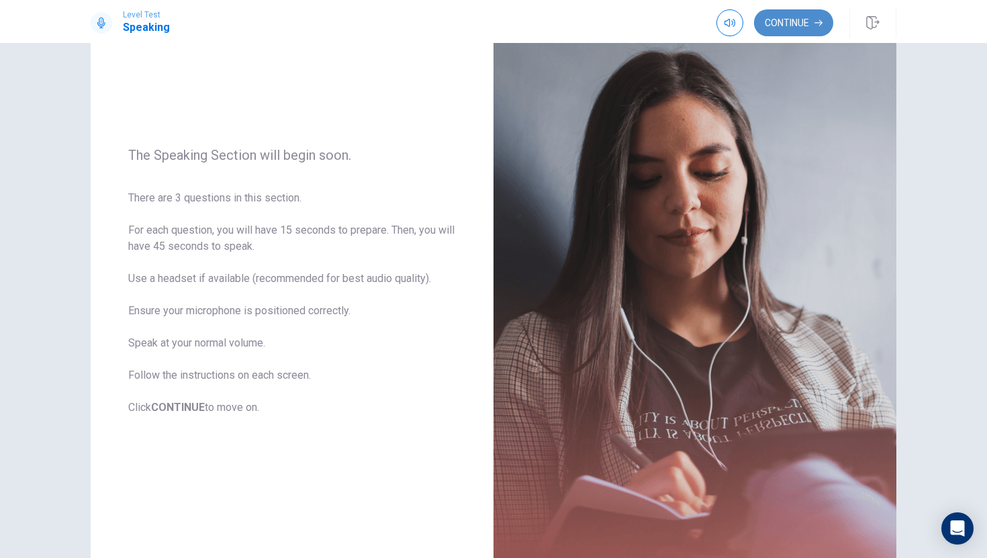
click at [793, 24] on button "Continue" at bounding box center [793, 22] width 79 height 27
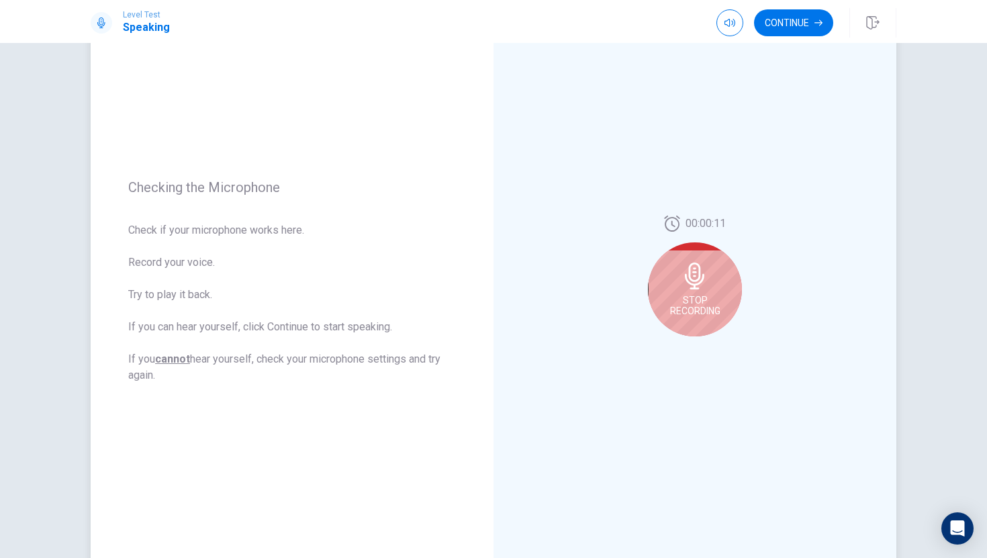
click at [715, 282] on div "Stop Recording" at bounding box center [695, 289] width 94 height 94
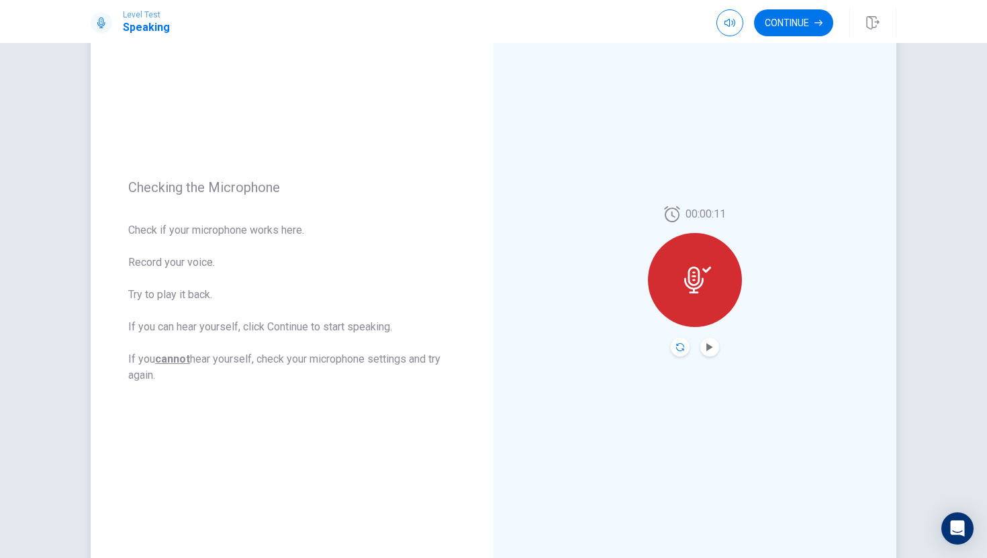
click at [676, 344] on icon "Record Again" at bounding box center [680, 347] width 8 height 8
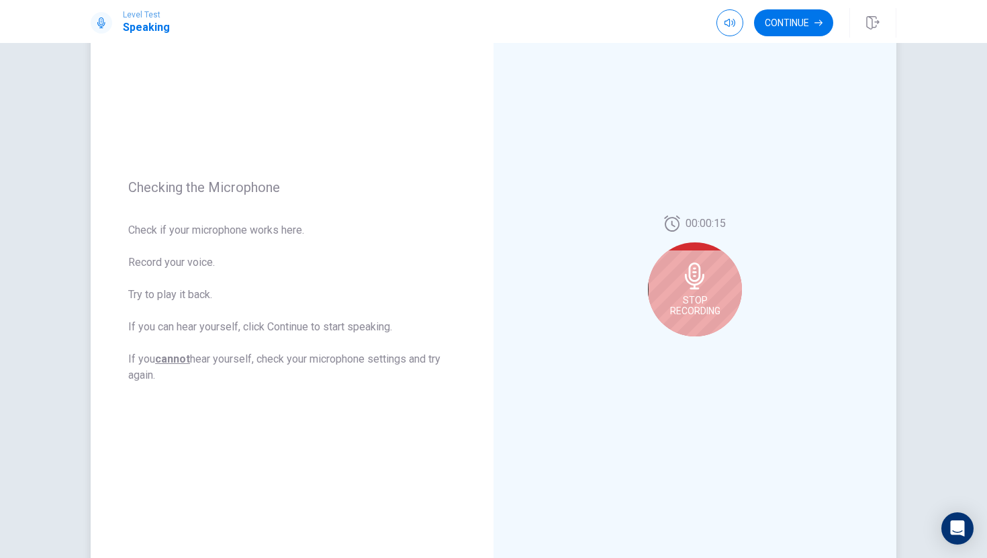
click at [693, 316] on span "Stop Recording" at bounding box center [695, 305] width 50 height 21
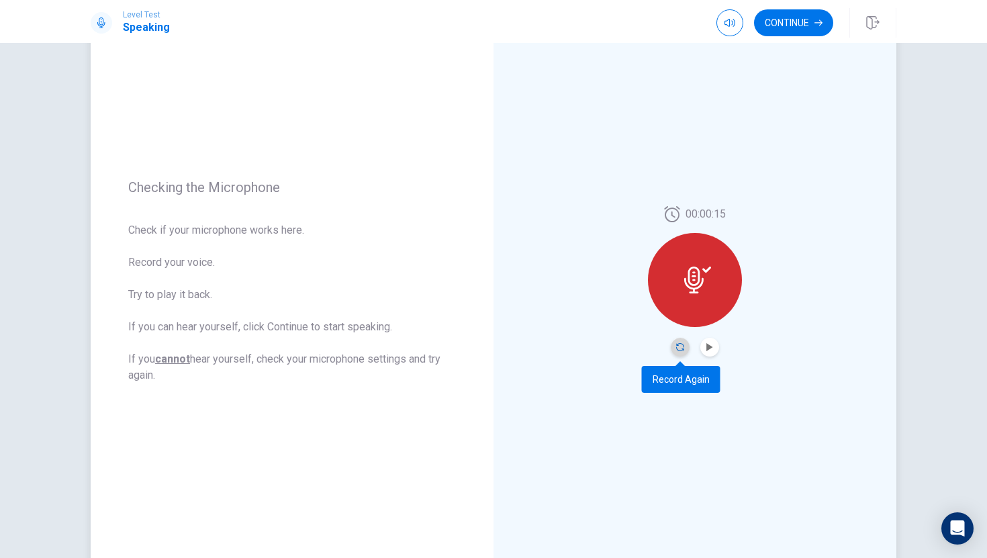
click at [678, 347] on icon "Record Again" at bounding box center [680, 347] width 8 height 8
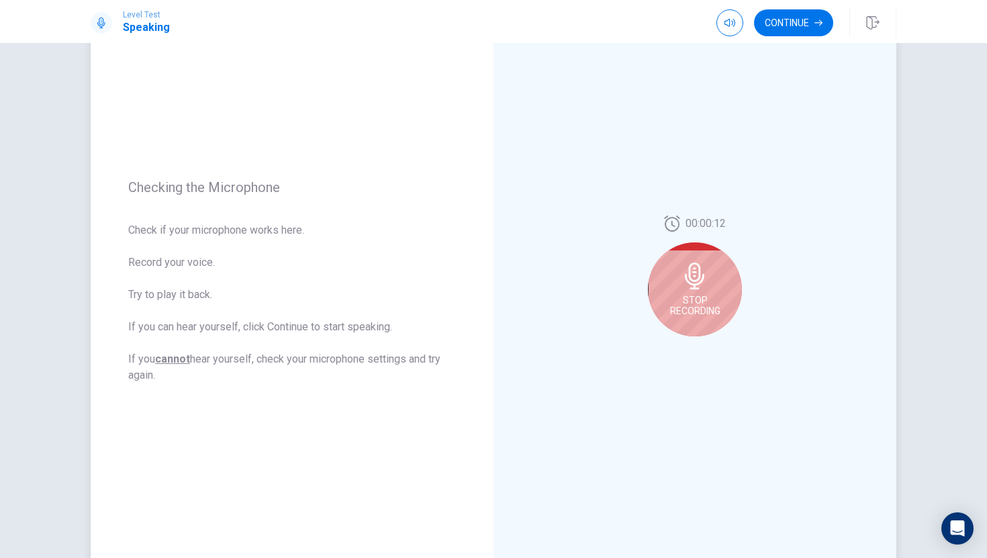
click at [699, 312] on span "Stop Recording" at bounding box center [695, 305] width 50 height 21
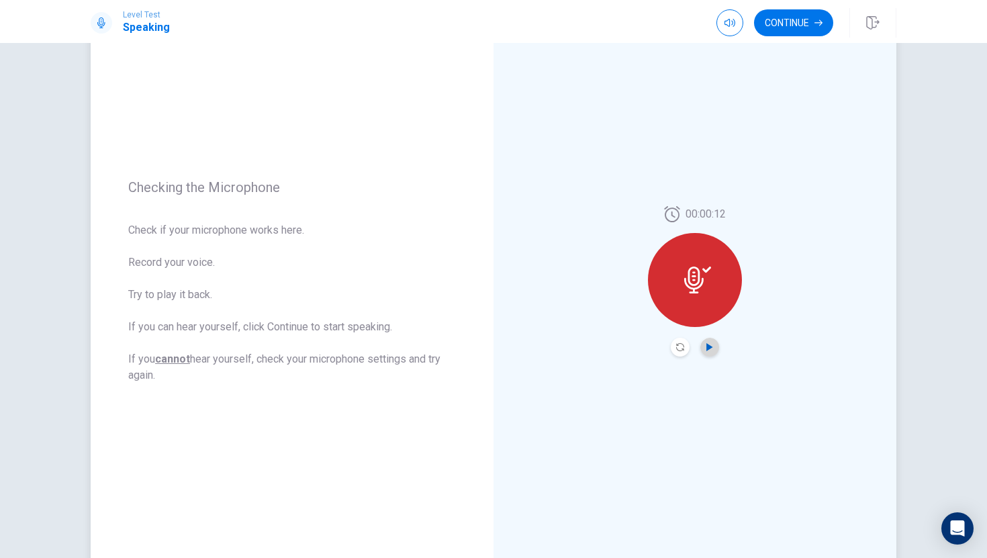
click at [707, 345] on icon "Play Audio" at bounding box center [710, 347] width 6 height 8
click at [682, 345] on icon "Record Again" at bounding box center [680, 347] width 8 height 8
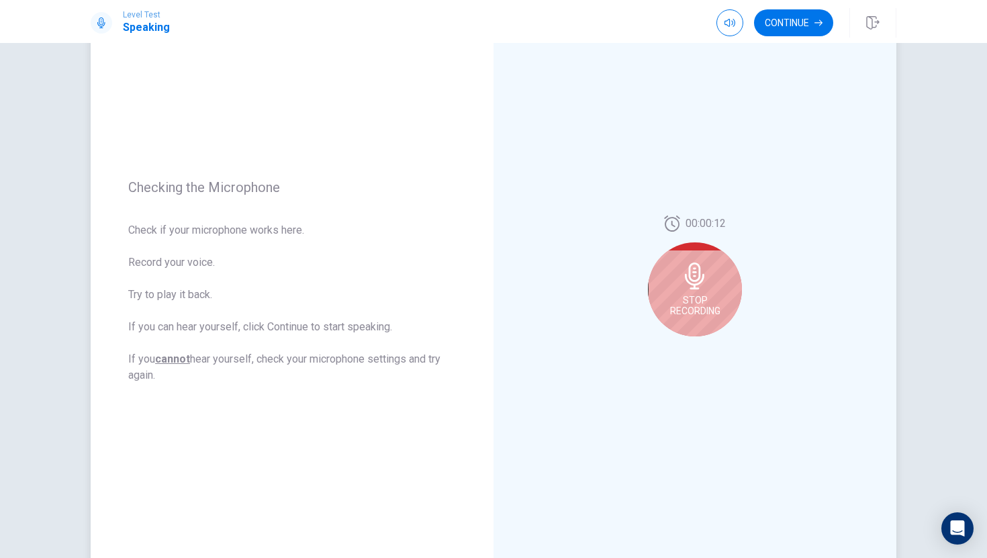
click at [695, 323] on div "Stop Recording" at bounding box center [695, 289] width 94 height 94
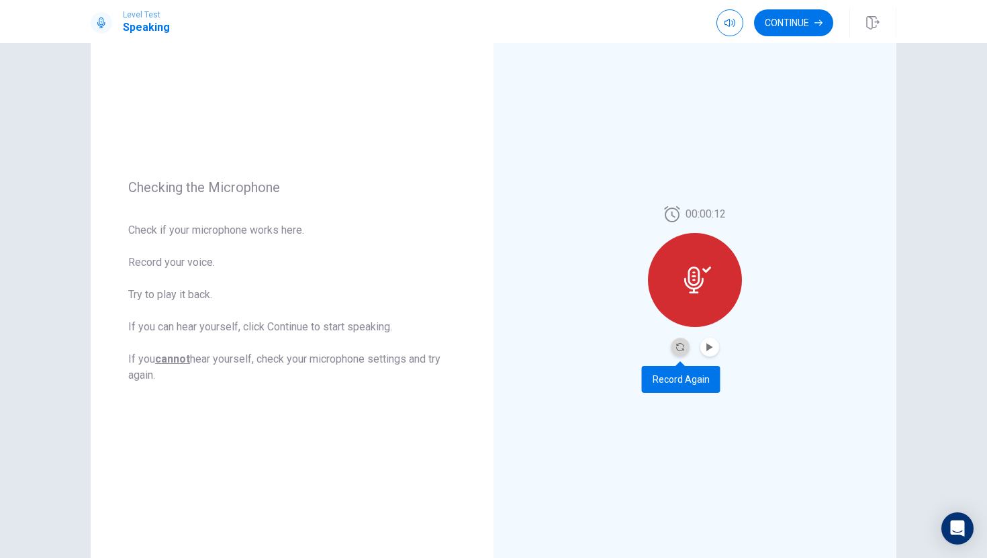
click at [680, 341] on button "Record Again" at bounding box center [680, 347] width 19 height 19
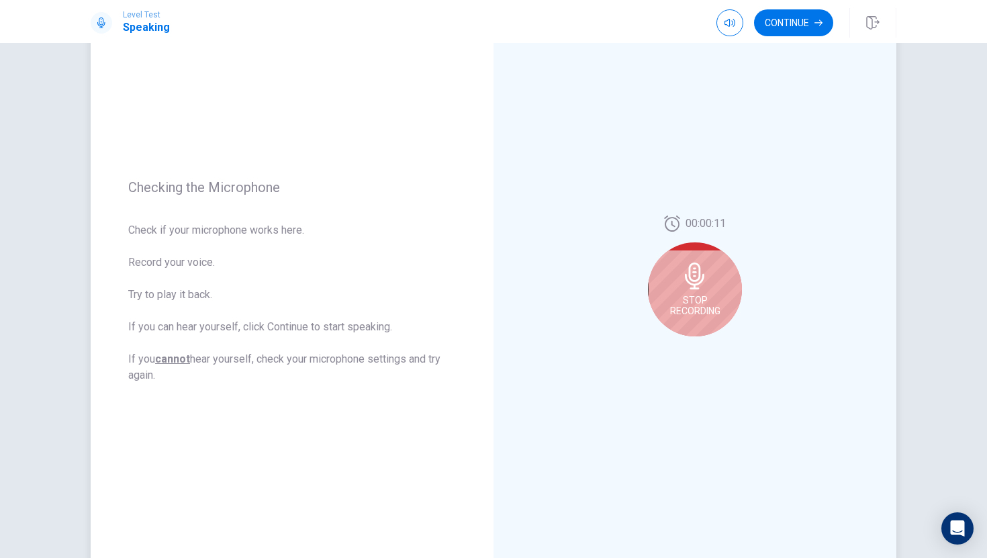
click at [701, 308] on span "Stop Recording" at bounding box center [695, 305] width 50 height 21
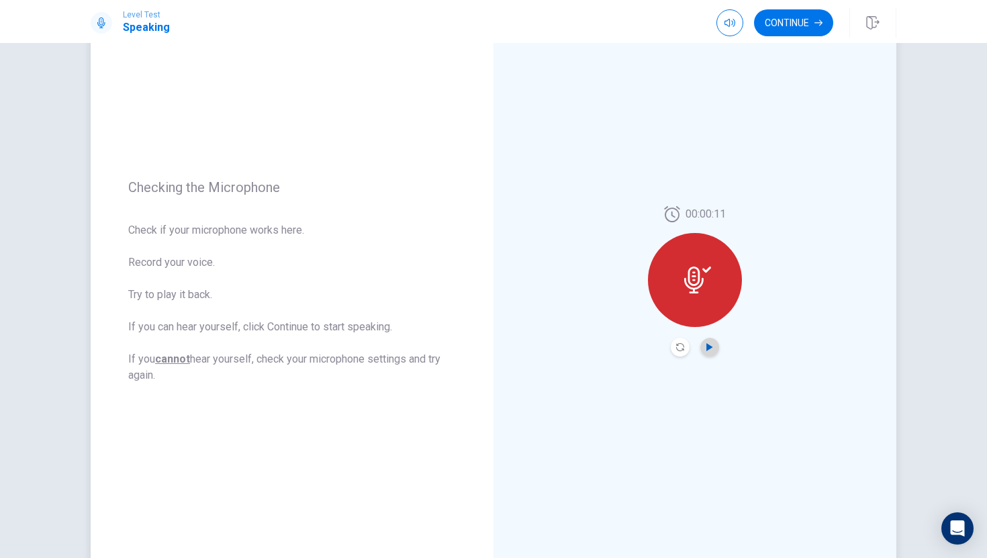
click at [709, 347] on icon "Play Audio" at bounding box center [710, 347] width 6 height 8
click at [803, 19] on button "Continue" at bounding box center [793, 22] width 79 height 27
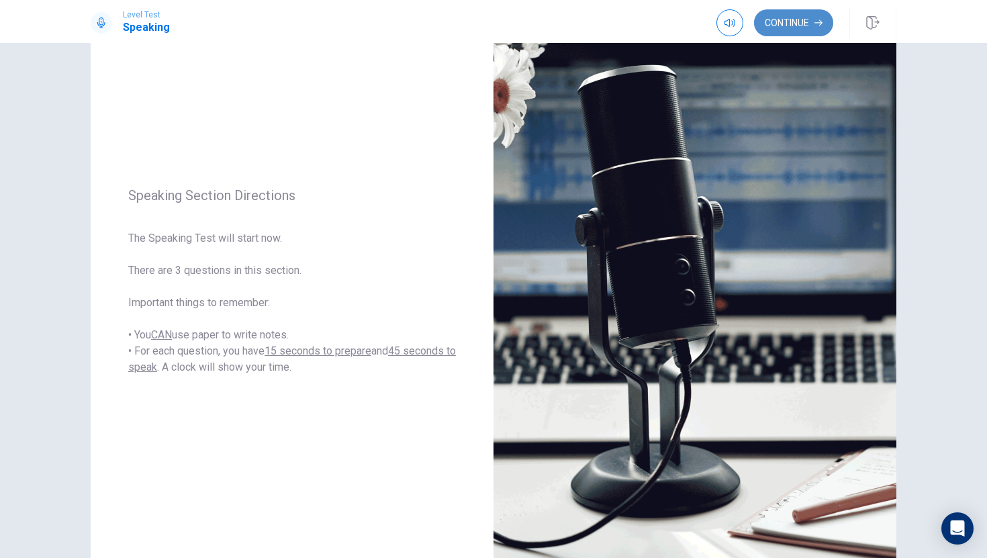
click at [789, 24] on button "Continue" at bounding box center [793, 22] width 79 height 27
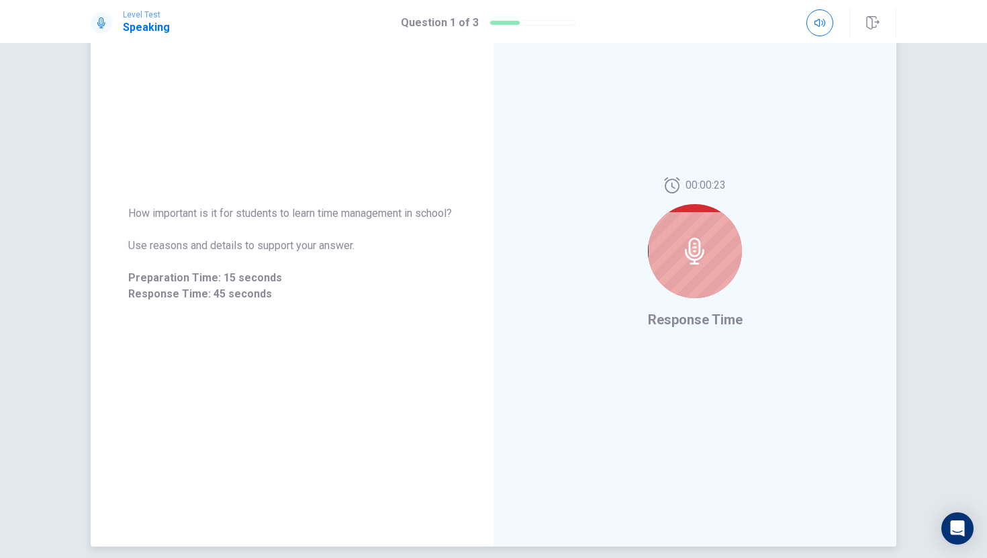
scroll to position [167, 0]
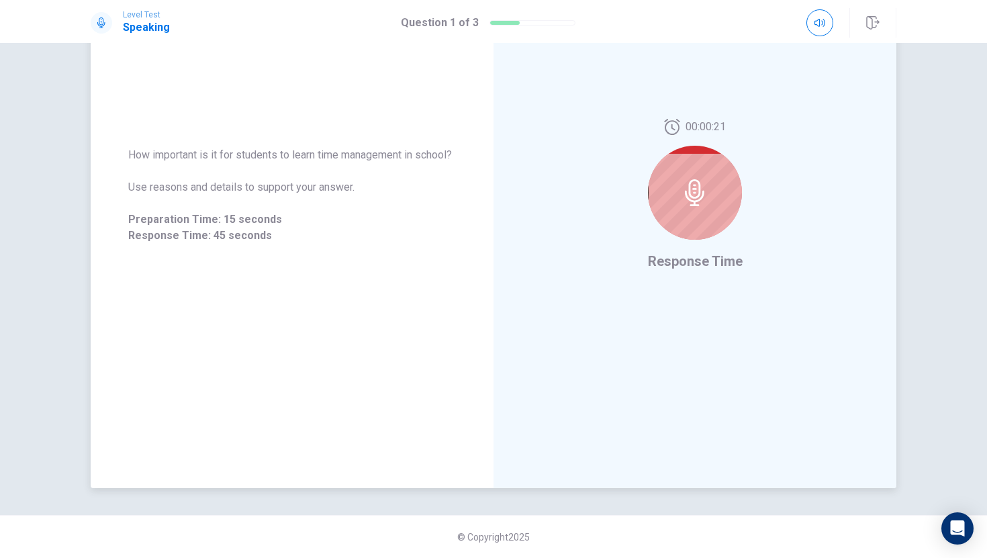
click at [691, 167] on div at bounding box center [695, 193] width 94 height 94
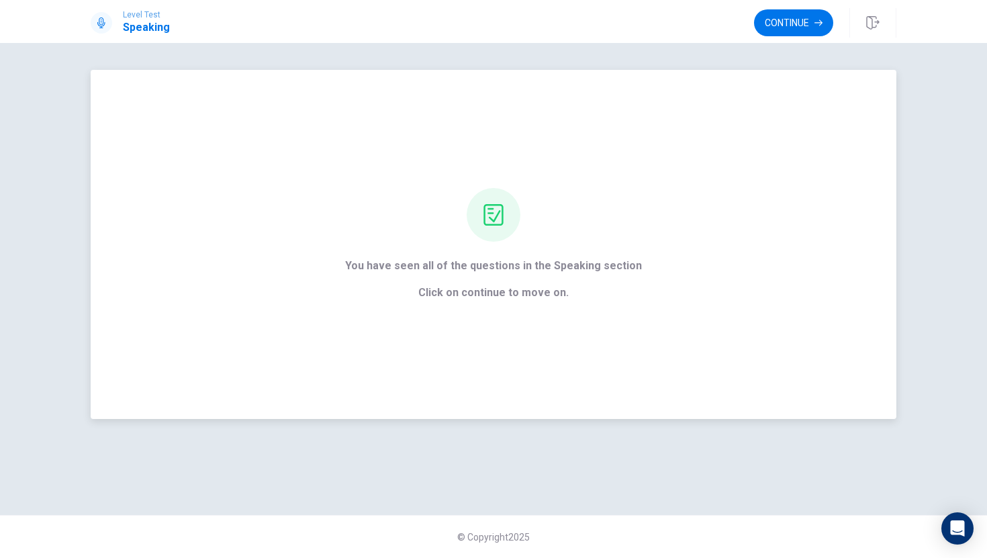
scroll to position [0, 0]
click at [783, 23] on button "Continue" at bounding box center [793, 22] width 79 height 27
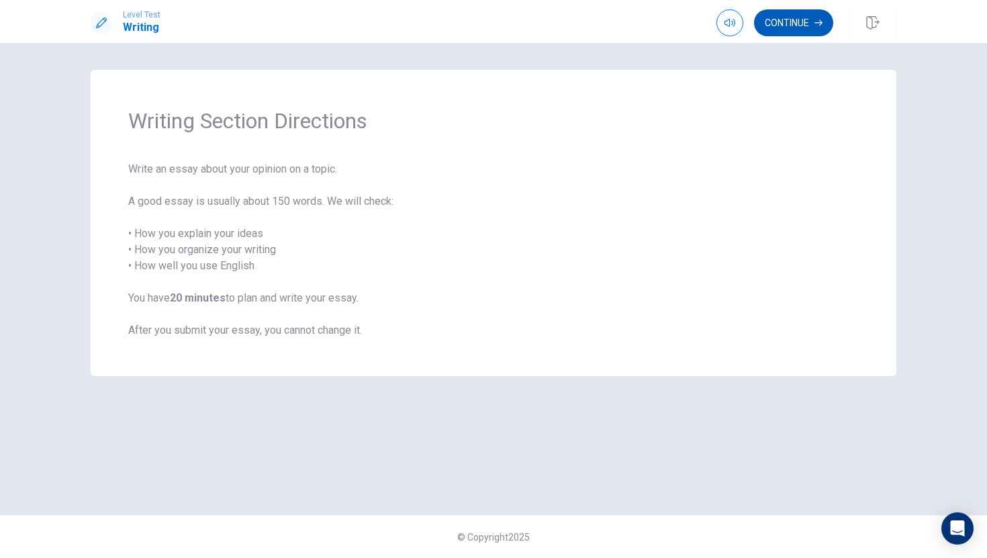
click at [805, 15] on button "Continue" at bounding box center [793, 22] width 79 height 27
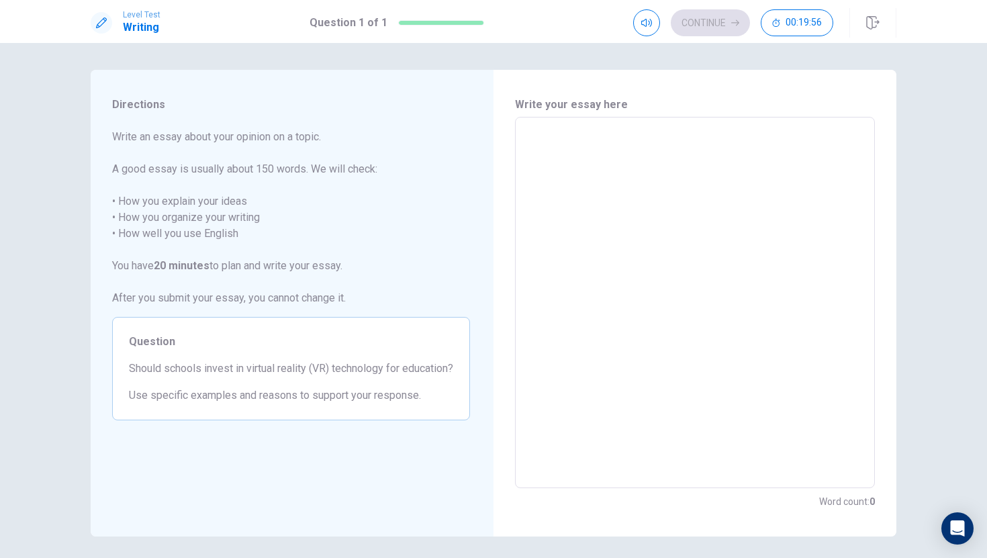
click at [612, 154] on textarea at bounding box center [695, 302] width 341 height 349
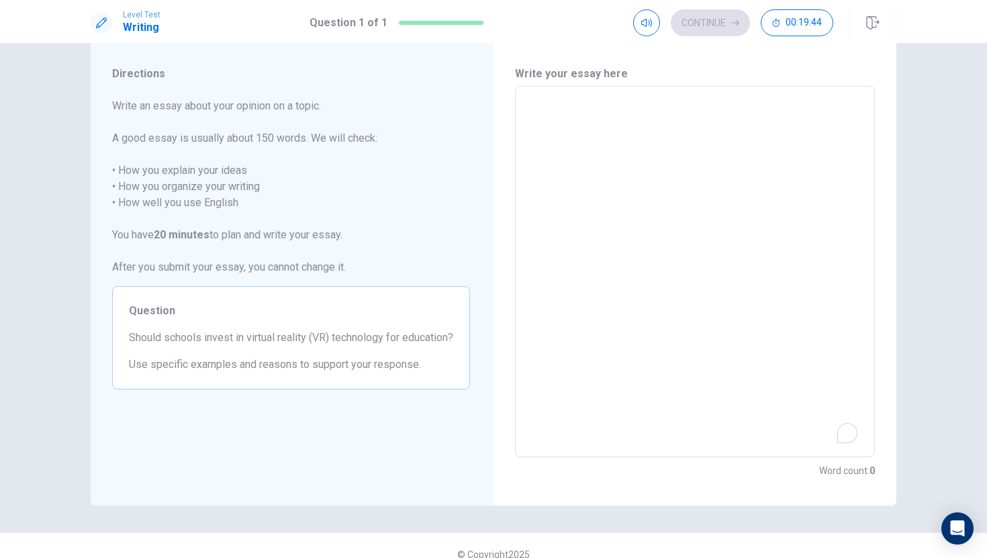
scroll to position [34, 0]
click at [593, 107] on textarea "To enrich screen reader interactions, please activate Accessibility in Grammarl…" at bounding box center [695, 268] width 341 height 349
type textarea "i"
type textarea "x"
type textarea "I"
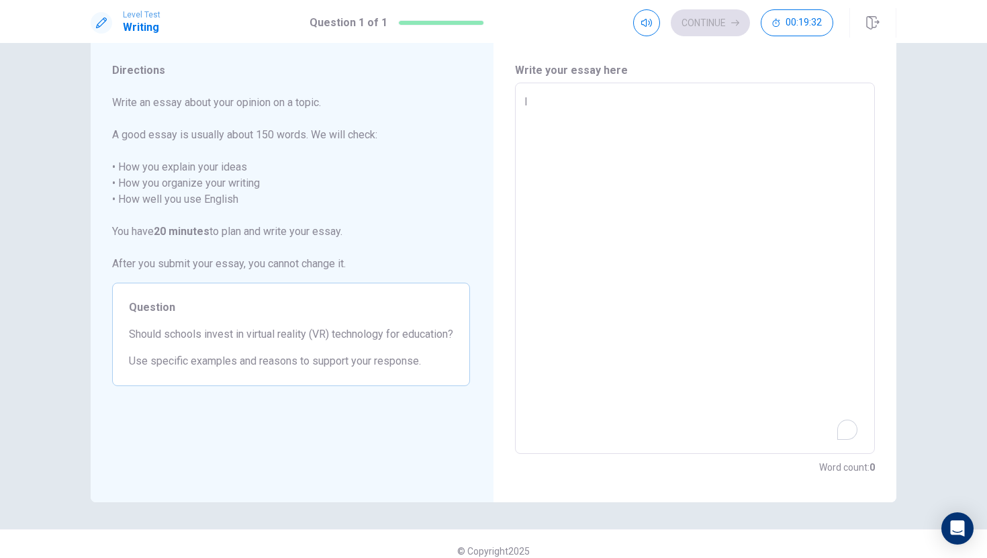
type textarea "x"
type textarea "I"
type textarea "x"
type textarea "I t"
type textarea "x"
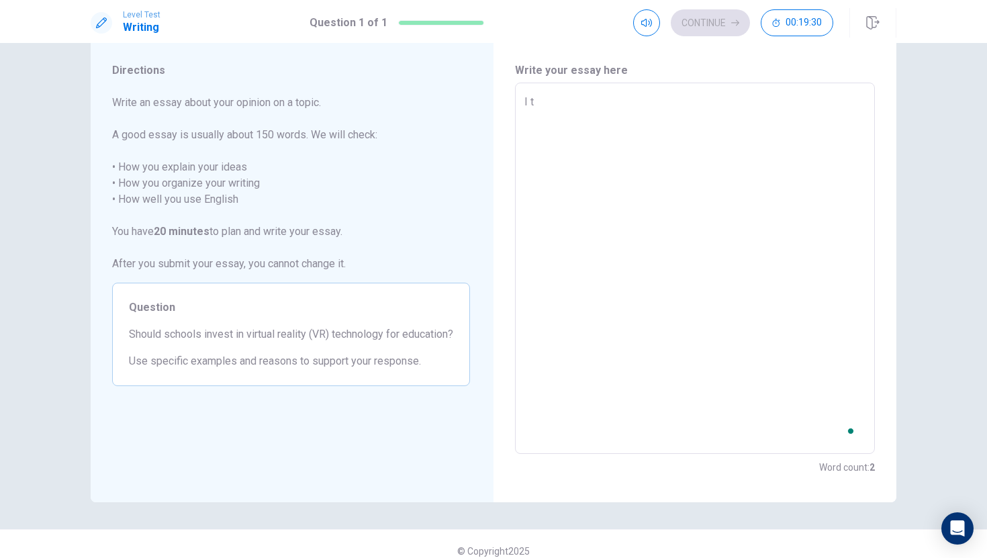
type textarea "I th"
type textarea "x"
type textarea "I thi"
type textarea "x"
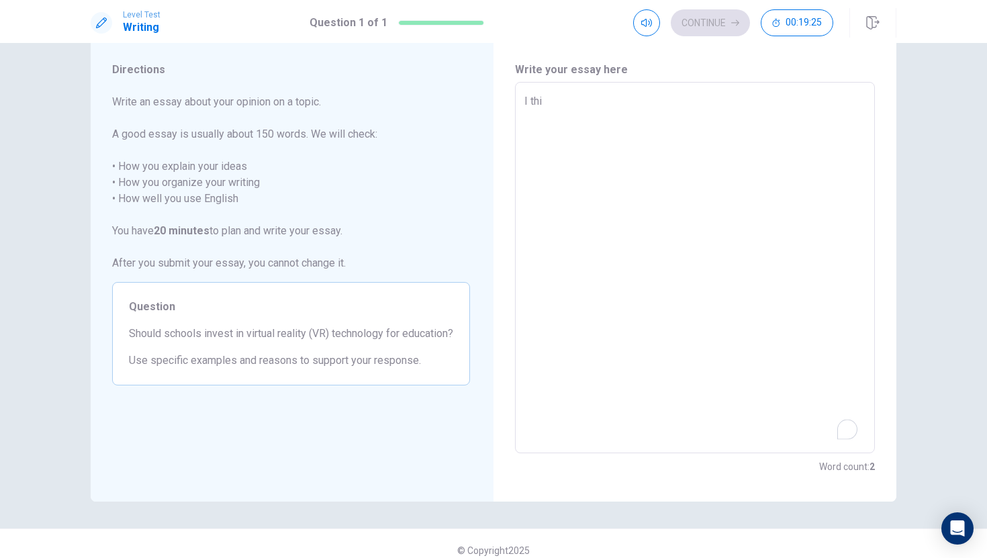
type textarea "I thin"
type textarea "x"
type textarea "I think"
type textarea "x"
type textarea "I think"
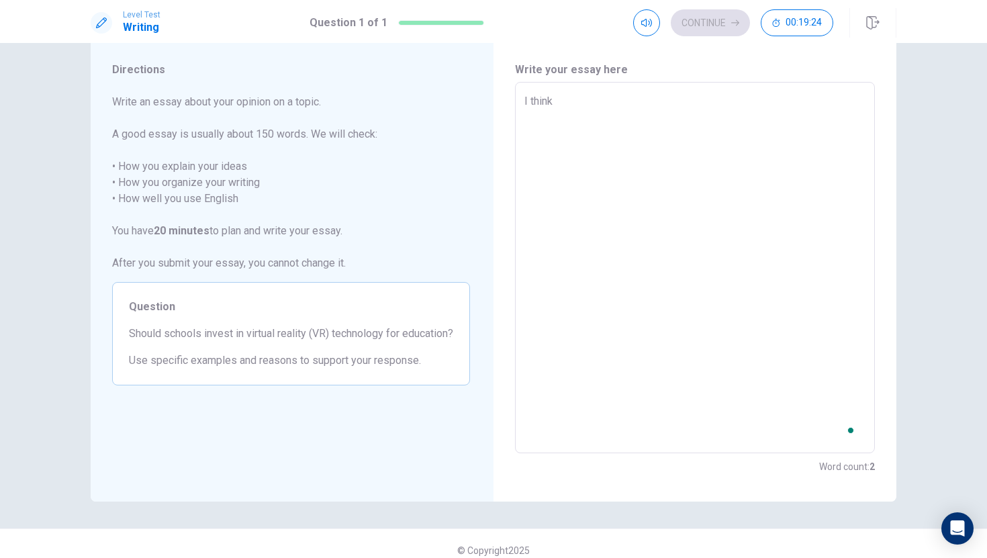
type textarea "x"
type textarea "I think s"
type textarea "x"
type textarea "I think sc"
type textarea "x"
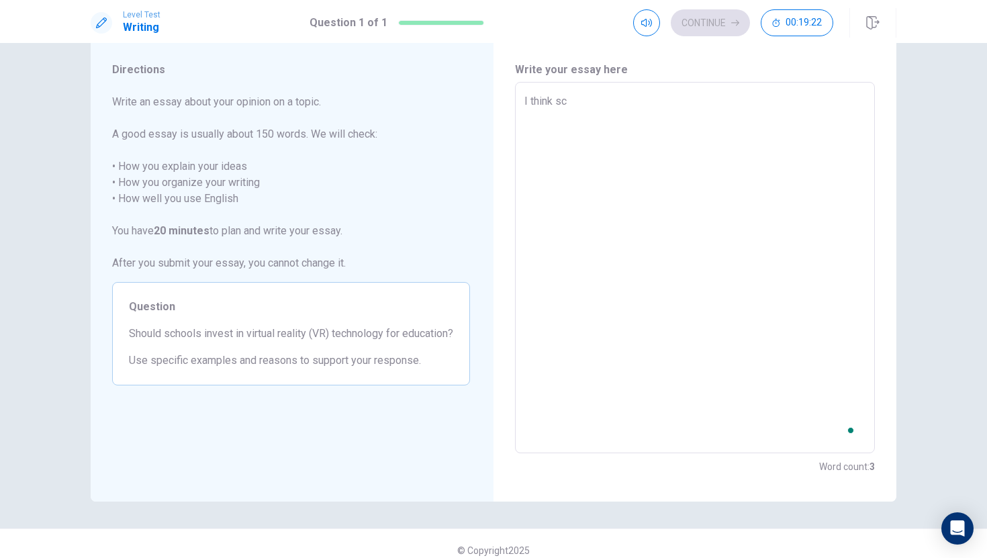
type textarea "I think sch"
type textarea "x"
type textarea "I think schi"
type textarea "x"
type textarea "I think sch"
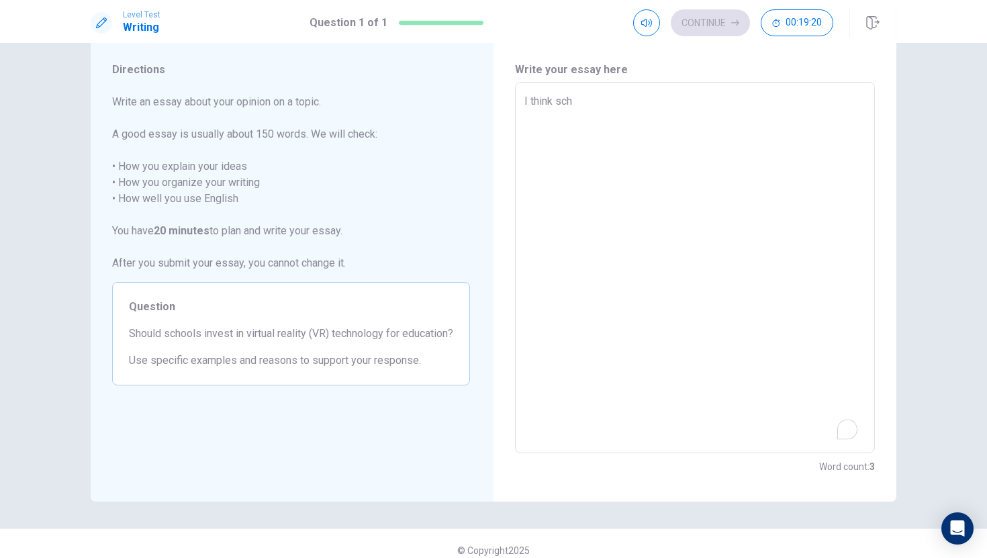
type textarea "x"
type textarea "I think scho"
type textarea "x"
type textarea "I think schoo"
type textarea "x"
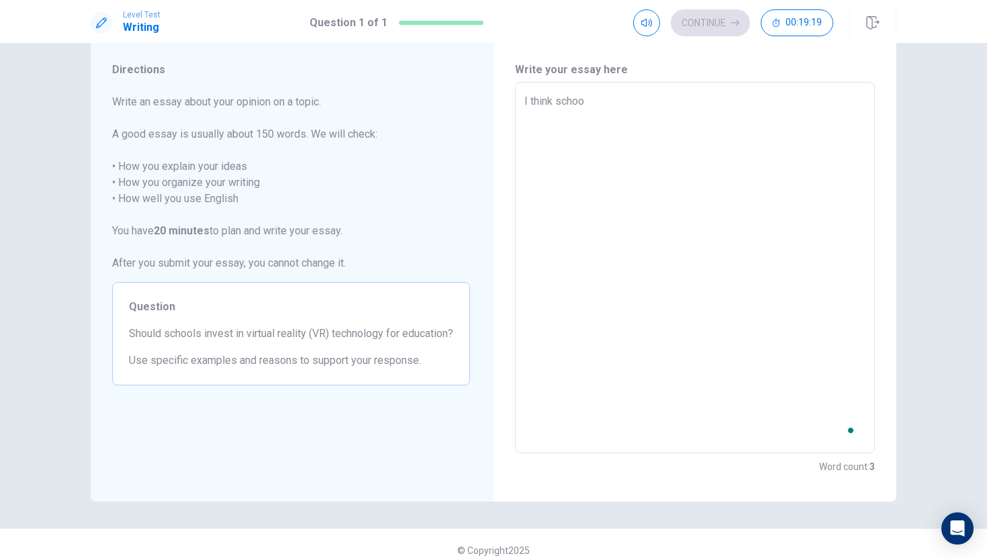
type textarea "I think school"
type textarea "x"
type textarea "I think schools"
type textarea "x"
type textarea "I think schoolsh"
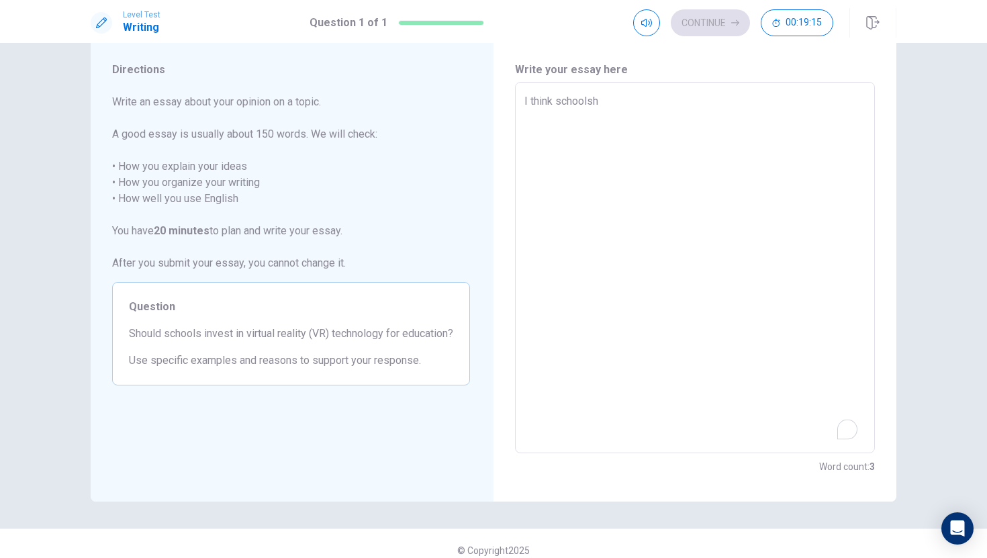
type textarea "x"
type textarea "I think schoolsho"
type textarea "x"
type textarea "I think schoolshou"
type textarea "x"
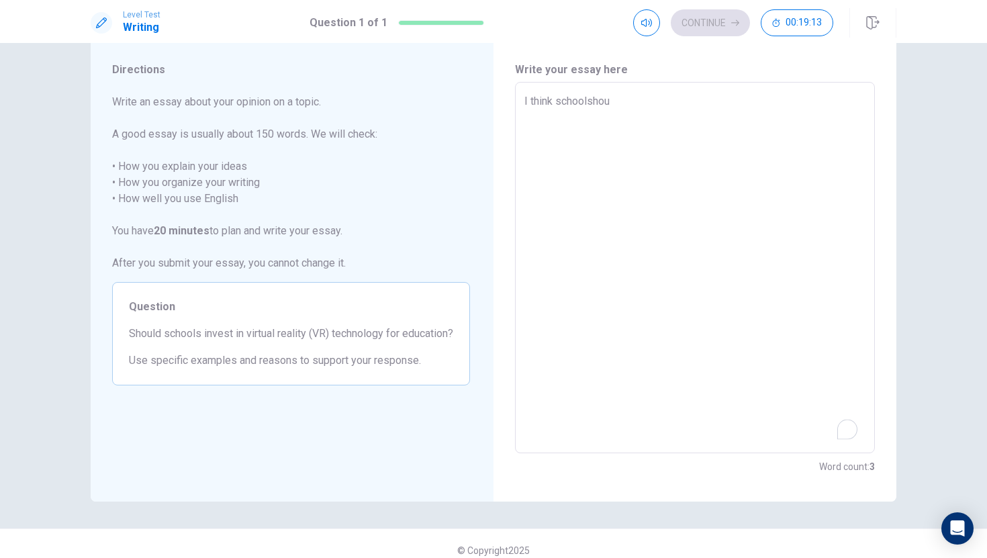
type textarea "I think schoolshoul"
type textarea "x"
type textarea "I think schoolshould"
type textarea "x"
type textarea "I think schoolshoul"
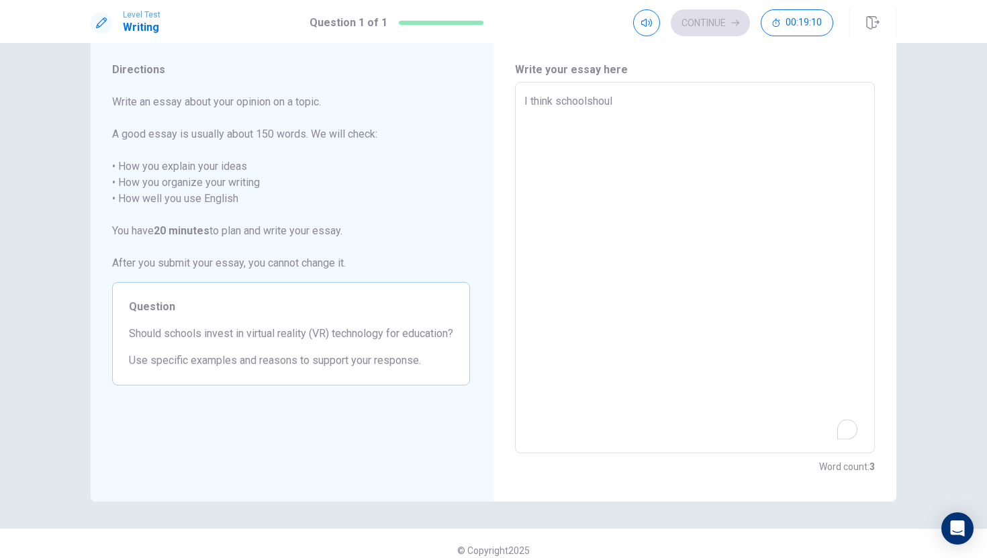
type textarea "x"
type textarea "I think schoolshou"
type textarea "x"
type textarea "I think schoolsho"
type textarea "x"
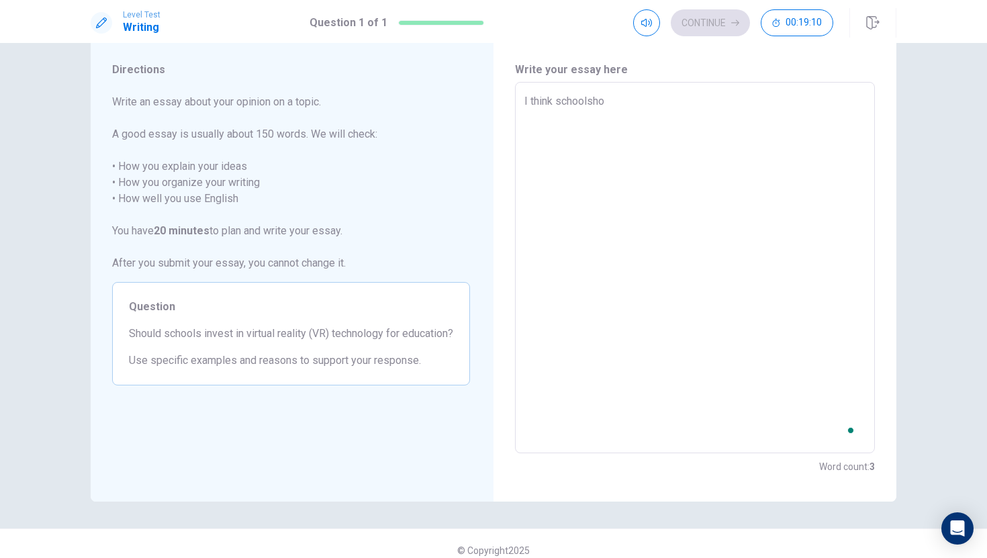
type textarea "I think schoolsh"
type textarea "x"
type textarea "I think schools"
type textarea "x"
type textarea "I think school"
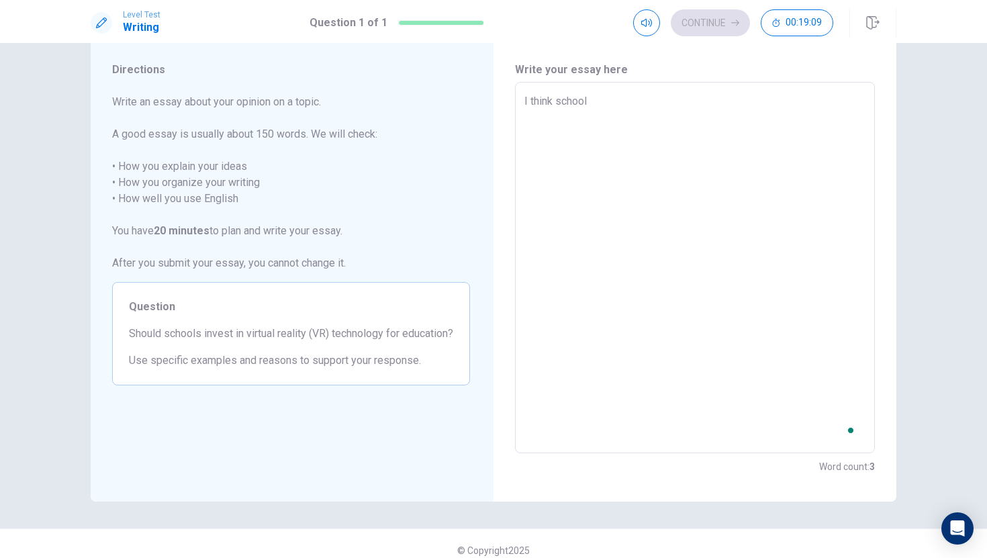
type textarea "x"
type textarea "I think school"
type textarea "x"
type textarea "I think school s"
type textarea "x"
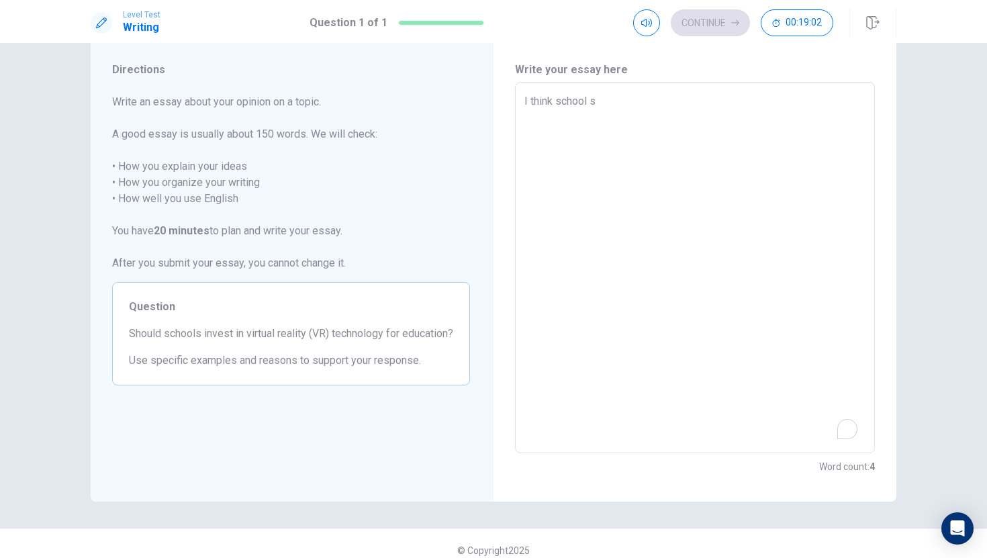
type textarea "I think school sh"
type textarea "x"
type textarea "I think school sho"
type textarea "x"
type textarea "I think school shou"
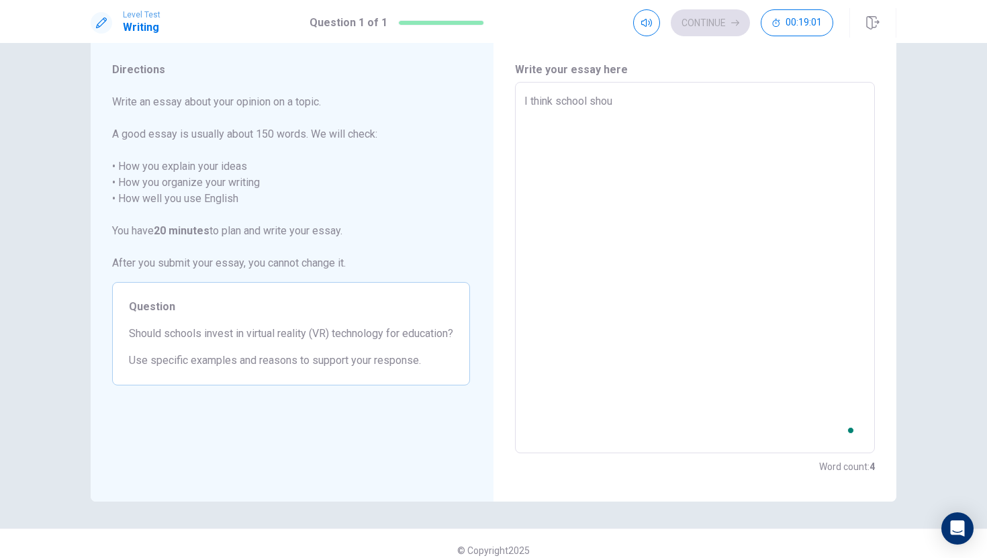
type textarea "x"
type textarea "I think school shoul"
type textarea "x"
type textarea "I think school should"
type textarea "x"
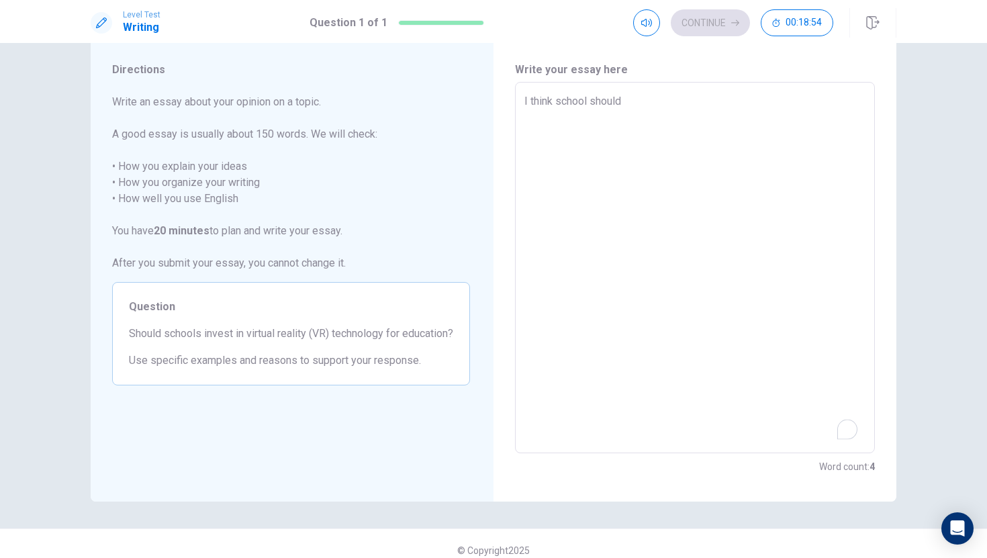
type textarea "I think school should"
type textarea "x"
type textarea "I think school should i"
type textarea "x"
type textarea "I think school should in"
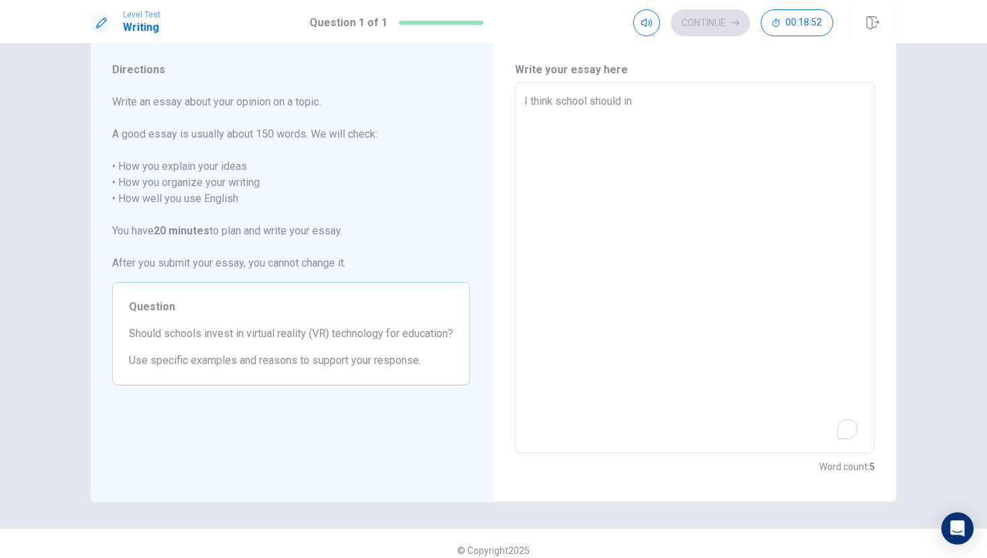
type textarea "x"
type textarea "I think school should inv"
type textarea "x"
type textarea "I think school should in"
type textarea "x"
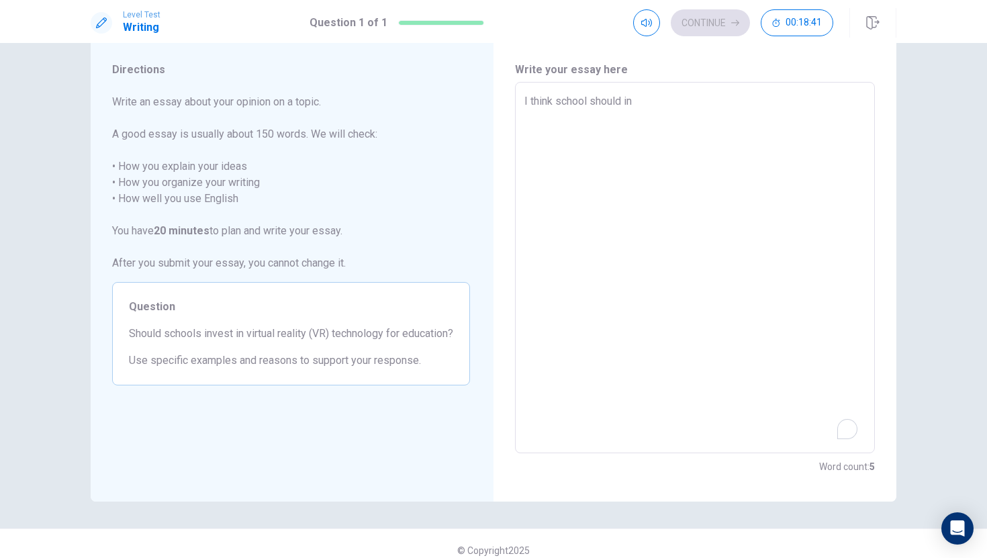
type textarea "I think school should i"
type textarea "x"
type textarea "I think school should"
type textarea "x"
type textarea "I think school should i"
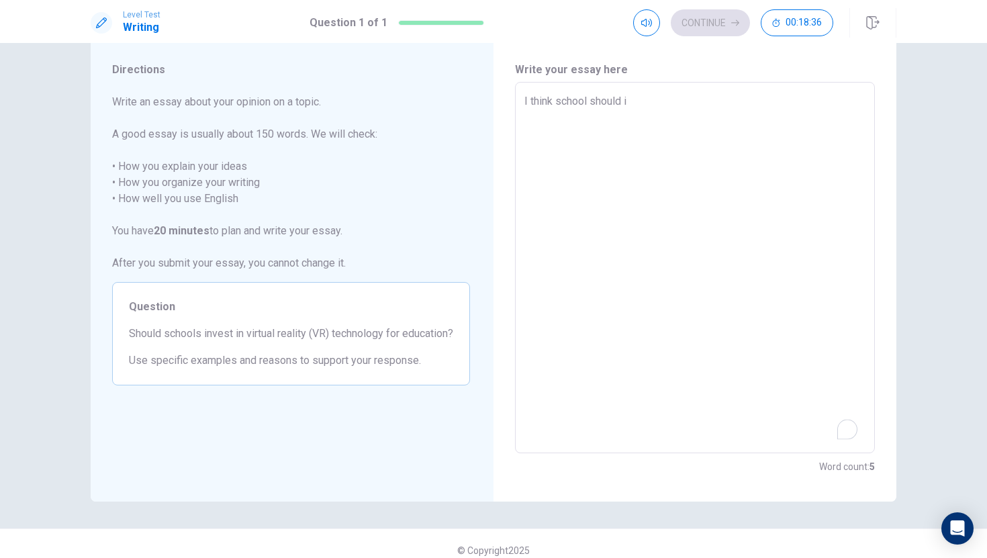
type textarea "x"
type textarea "I think school should in"
type textarea "x"
type textarea "I think school should inv"
type textarea "x"
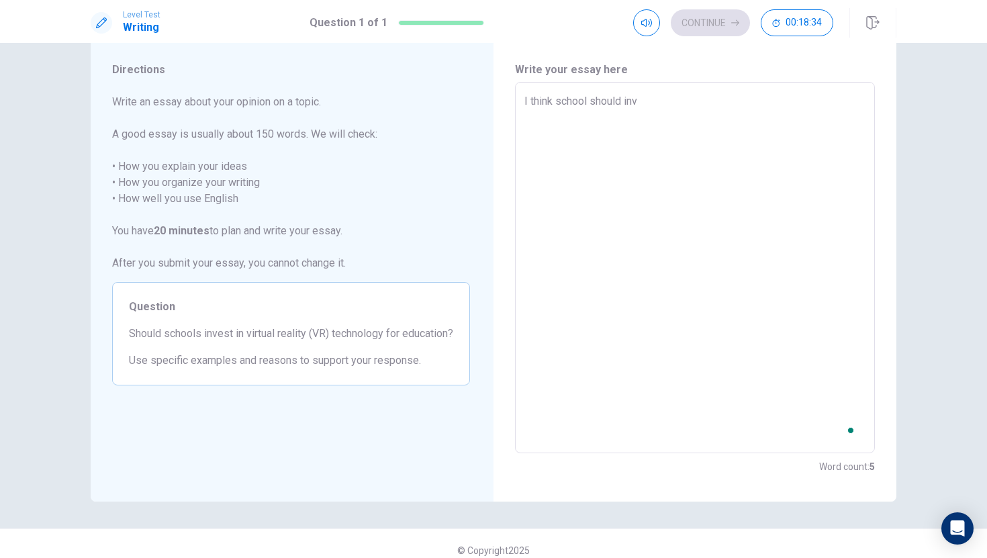
type textarea "I think school should inve"
type textarea "x"
type textarea "I think school should inves"
type textarea "x"
type textarea "I think school should invest"
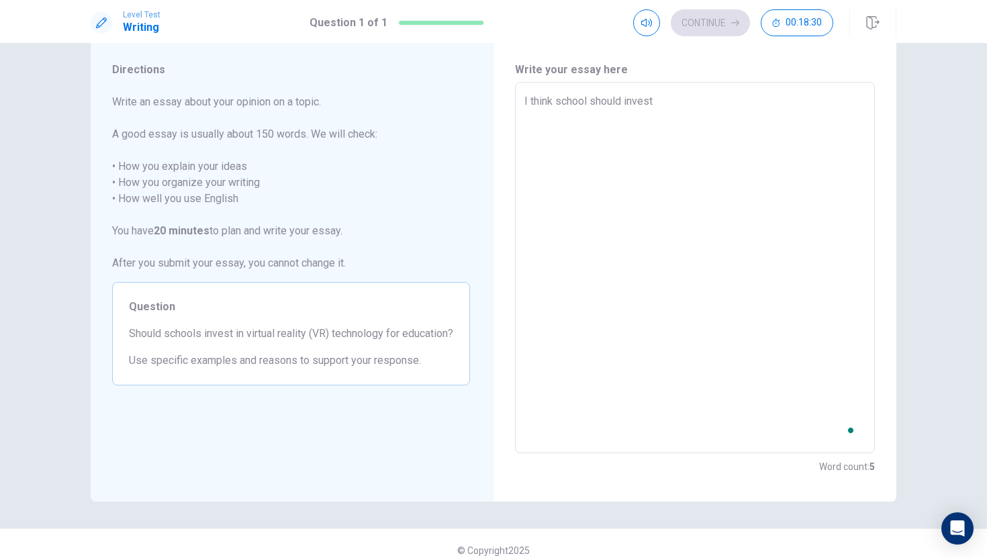
type textarea "x"
type textarea "I think school should invest"
type textarea "x"
type textarea "I think school should invest i"
type textarea "x"
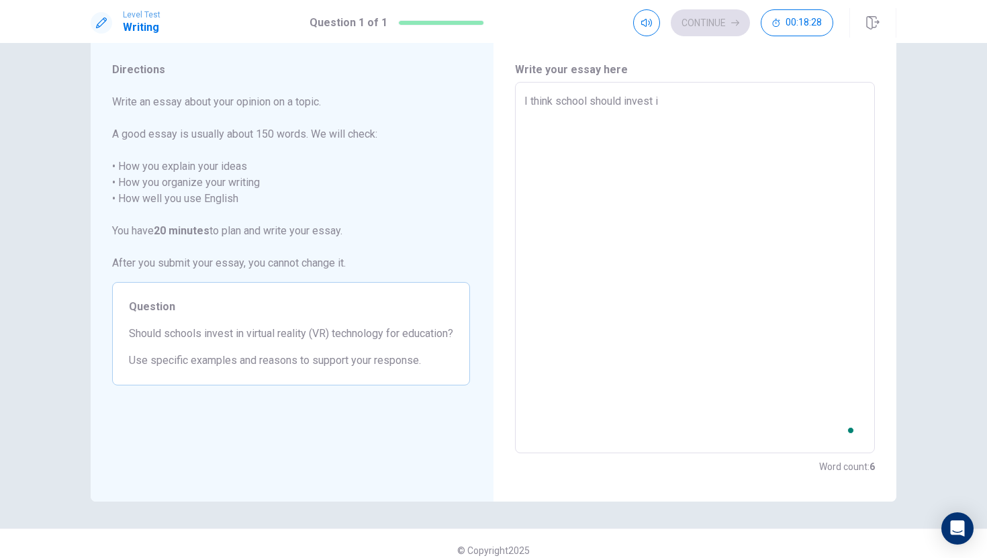
type textarea "I think school should invest in"
type textarea "x"
type textarea "I think school should invest in"
type textarea "x"
type textarea "I think school should invest in v"
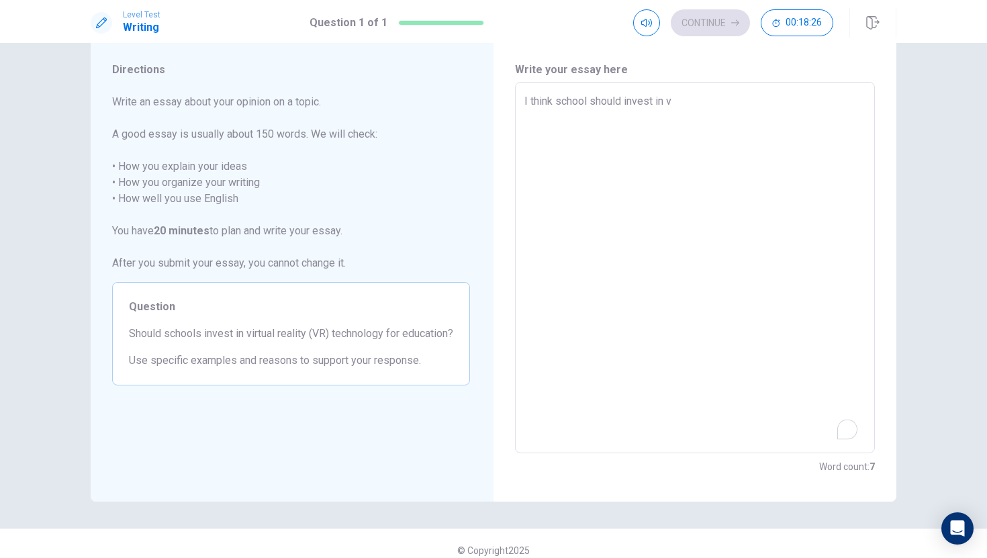
type textarea "x"
type textarea "I think school should invest in vi"
type textarea "x"
type textarea "I think school should invest in vir"
type textarea "x"
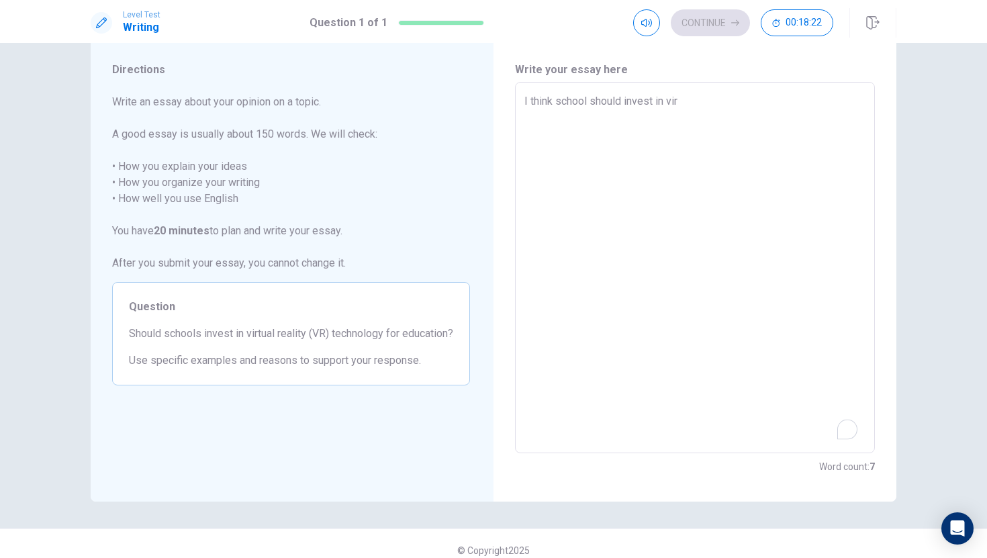
type textarea "I think school should invest in virt"
type textarea "x"
type textarea "I think school should invest in virtu"
type textarea "x"
type textarea "I think school should invest in virtur"
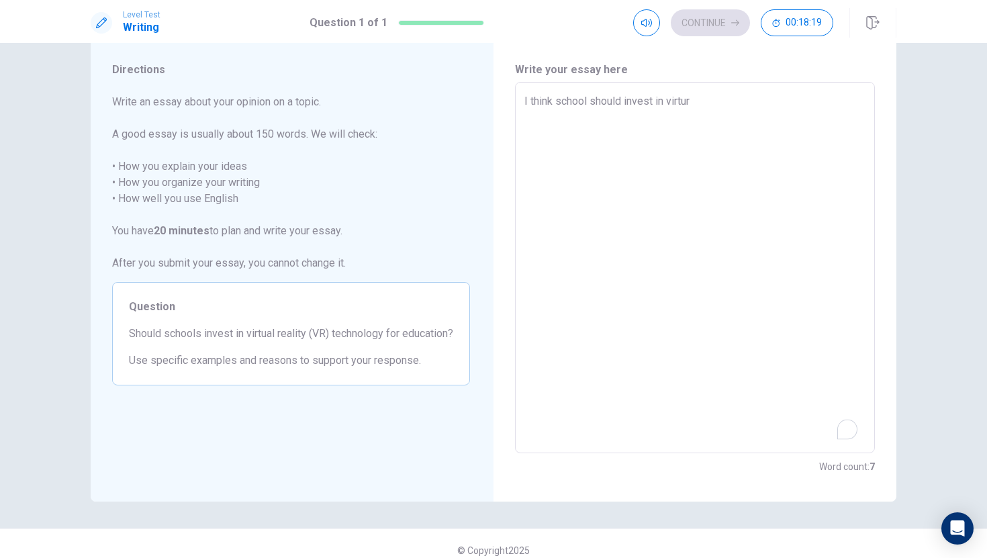
type textarea "x"
type textarea "I think school should invest in virtu"
type textarea "x"
type textarea "I think school should invest in virtua"
type textarea "x"
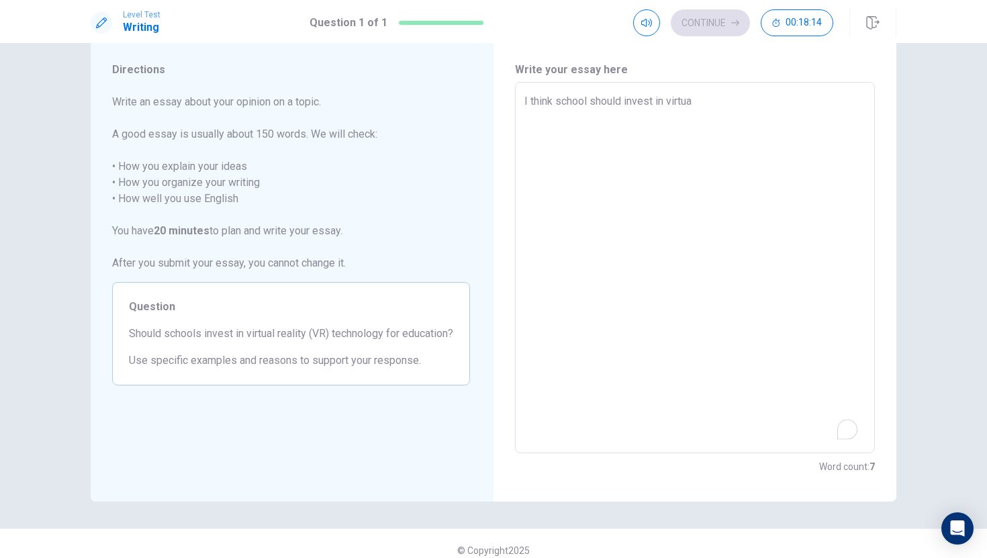
type textarea "I think school should invest in virtual"
type textarea "x"
type textarea "I think school should invest in virtual"
type textarea "x"
type textarea "I think school should invest in virtual e"
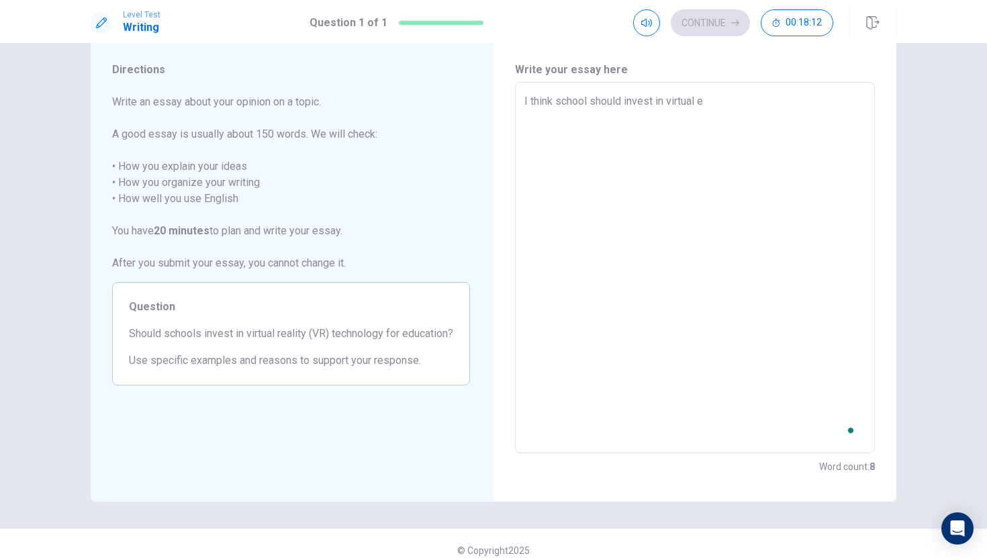
type textarea "x"
type textarea "I think school should invest in virtual"
type textarea "x"
type textarea "I think school should invest in virtual r"
type textarea "x"
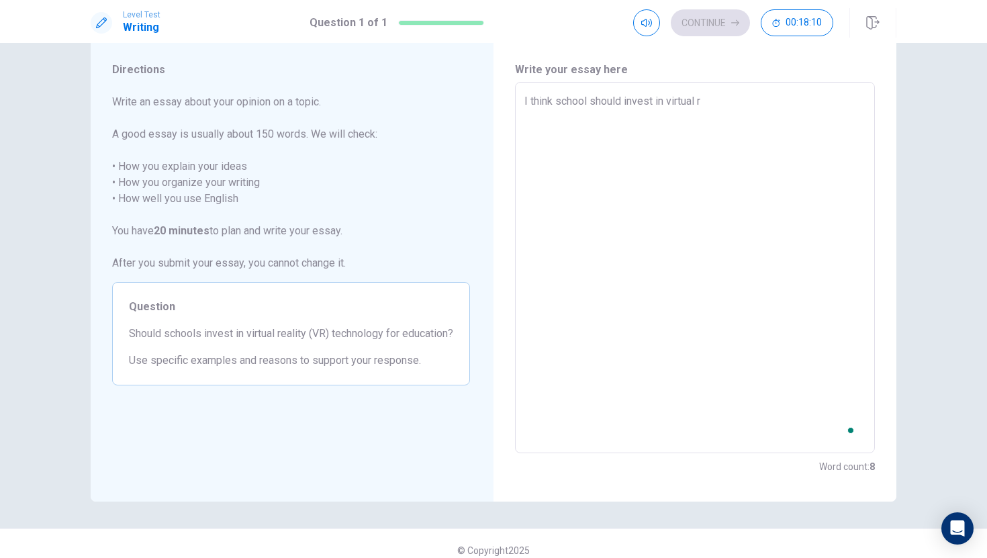
type textarea "I think school should invest in virtual re"
type textarea "x"
type textarea "I think school should invest in virtual rea"
type textarea "x"
type textarea "I think school should invest in virtual real"
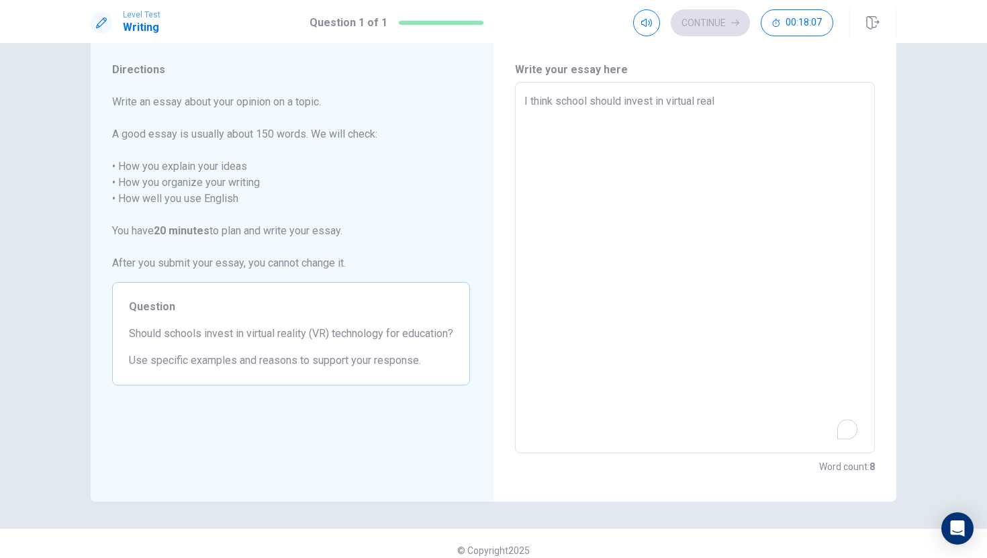
type textarea "x"
type textarea "I think school should invest in virtual reali"
type textarea "x"
type textarea "I think school should invest in virtual realit"
type textarea "x"
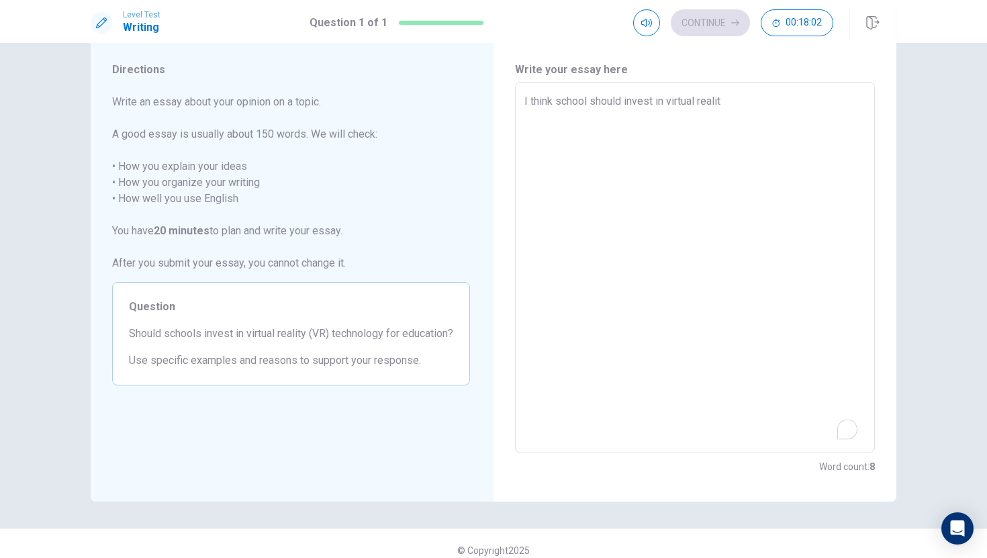
type textarea "I think school should invest in virtual reality"
type textarea "x"
type textarea "I think school should invest in virtual reality"
type textarea "x"
type textarea "I think school should invest in virtual reality t"
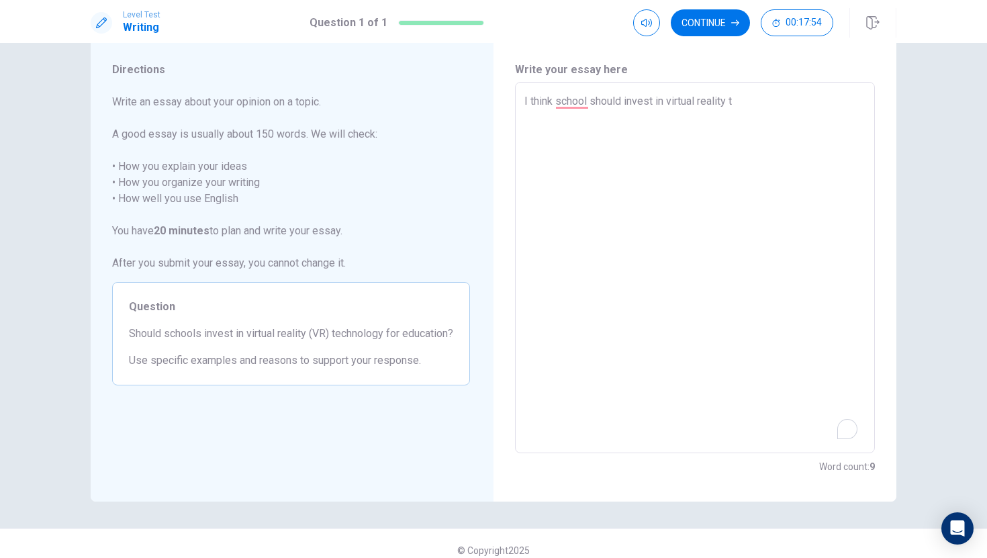
type textarea "x"
type textarea "I think school should invest in virtual reality te"
type textarea "x"
type textarea "I think school should invest in virtual reality tec"
type textarea "x"
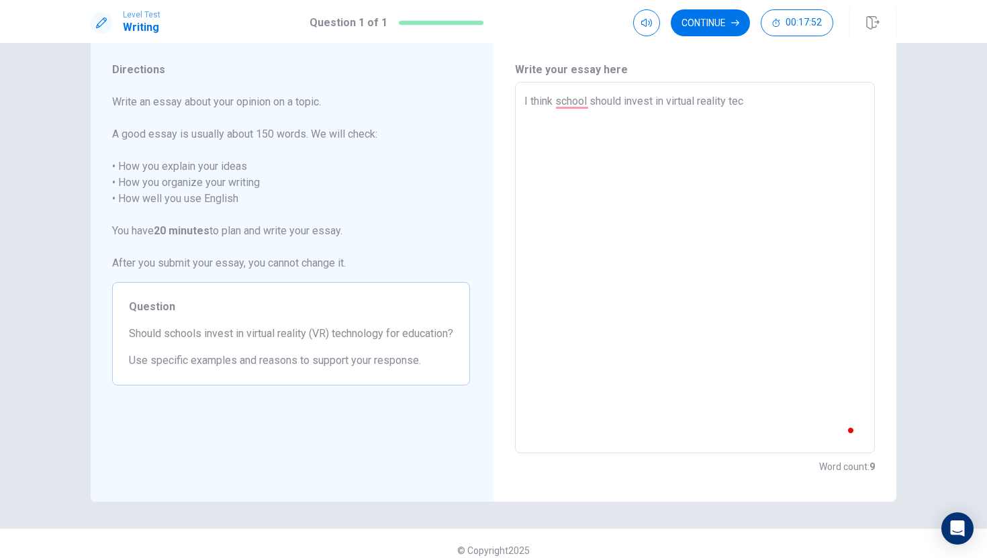
type textarea "I think school should invest in virtual reality tech"
type textarea "x"
type textarea "I think school should invest in virtual reality techn"
type textarea "x"
type textarea "I think school should invest in virtual reality techno"
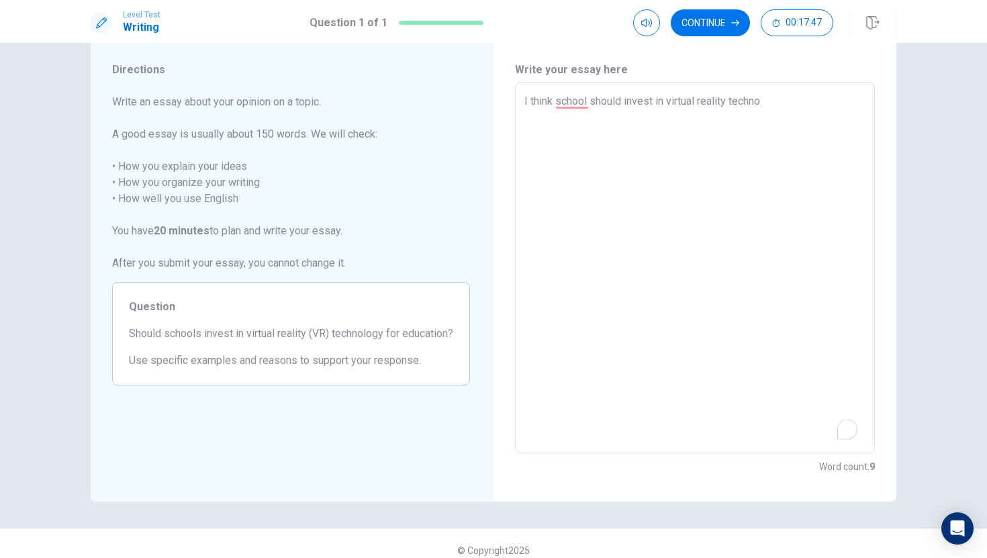
type textarea "x"
type textarea "I think school should invest in virtual reality technol"
type textarea "x"
type textarea "I think school should invest in virtual reality technolo"
type textarea "x"
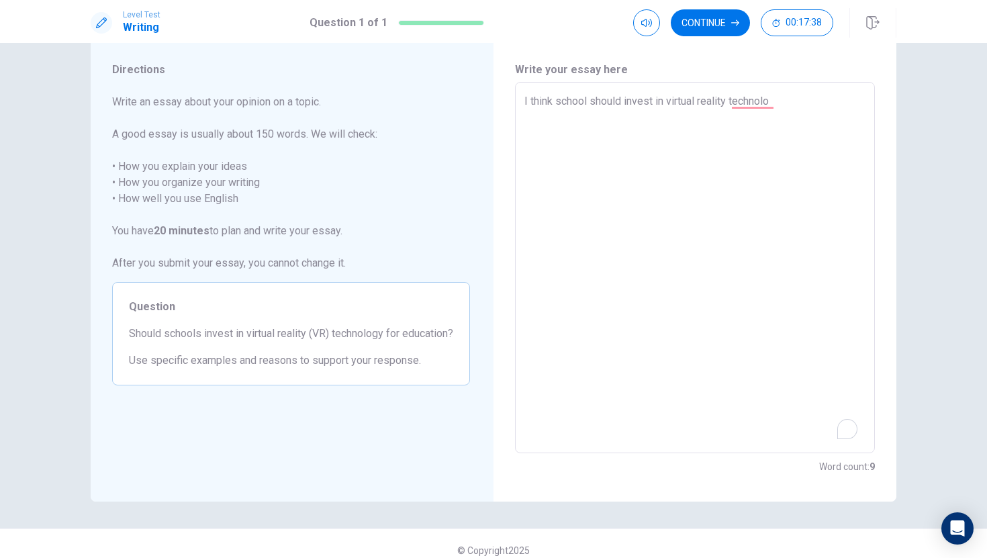
type textarea "I think school should invest in virtual reality technolog"
type textarea "x"
type textarea "I think school should invest in virtual reality technology"
type textarea "x"
type textarea "I think school should invest in virtual reality technology"
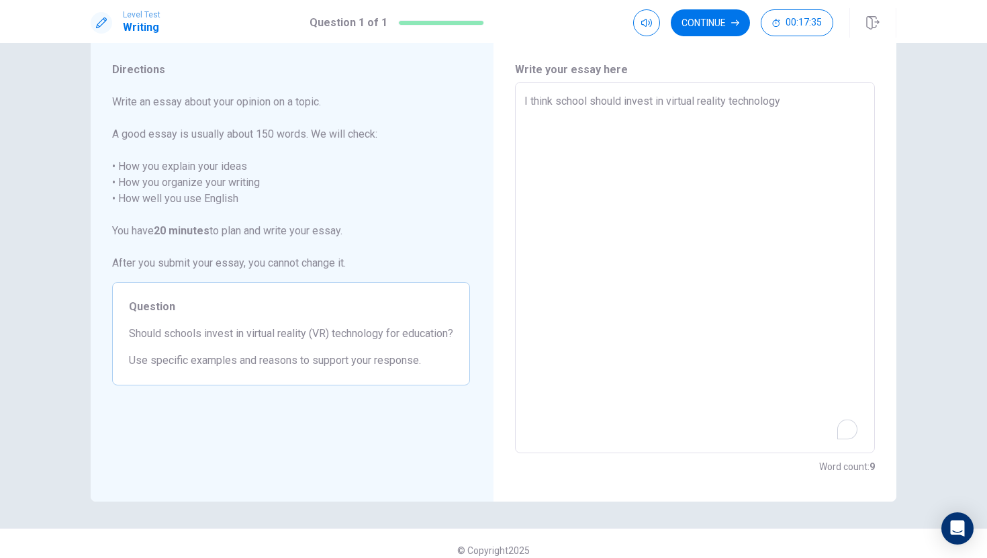
type textarea "x"
type textarea "I think school should invest in virtual reality technology f"
type textarea "x"
type textarea "I think school should invest in virtual reality technology fo"
type textarea "x"
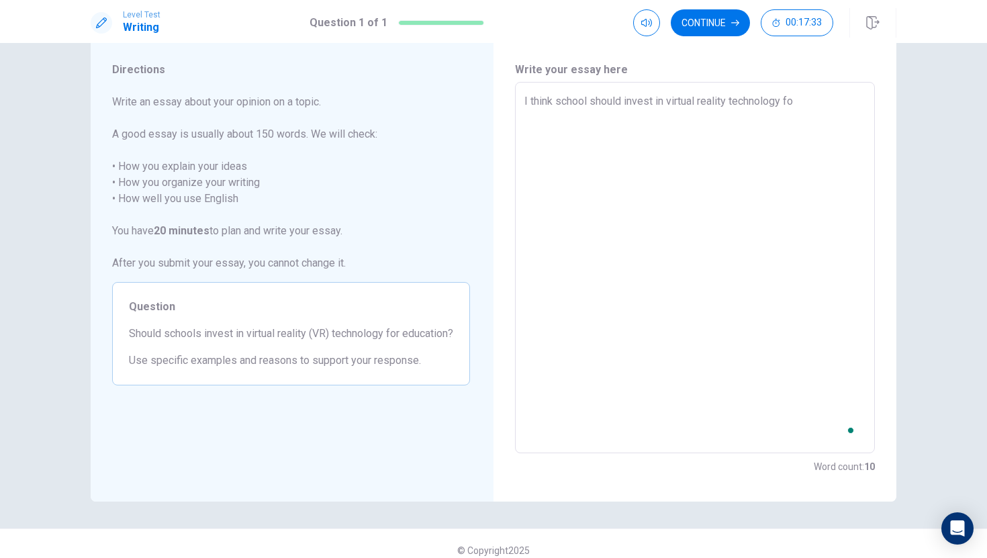
type textarea "I think school should invest in virtual reality technology for"
type textarea "x"
type textarea "I think school should invest in virtual reality technology for"
type textarea "x"
type textarea "I think school should invest in virtual reality technology for e"
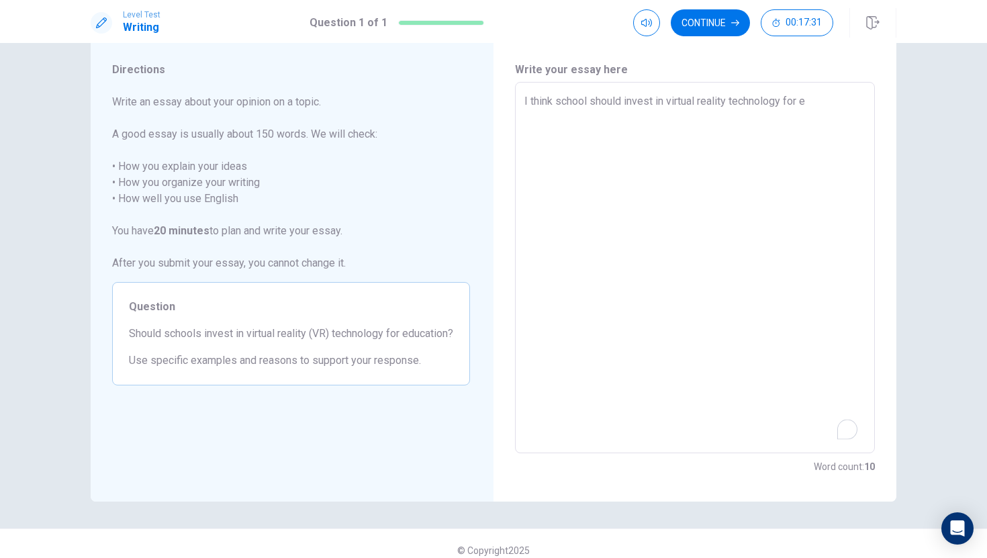
type textarea "x"
type textarea "I think school should invest in virtual reality technology for ed"
type textarea "x"
type textarea "I think school should invest in virtual reality technology for edu"
type textarea "x"
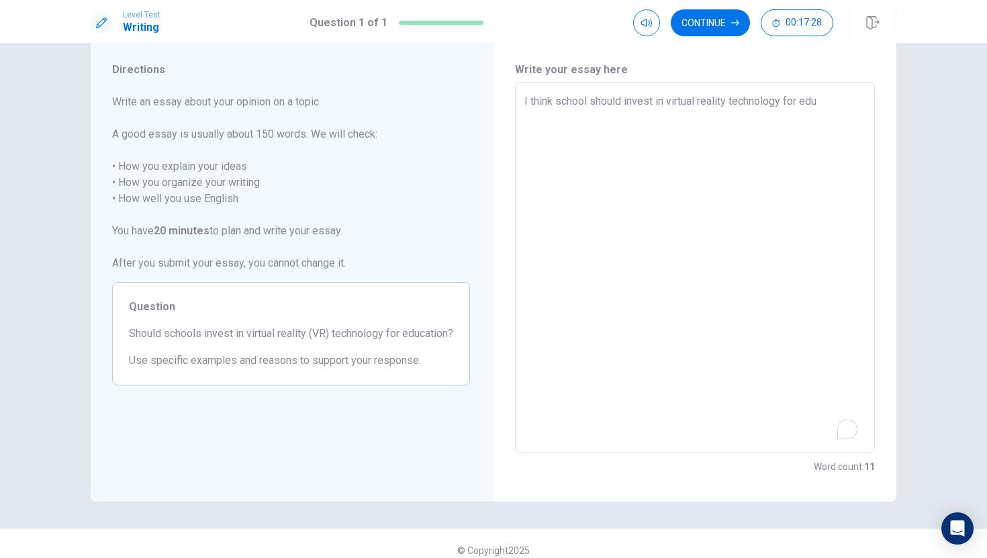
type textarea "I think school should invest in virtual reality technology for educ"
type textarea "x"
type textarea "I think school should invest in virtual reality technology for educa"
type textarea "x"
type textarea "I think school should invest in virtual reality technology for educat"
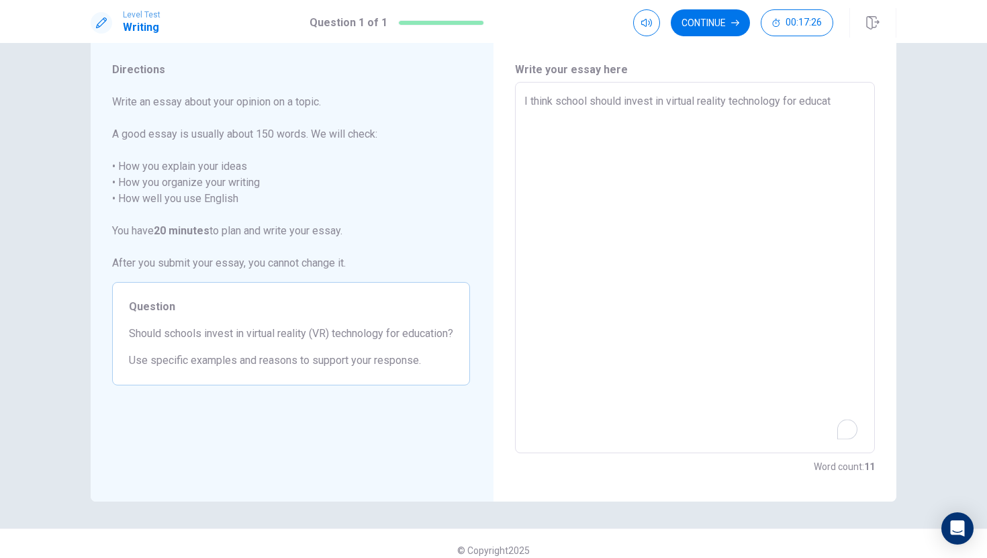
type textarea "x"
type textarea "I think school should invest in virtual reality technology for educati"
type textarea "x"
type textarea "I think school should invest in virtual reality technology for educatio"
type textarea "x"
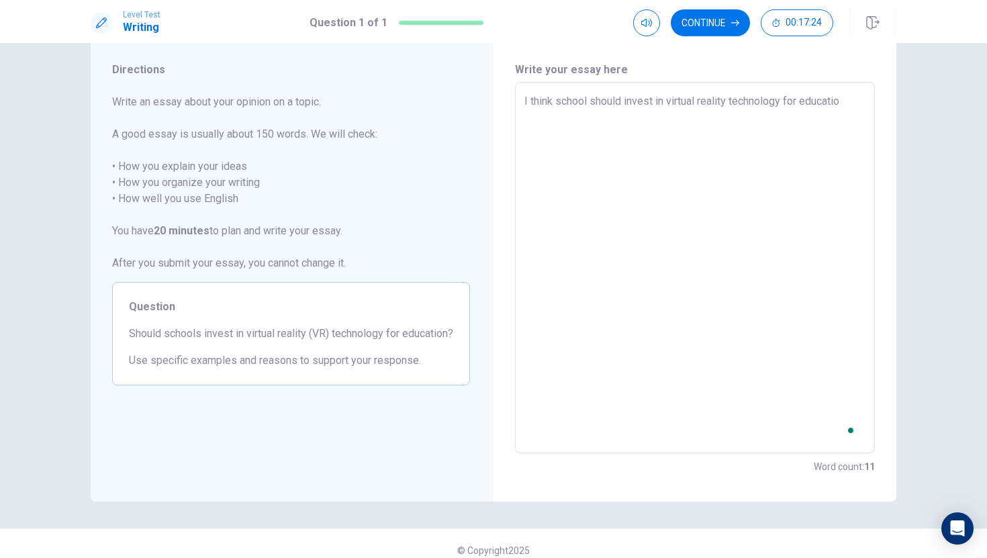
type textarea "I think school should invest in virtual reality technology for educatiom"
type textarea "x"
type textarea "I think school should invest in virtual reality technology for educatio"
type textarea "x"
type textarea "I think school should invest in virtual reality technology for educatiob"
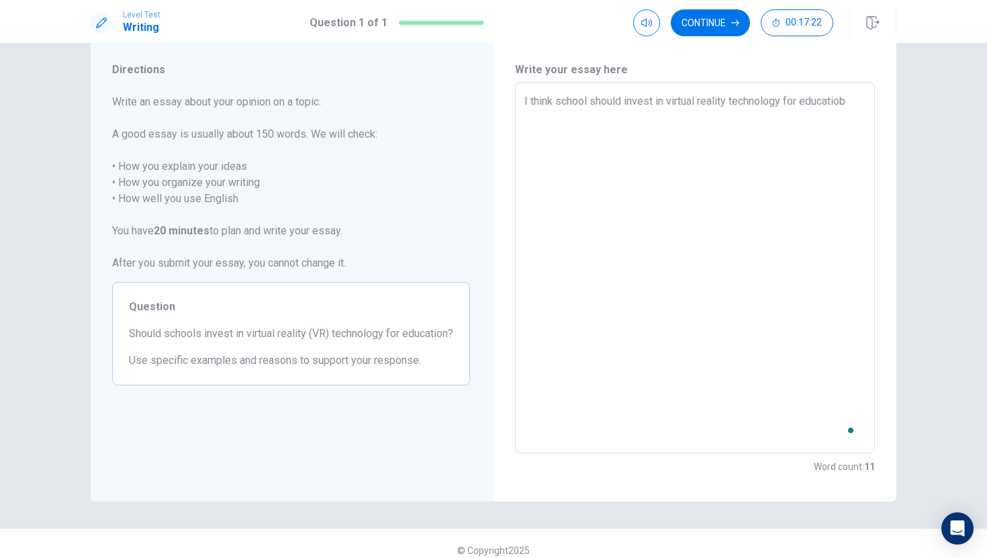
type textarea "x"
type textarea "I think school should invest in virtual reality technology for educatio"
type textarea "x"
drag, startPoint x: 644, startPoint y: 111, endPoint x: 531, endPoint y: 122, distance: 113.4
click at [528, 122] on textarea "I think school should invest in virtual reality technology for education becaus…" at bounding box center [695, 267] width 341 height 349
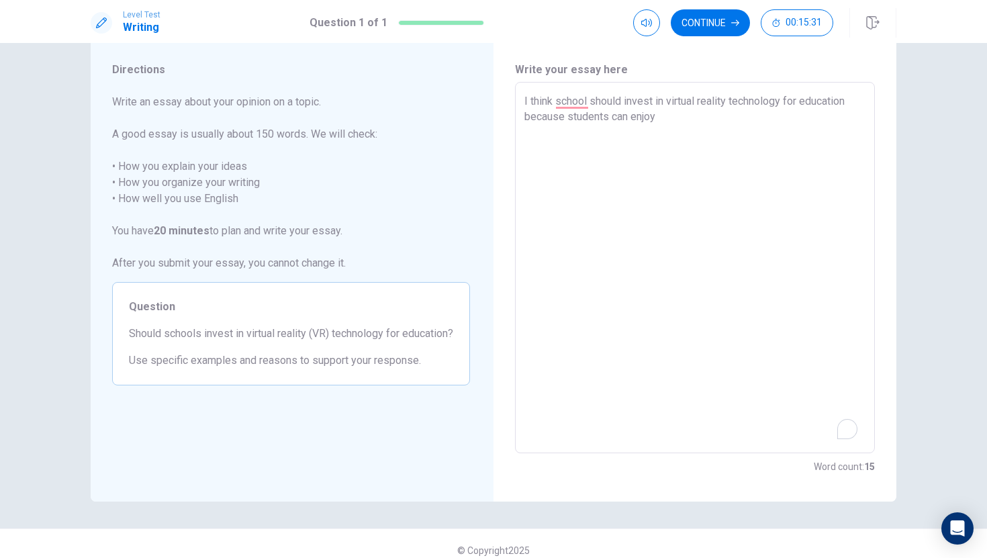
click at [588, 151] on textarea "I think school should invest in virtual reality technology for education becaus…" at bounding box center [695, 267] width 341 height 349
drag, startPoint x: 170, startPoint y: 330, endPoint x: 197, endPoint y: 332, distance: 26.9
click at [197, 332] on span "Should schools invest in virtual reality (VR) technology for education?" at bounding box center [291, 334] width 324 height 16
drag, startPoint x: 193, startPoint y: 337, endPoint x: 177, endPoint y: 384, distance: 49.9
click at [177, 384] on div "Question Should schools invest in virtual reality (VR) technology for education…" at bounding box center [291, 333] width 358 height 103
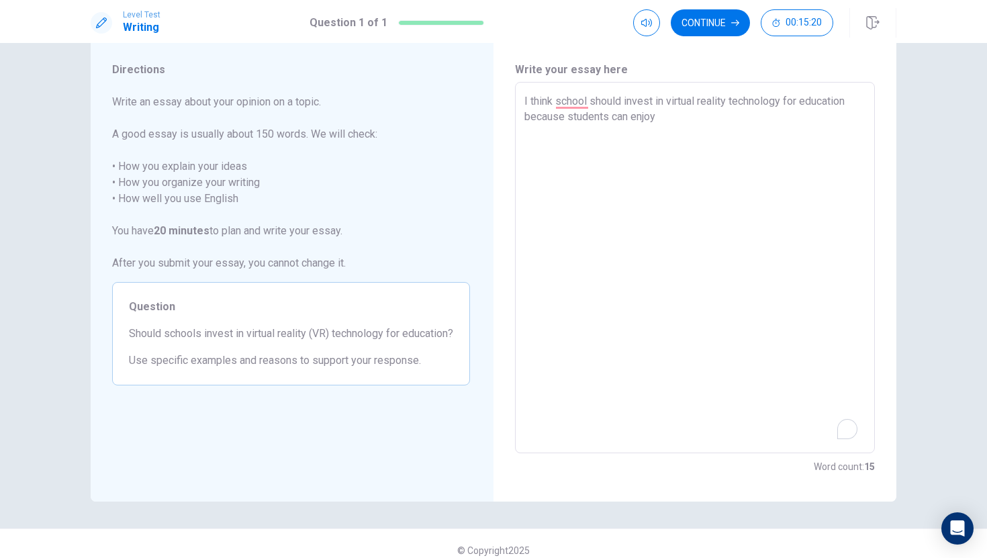
drag, startPoint x: 177, startPoint y: 384, endPoint x: 441, endPoint y: 206, distance: 319.3
click at [437, 210] on div "Write an essay about your opinion on a topic. A good essay is usually about 150…" at bounding box center [291, 240] width 358 height 292
drag, startPoint x: 523, startPoint y: 114, endPoint x: 532, endPoint y: 114, distance: 8.7
click at [533, 114] on div "I think school should invest in virtual reality technology for education becaus…" at bounding box center [695, 267] width 360 height 371
drag, startPoint x: 532, startPoint y: 116, endPoint x: 561, endPoint y: 192, distance: 81.8
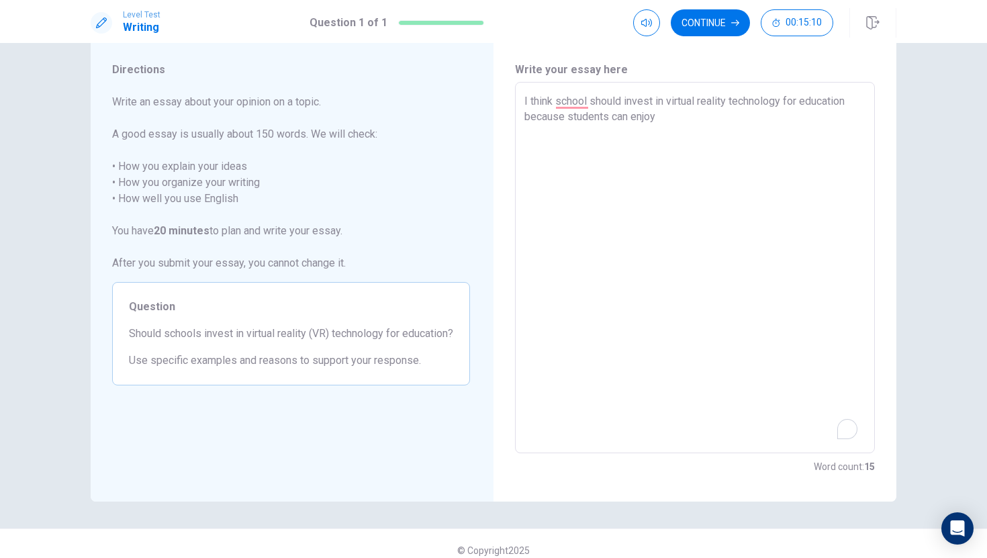
click at [561, 192] on textarea "I think school should invest in virtual reality technology for education becaus…" at bounding box center [695, 267] width 341 height 349
click at [669, 114] on textarea "I think school should invest in virtual reality technology for education becaus…" at bounding box center [695, 267] width 341 height 349
drag, startPoint x: 518, startPoint y: 115, endPoint x: 537, endPoint y: 114, distance: 18.8
click at [537, 114] on div "I think school should invest in virtual reality technology for education becaus…" at bounding box center [695, 267] width 360 height 371
drag, startPoint x: 521, startPoint y: 116, endPoint x: 540, endPoint y: 117, distance: 18.9
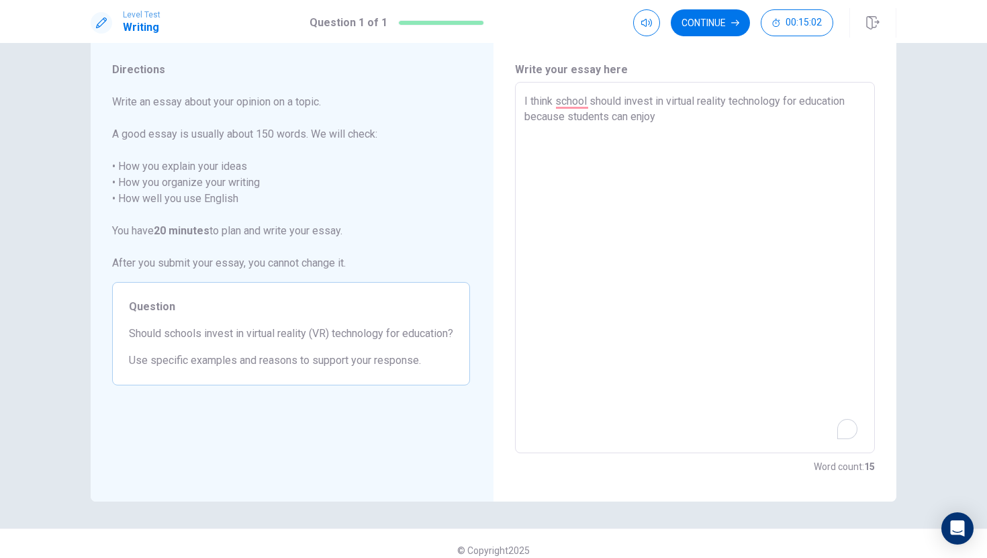
click at [541, 117] on div "I think school should invest in virtual reality technology for education becaus…" at bounding box center [695, 267] width 360 height 371
drag, startPoint x: 525, startPoint y: 116, endPoint x: 563, endPoint y: 119, distance: 37.8
click at [563, 118] on textarea "I think school should invest in virtual reality technology for education becaus…" at bounding box center [695, 267] width 341 height 349
click at [664, 121] on textarea "I think school should invest in virtual reality technology for education becaus…" at bounding box center [695, 267] width 341 height 349
click at [674, 122] on textarea "I think school should invest in virtual reality technology for education becaus…" at bounding box center [695, 267] width 341 height 349
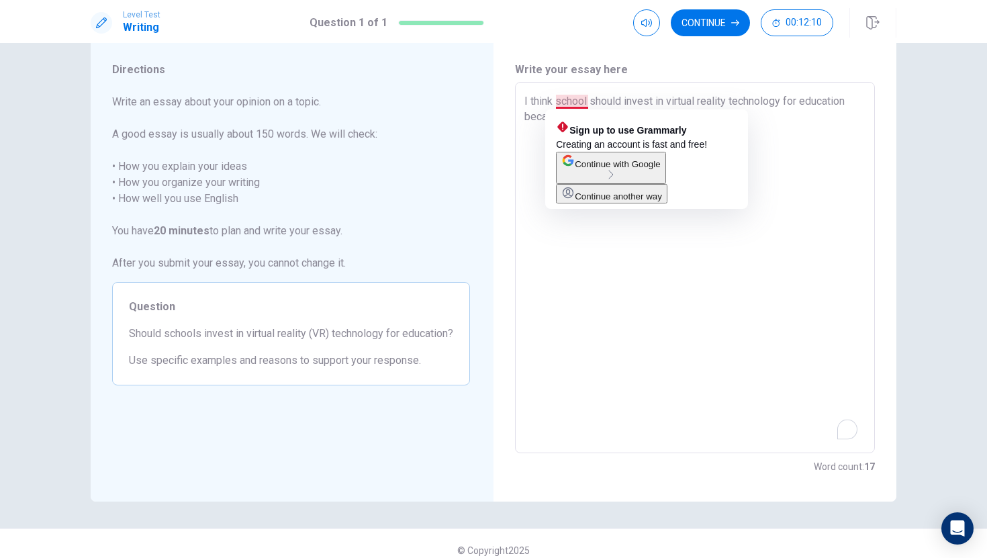
click at [572, 101] on textarea "I think school should invest in virtual reality technology for education becaus…" at bounding box center [695, 267] width 341 height 349
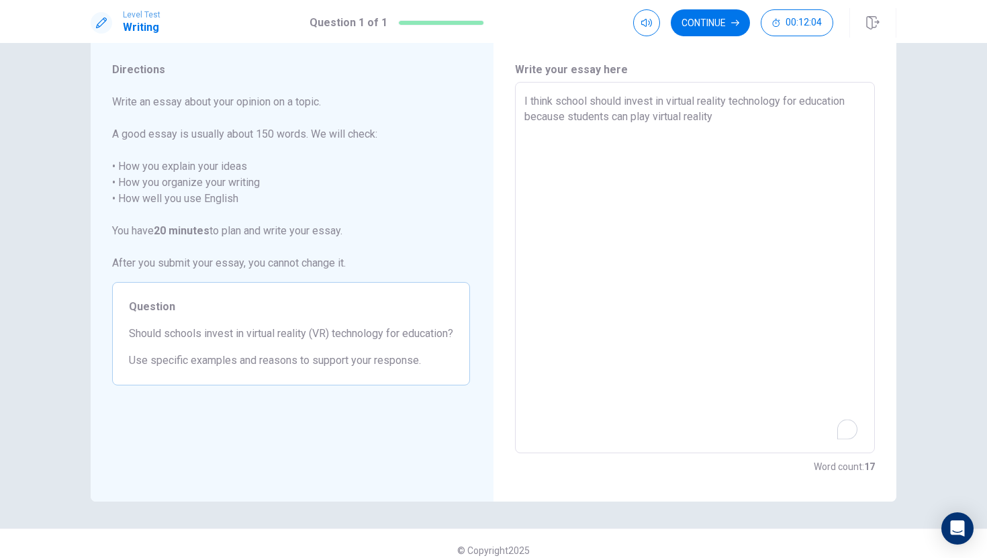
click at [725, 119] on textarea "I think school should invest in virtual reality technology for education becaus…" at bounding box center [695, 267] width 341 height 349
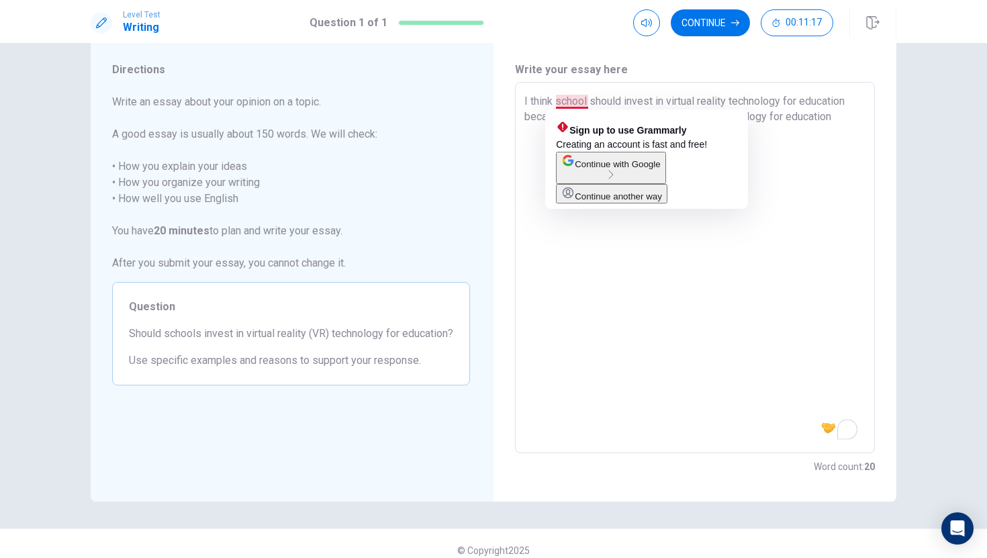
click at [584, 102] on textarea "I think school should invest in virtual reality technology for education becaus…" at bounding box center [695, 267] width 341 height 349
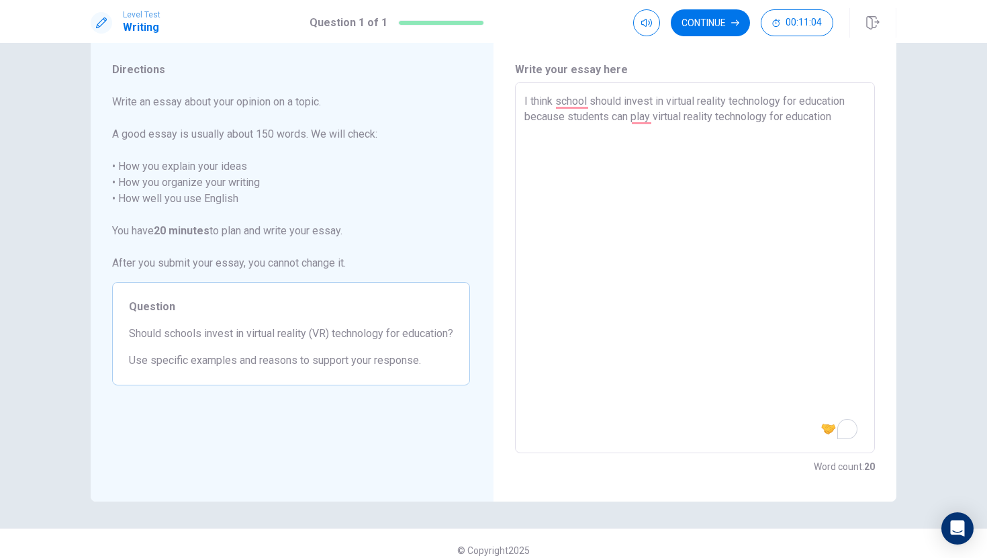
click at [805, 117] on textarea "I think school should invest in virtual reality technology for education becaus…" at bounding box center [695, 267] width 341 height 349
click at [805, 105] on textarea "I think school should invest in virtual reality technology for education becaus…" at bounding box center [695, 267] width 341 height 349
click at [805, 119] on textarea "I think school should invest in virtual reality technology for education becaus…" at bounding box center [695, 267] width 341 height 349
click at [805, 118] on textarea "I think school should invest in virtual reality technology for education becaus…" at bounding box center [695, 267] width 341 height 349
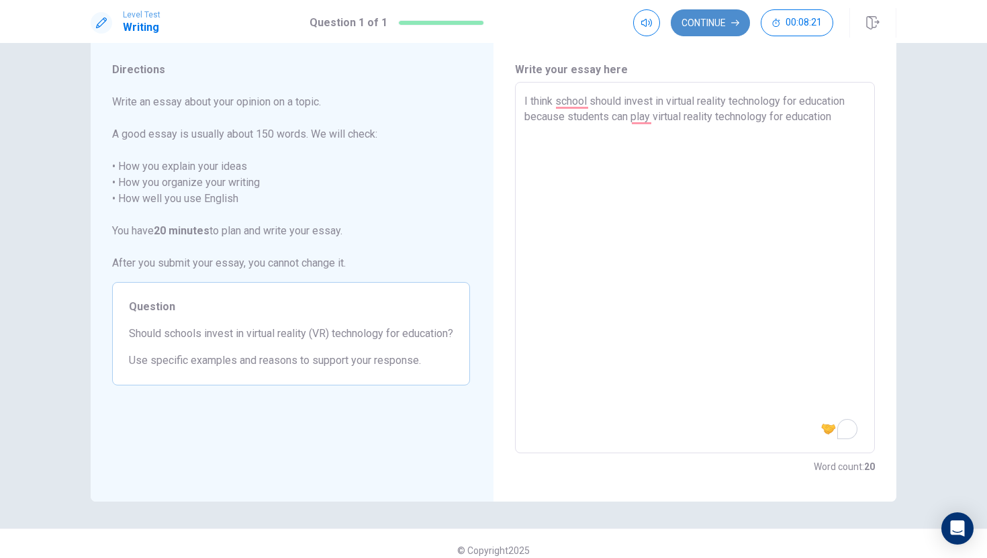
click at [705, 12] on button "Continue" at bounding box center [710, 22] width 79 height 27
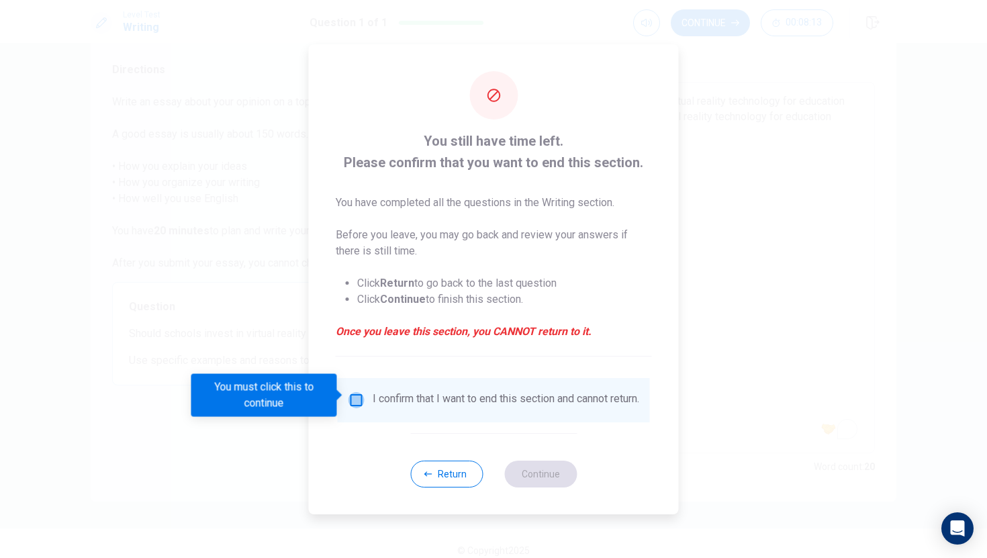
click at [354, 396] on input "You must click this to continue" at bounding box center [357, 400] width 16 height 16
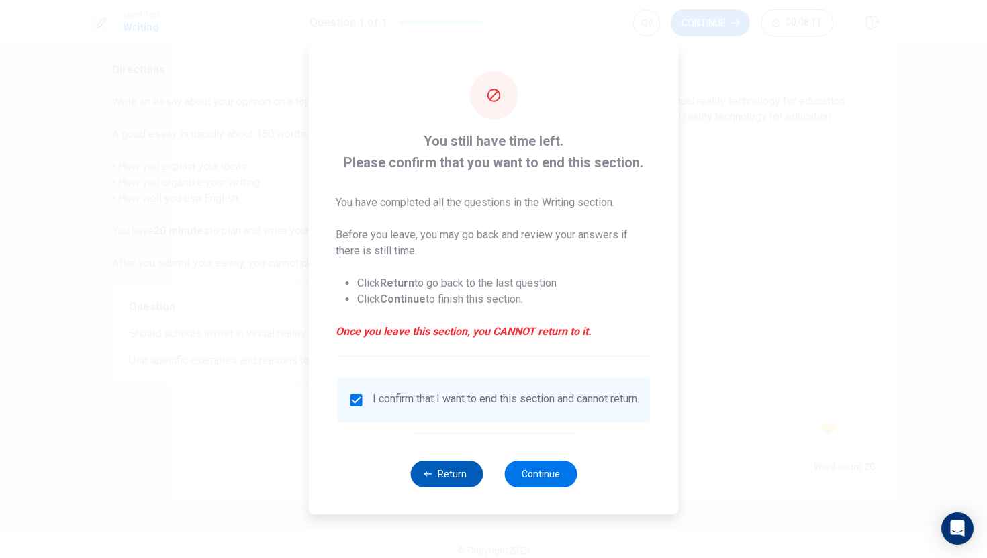
click at [432, 478] on icon "button" at bounding box center [429, 474] width 8 height 8
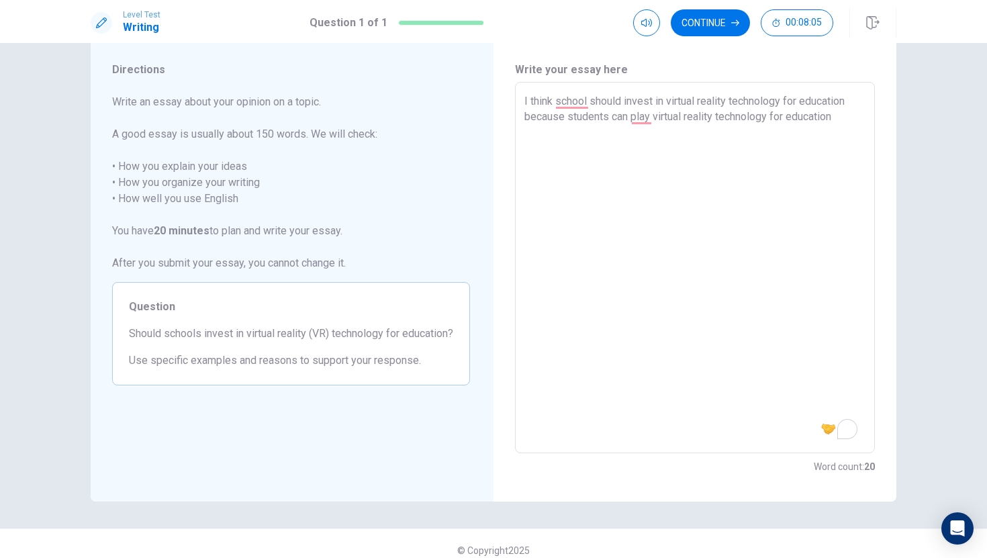
click at [805, 123] on textarea "I think school should invest in virtual reality technology for education becaus…" at bounding box center [695, 267] width 341 height 349
click at [805, 426] on div "2" at bounding box center [847, 430] width 15 height 15
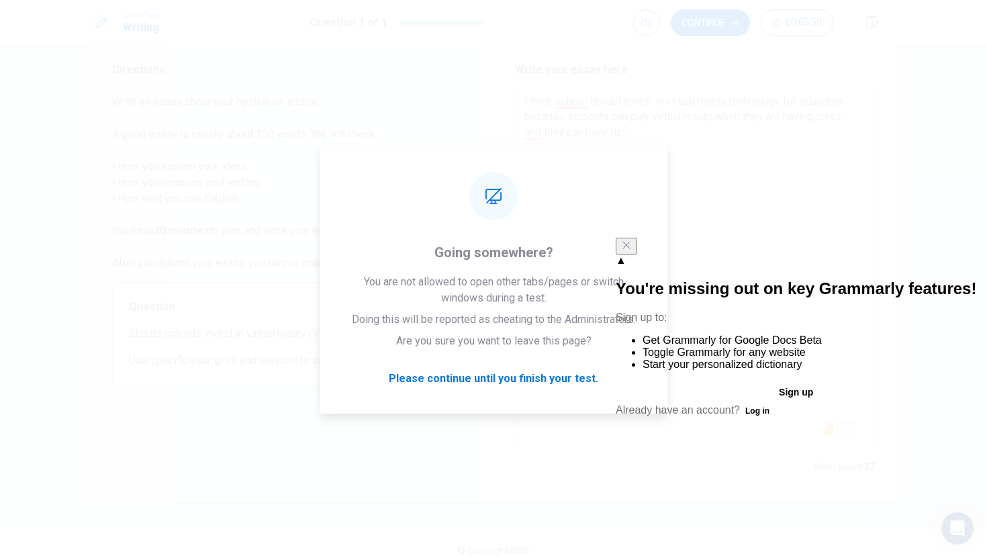
click at [632, 251] on icon "Close" at bounding box center [626, 245] width 11 height 11
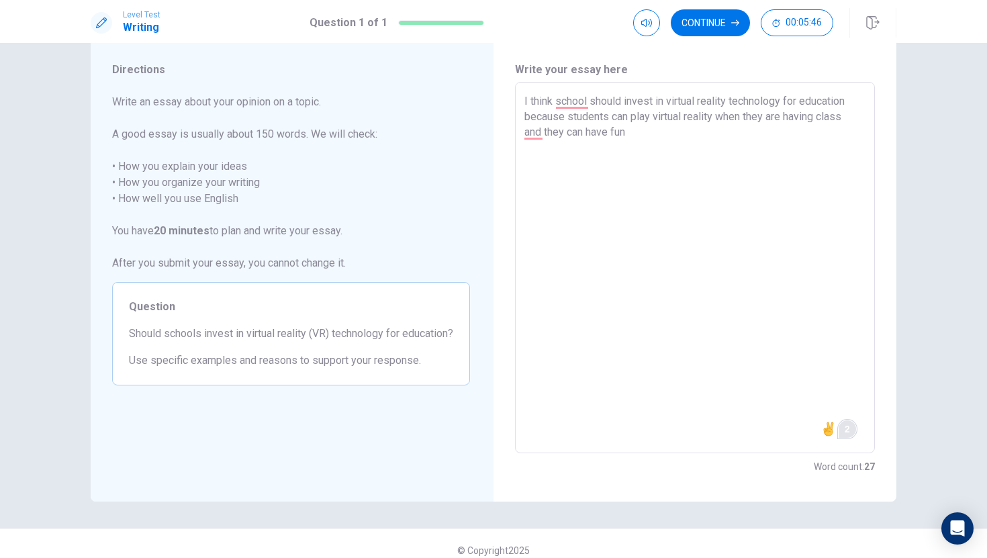
click at [633, 132] on textarea "I think school should invest in virtual reality technology for education becaus…" at bounding box center [695, 267] width 341 height 349
click at [522, 118] on div "I think school should invest in virtual reality technology for education becaus…" at bounding box center [695, 267] width 360 height 371
click at [521, 111] on div "I think school should invest in virtual reality technology for education becaus…" at bounding box center [695, 267] width 360 height 371
click at [523, 118] on div "I think school should invest in virtual reality technology for education becaus…" at bounding box center [695, 267] width 360 height 371
click at [805, 103] on textarea "I think school should invest in virtual reality technology for education becaus…" at bounding box center [695, 267] width 341 height 349
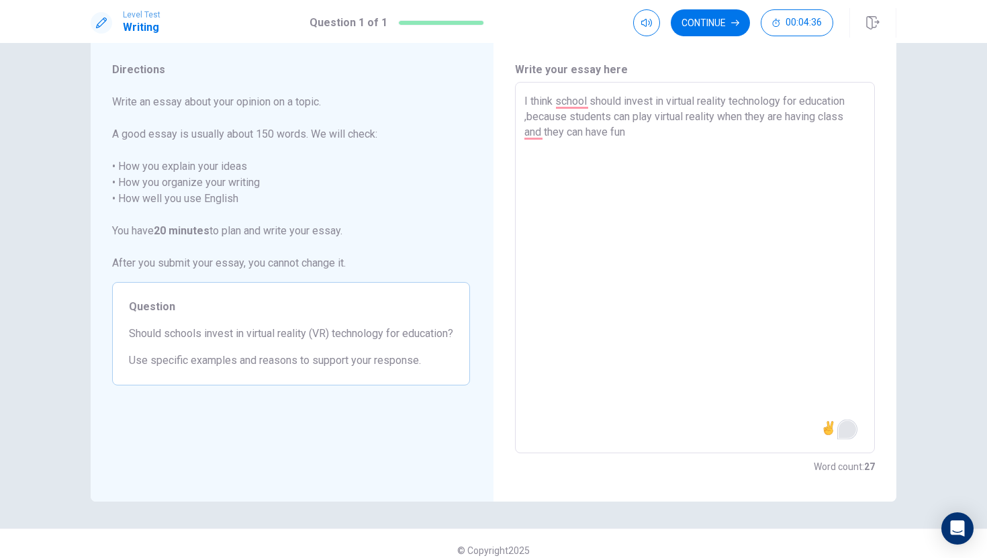
click at [641, 136] on textarea "I think school should invest in virtual reality technology for education ,becau…" at bounding box center [695, 267] width 341 height 349
click at [697, 19] on button "Continue" at bounding box center [710, 22] width 79 height 27
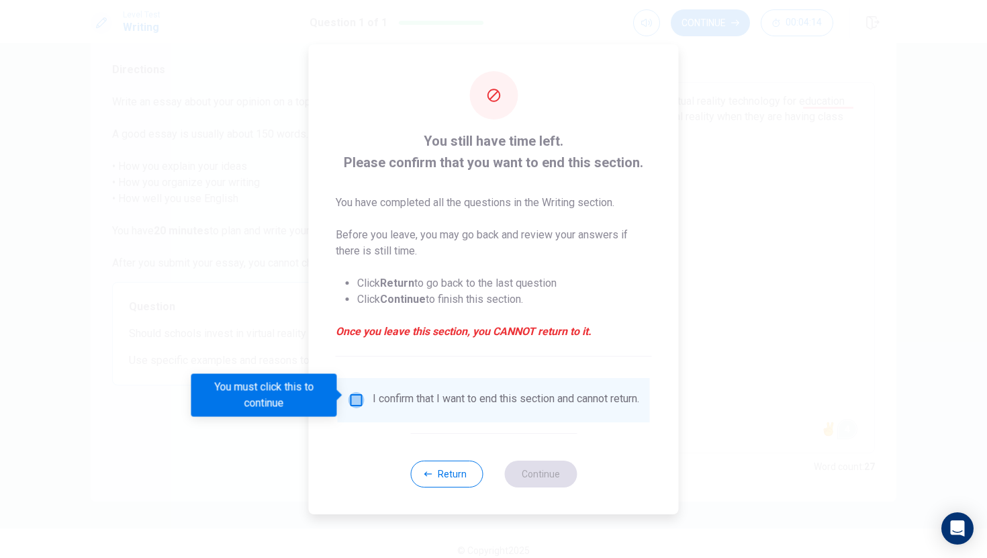
click at [355, 398] on input "You must click this to continue" at bounding box center [357, 400] width 16 height 16
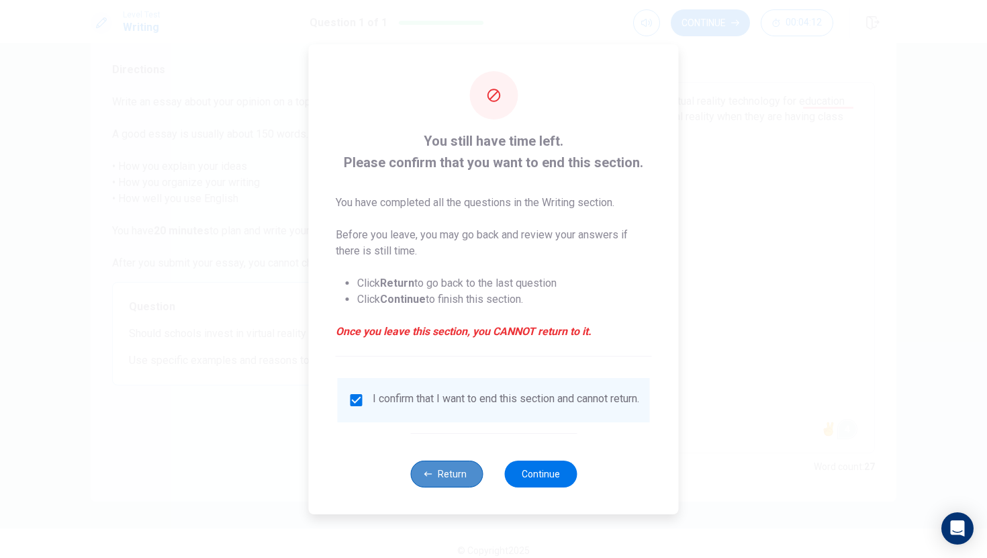
click at [449, 480] on button "Return" at bounding box center [446, 474] width 73 height 27
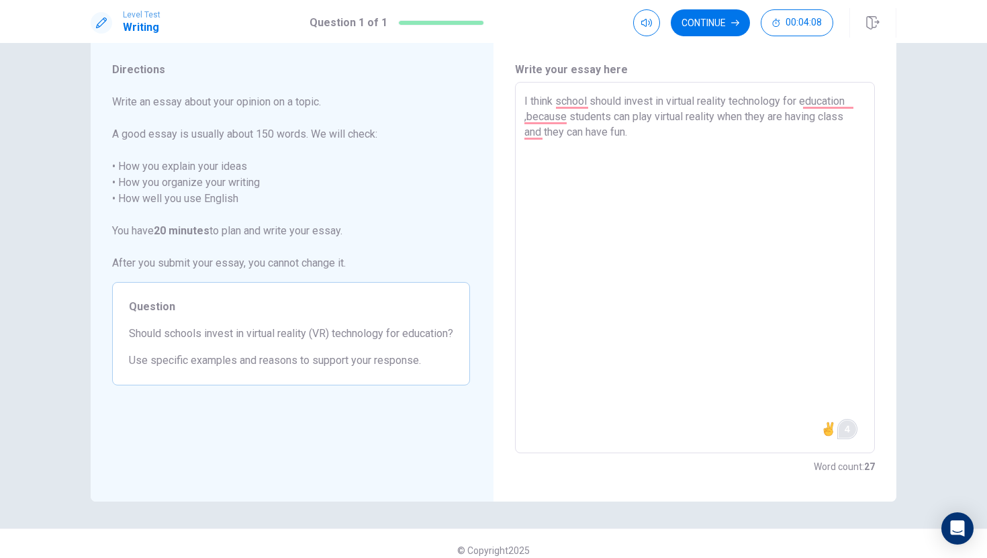
click at [635, 132] on textarea "I think school should invest in virtual reality technology for education ,becau…" at bounding box center [695, 267] width 341 height 349
click at [685, 21] on button "Continue" at bounding box center [710, 22] width 79 height 27
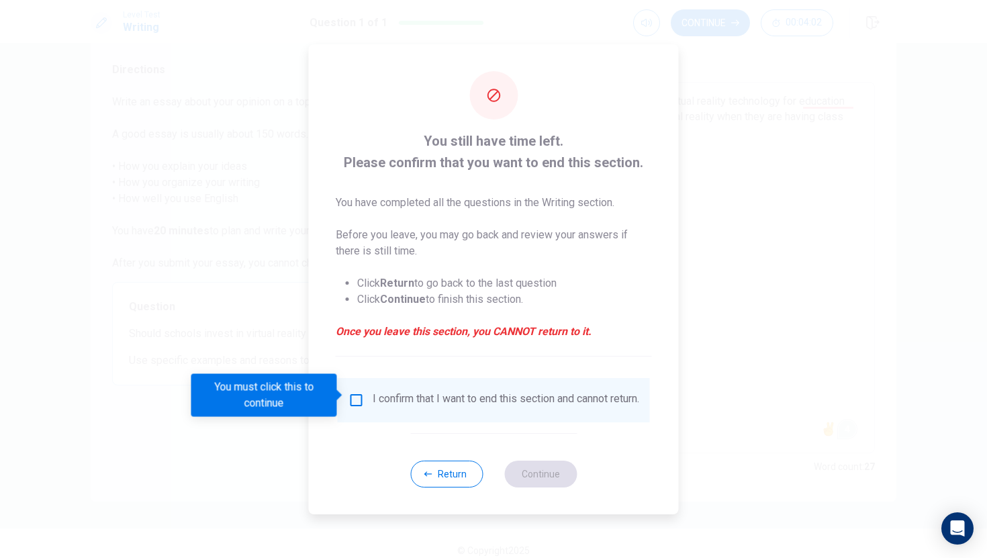
click at [357, 394] on input "You must click this to continue" at bounding box center [357, 400] width 16 height 16
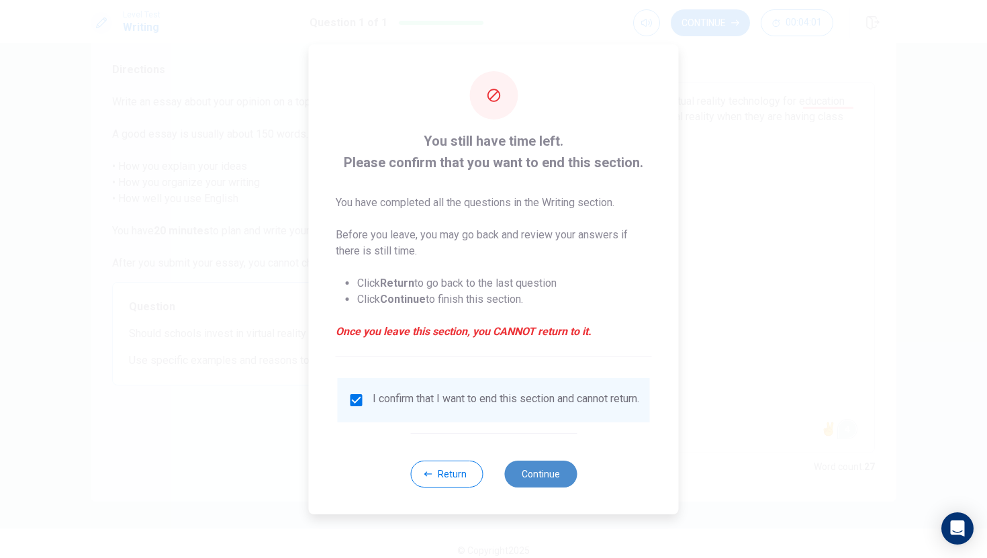
click at [525, 480] on button "Continue" at bounding box center [540, 474] width 73 height 27
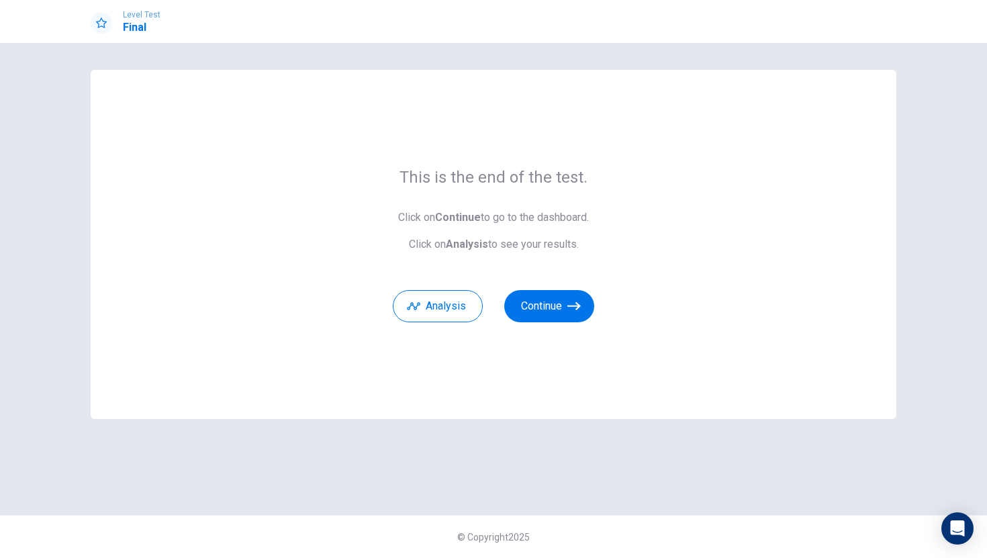
scroll to position [0, 0]
click at [548, 308] on button "Continue" at bounding box center [549, 306] width 90 height 32
